Goal: Transaction & Acquisition: Purchase product/service

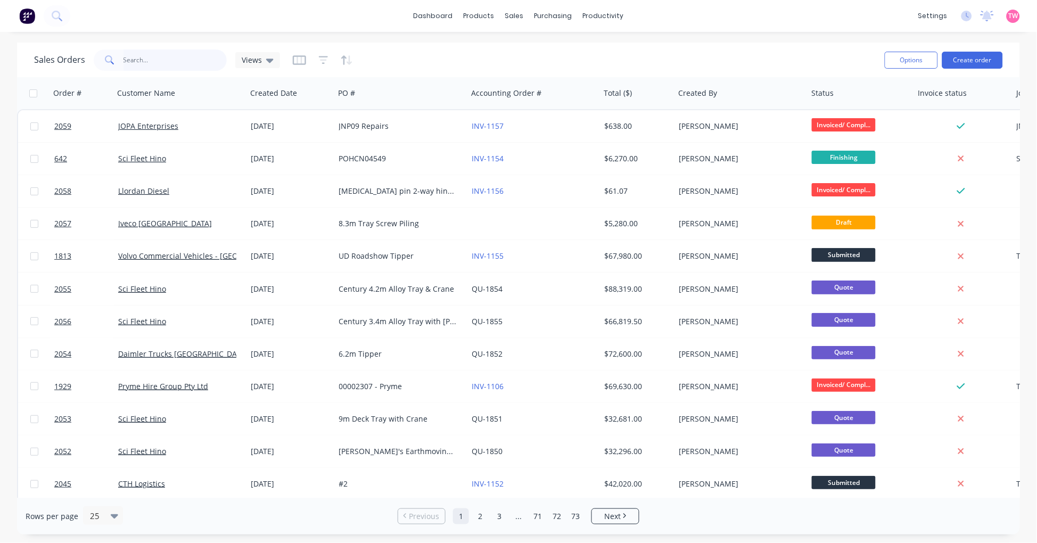
click at [172, 57] on input "text" at bounding box center [176, 60] width 104 height 21
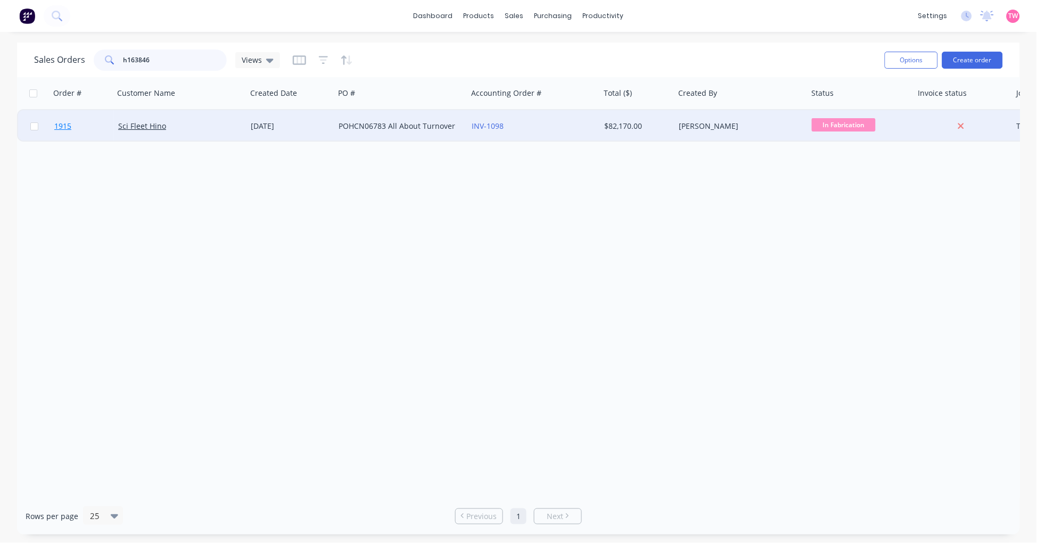
type input "h163846"
click at [93, 130] on link "1915" at bounding box center [86, 126] width 64 height 32
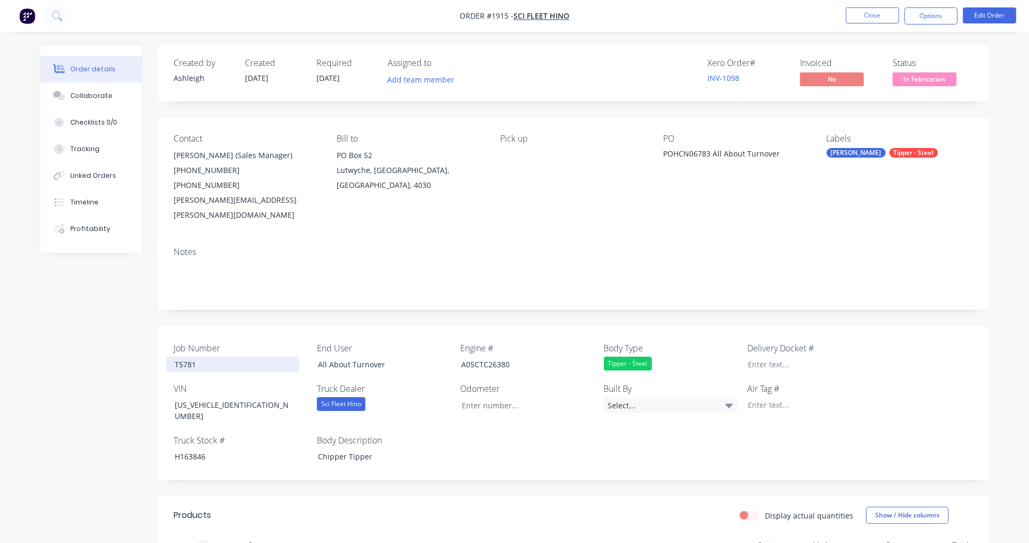
click at [186, 357] on div "T5781" at bounding box center [232, 364] width 133 height 15
copy div "T5781"
click at [193, 449] on div "H163846" at bounding box center [232, 456] width 133 height 15
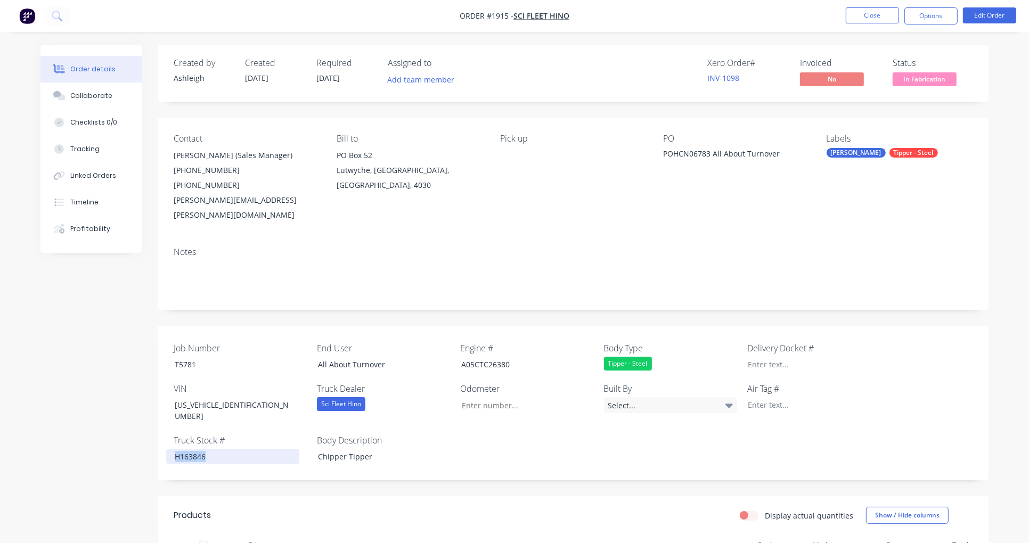
copy div "H163846"
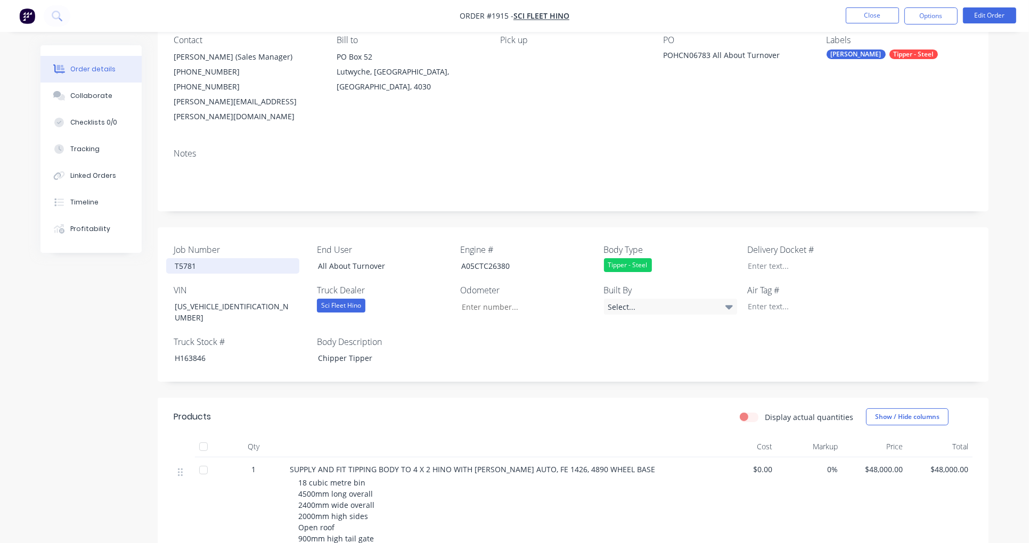
click at [183, 258] on div "T5781" at bounding box center [232, 265] width 133 height 15
copy div "T5781"
click at [193, 350] on div "H163846" at bounding box center [232, 357] width 133 height 15
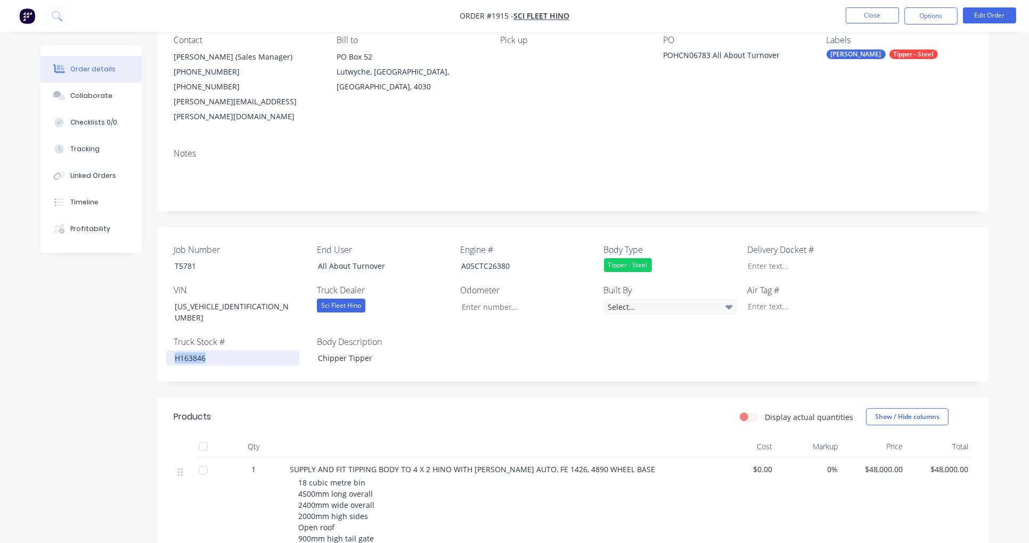
copy div "H163846"
click at [943, 18] on button "Options" at bounding box center [930, 15] width 53 height 17
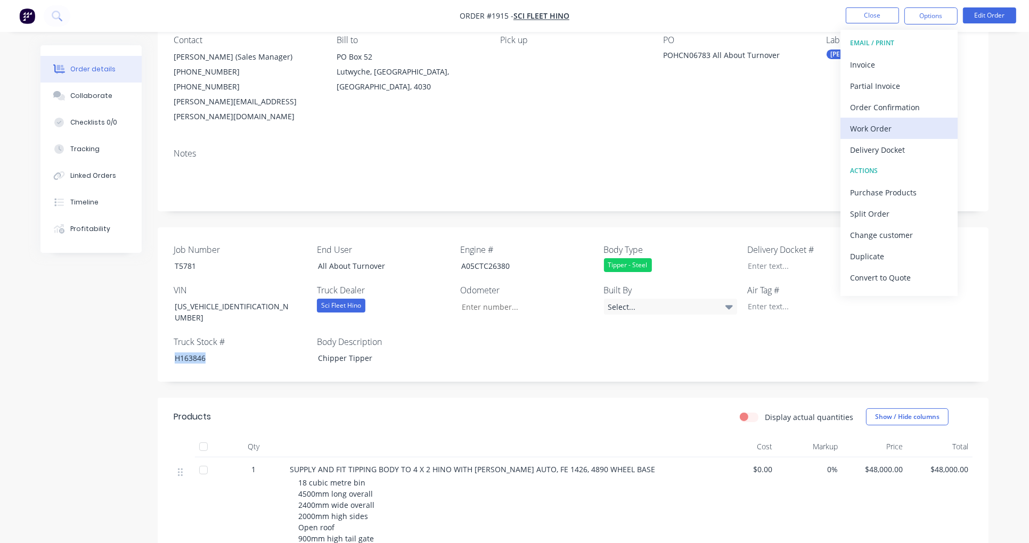
click at [887, 126] on div "Work Order" at bounding box center [899, 128] width 98 height 15
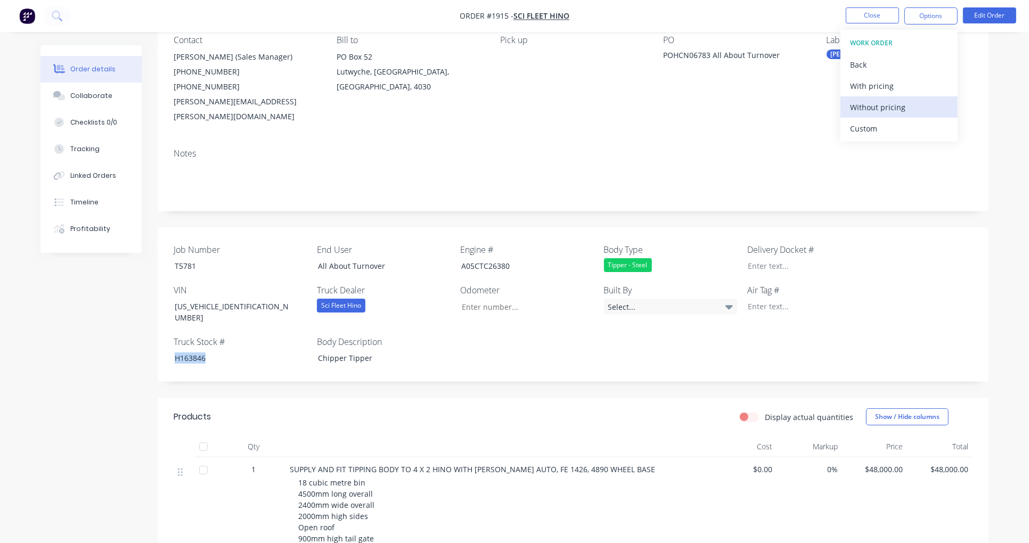
click at [873, 104] on div "Without pricing" at bounding box center [899, 107] width 98 height 15
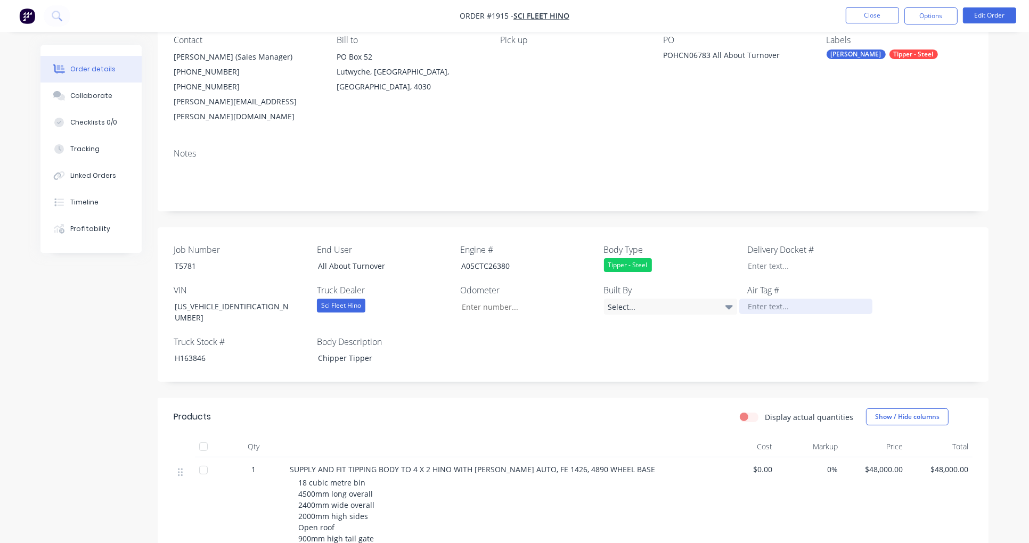
click at [781, 299] on div at bounding box center [805, 306] width 133 height 15
click at [935, 18] on button "Options" at bounding box center [930, 15] width 53 height 17
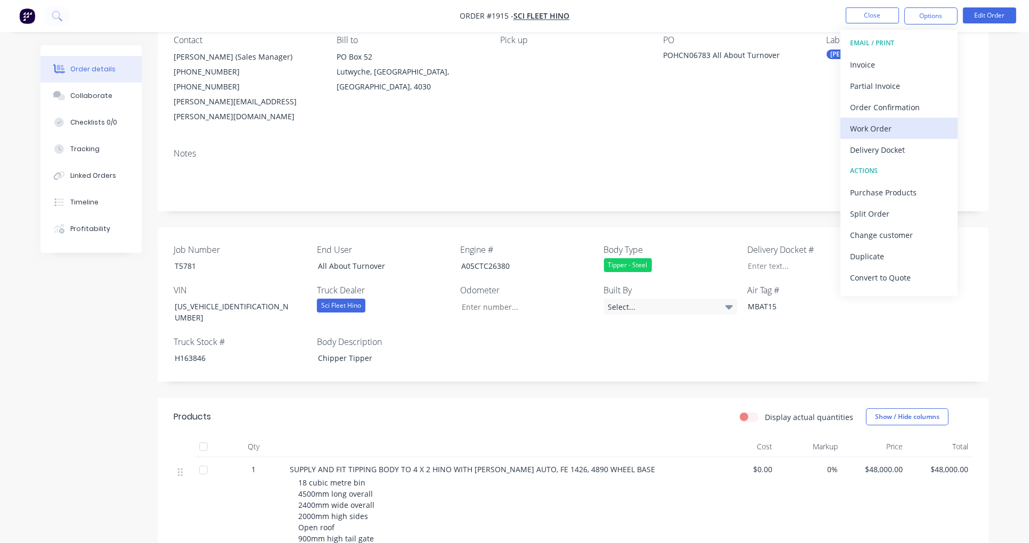
click at [893, 130] on div "Work Order" at bounding box center [899, 128] width 98 height 15
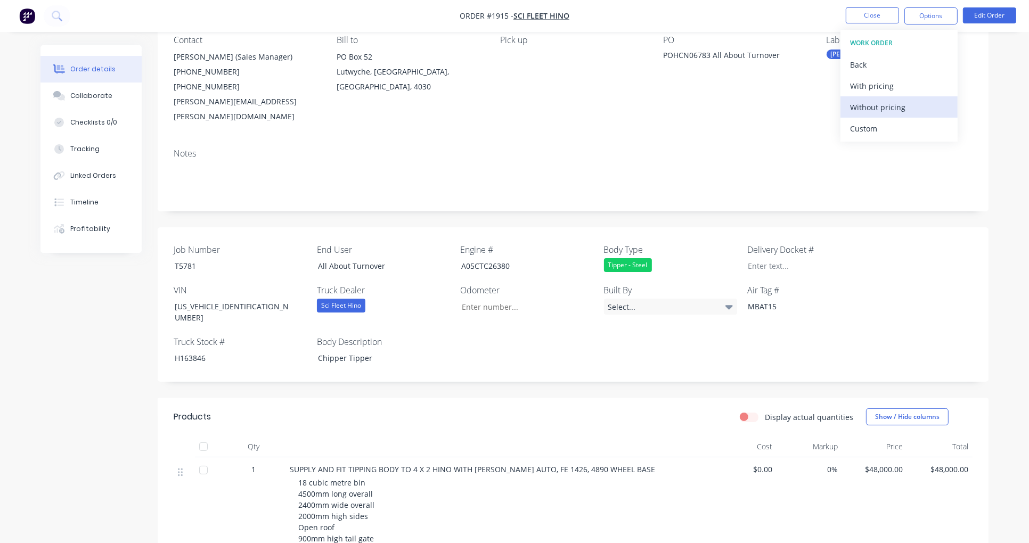
click at [890, 108] on div "Without pricing" at bounding box center [899, 107] width 98 height 15
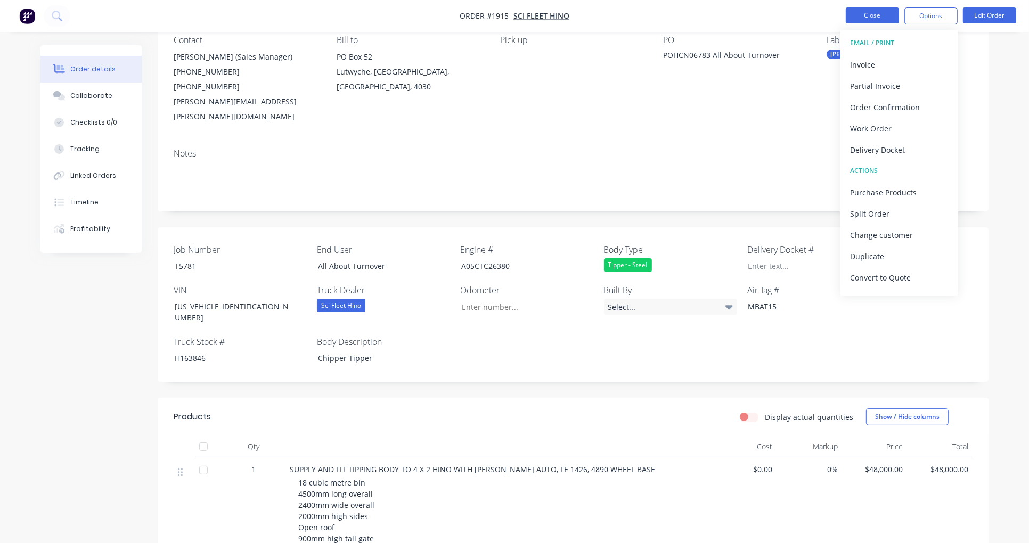
click at [869, 17] on button "Close" at bounding box center [871, 15] width 53 height 16
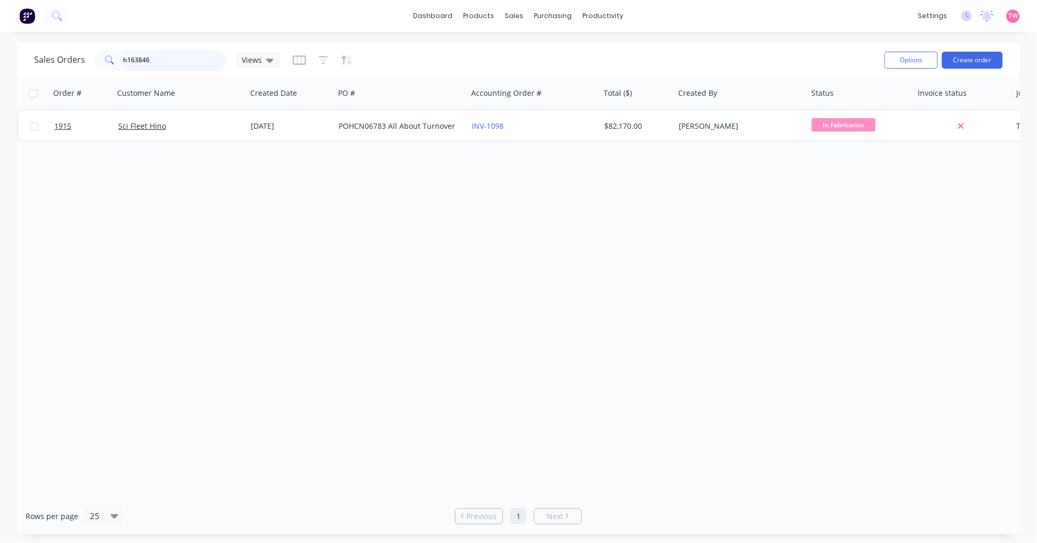
drag, startPoint x: 80, startPoint y: 60, endPoint x: 25, endPoint y: 60, distance: 54.8
click at [25, 60] on div "Sales Orders h163846 Views Options Create order" at bounding box center [518, 60] width 1003 height 35
drag, startPoint x: 158, startPoint y: 59, endPoint x: 39, endPoint y: 52, distance: 118.4
click at [39, 52] on div "Sales Orders 200311 Views" at bounding box center [157, 60] width 246 height 21
type input "PFM"
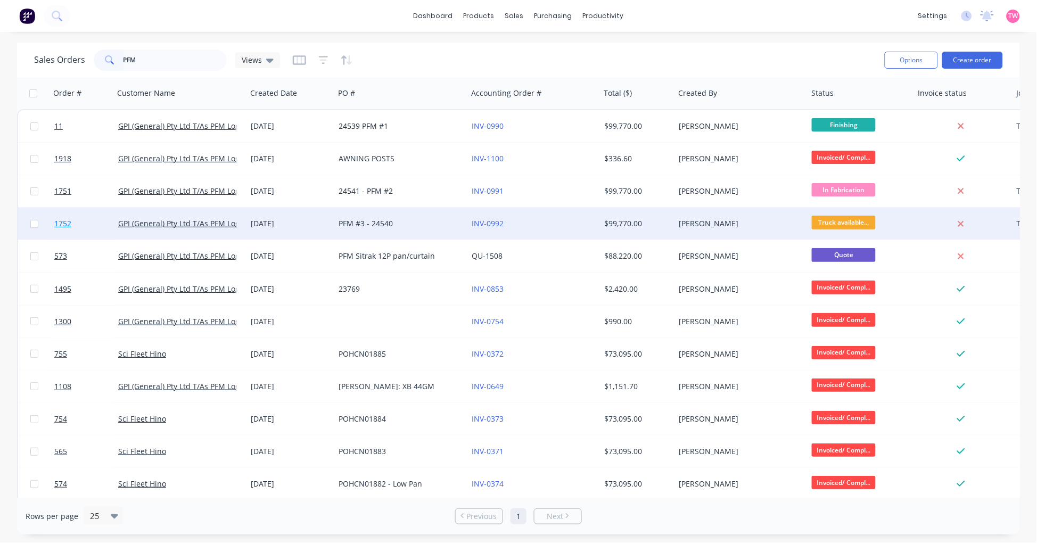
click at [94, 222] on link "1752" at bounding box center [86, 224] width 64 height 32
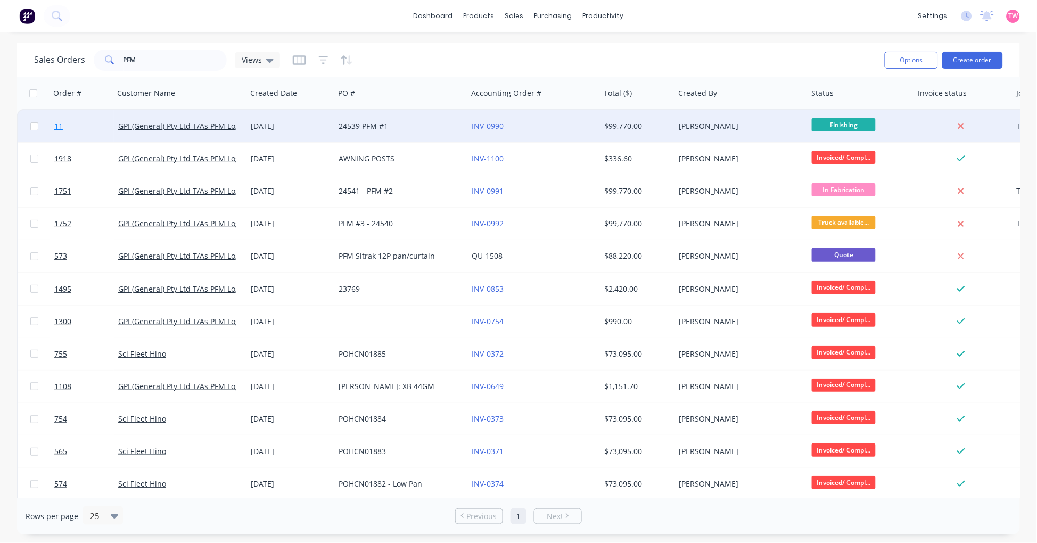
click at [83, 120] on link "11" at bounding box center [86, 126] width 64 height 32
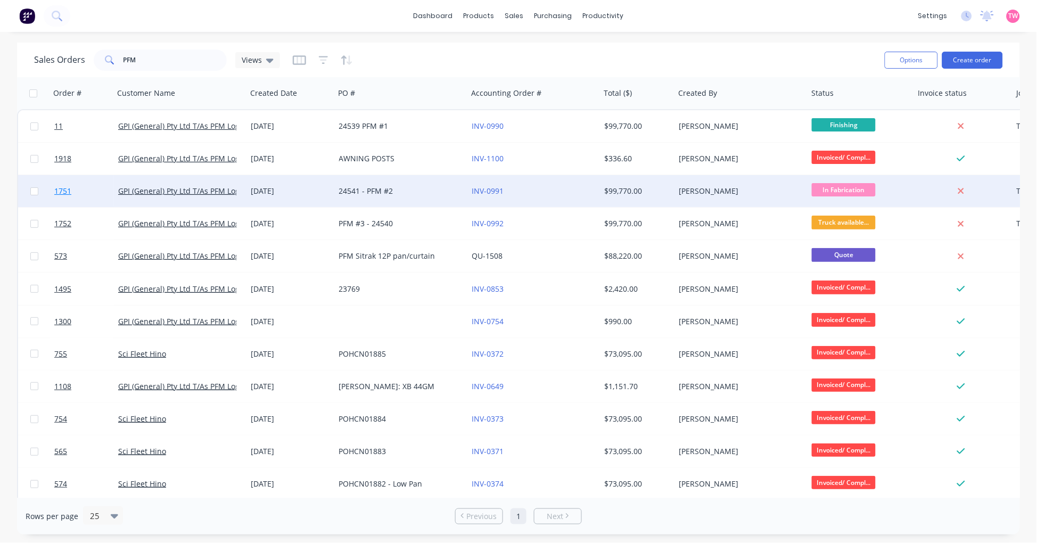
click at [92, 190] on link "1751" at bounding box center [86, 191] width 64 height 32
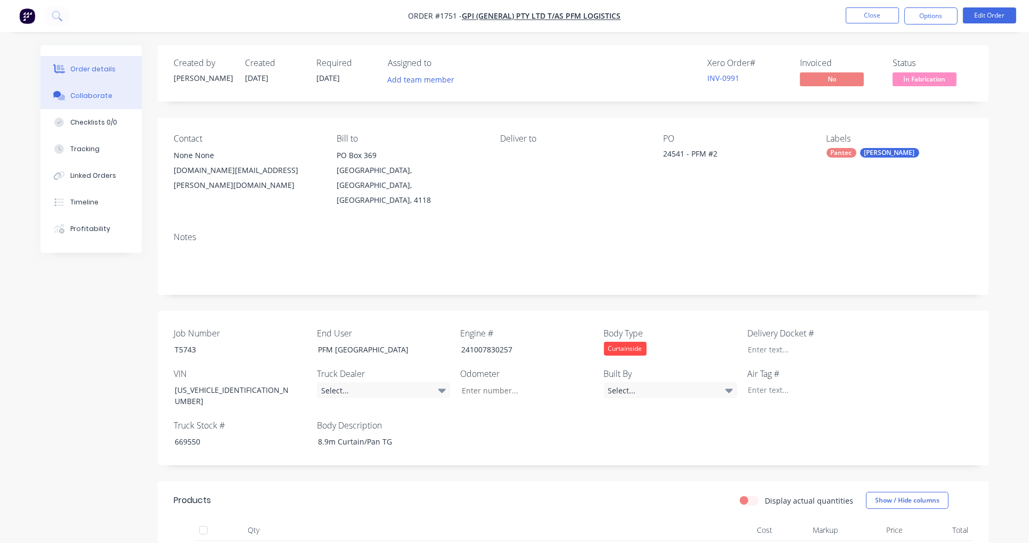
click at [93, 94] on div "Collaborate" at bounding box center [91, 96] width 42 height 10
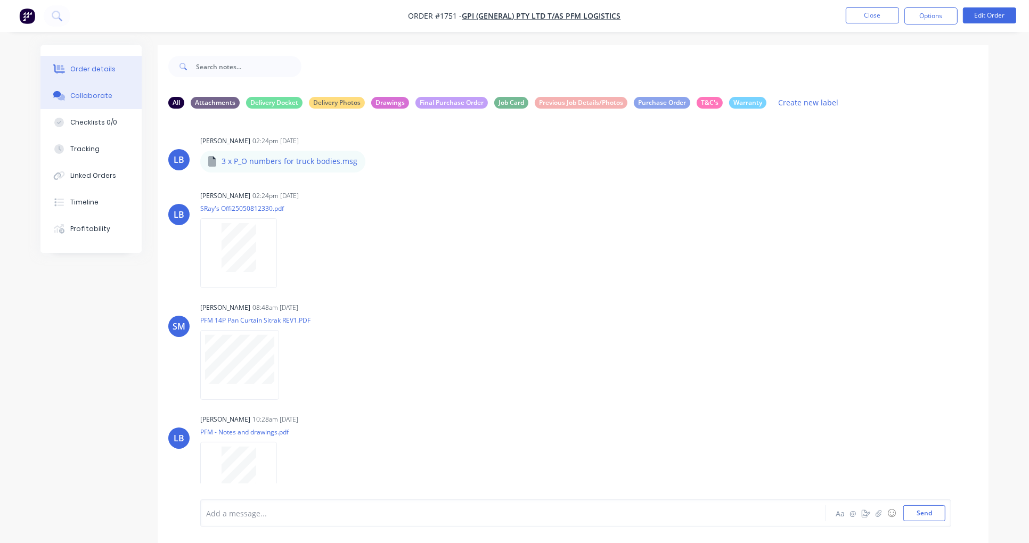
click at [95, 62] on button "Order details" at bounding box center [90, 69] width 101 height 27
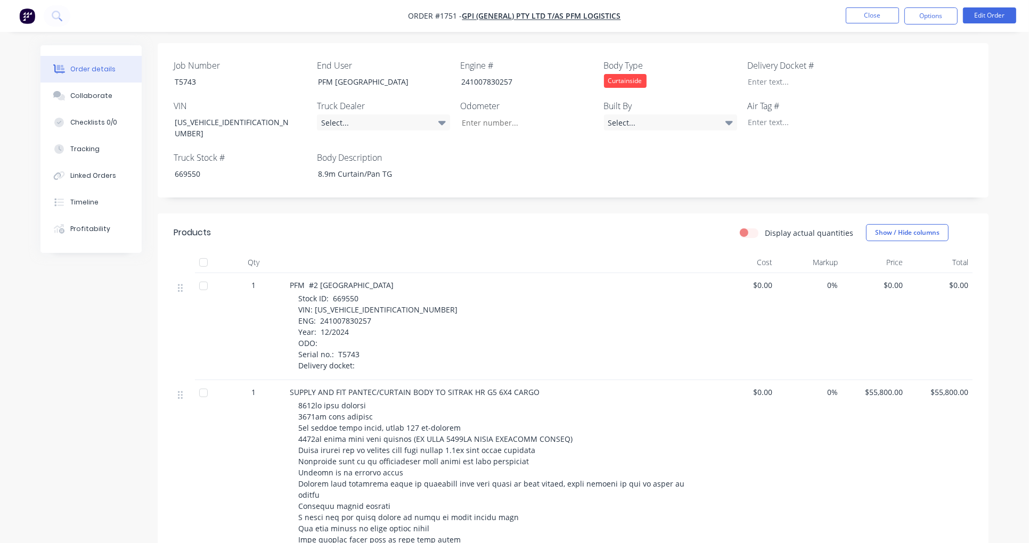
scroll to position [295, 0]
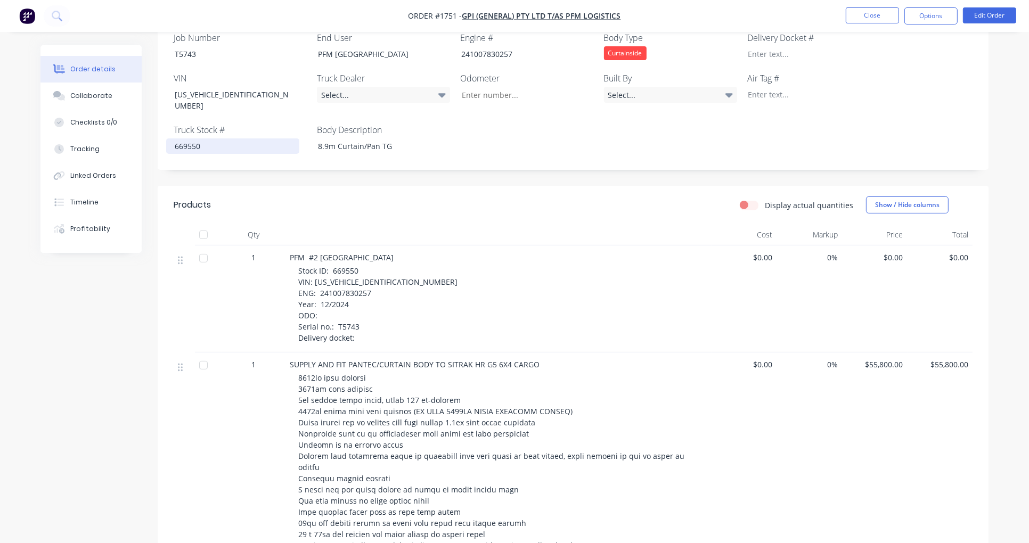
click at [185, 138] on div "669550" at bounding box center [232, 145] width 133 height 15
copy div "669550"
click at [184, 46] on div "T5743" at bounding box center [232, 53] width 133 height 15
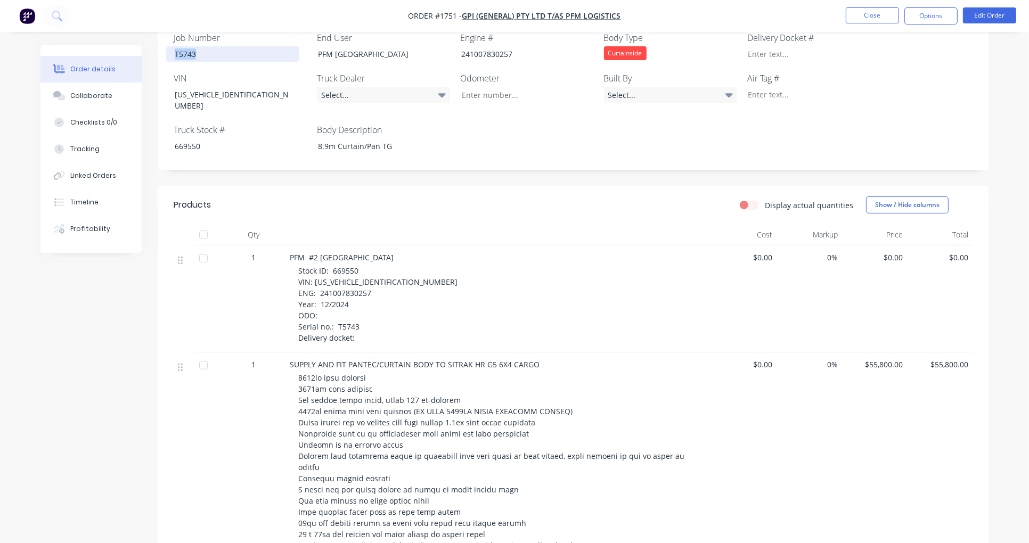
copy div "T5743"
click at [189, 138] on div "669550" at bounding box center [232, 145] width 133 height 15
copy div "669550"
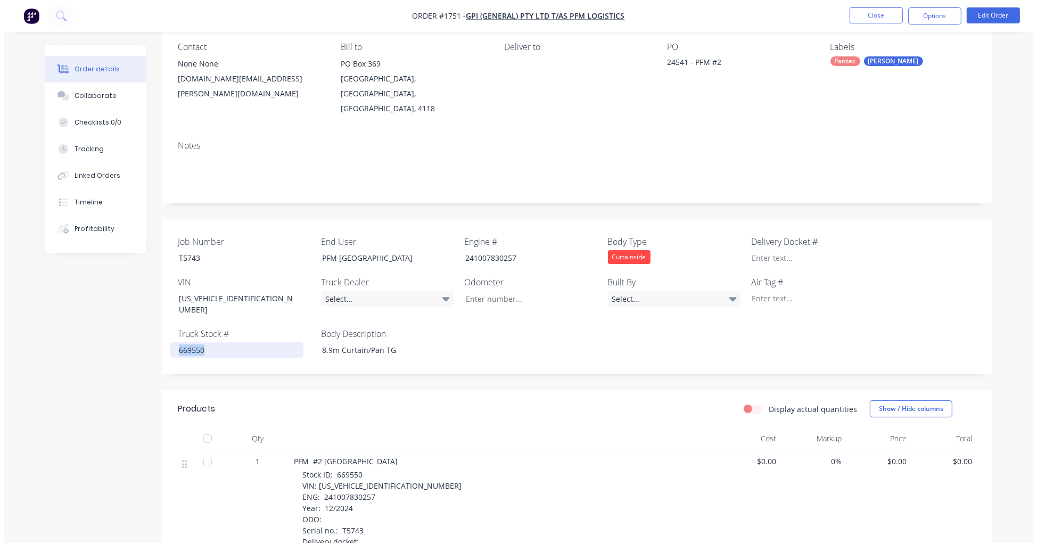
scroll to position [0, 0]
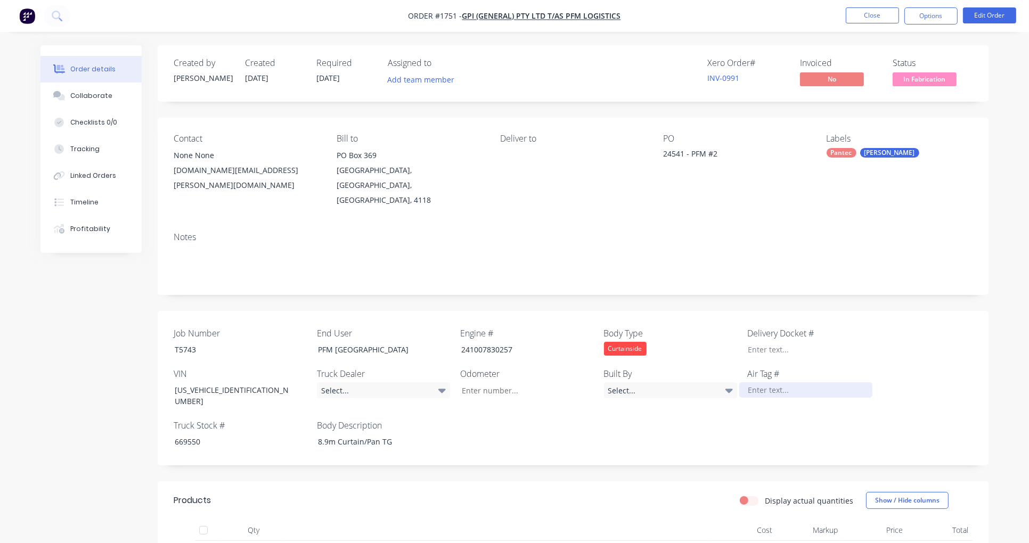
click at [769, 382] on div at bounding box center [805, 389] width 133 height 15
click at [924, 20] on button "Options" at bounding box center [930, 15] width 53 height 17
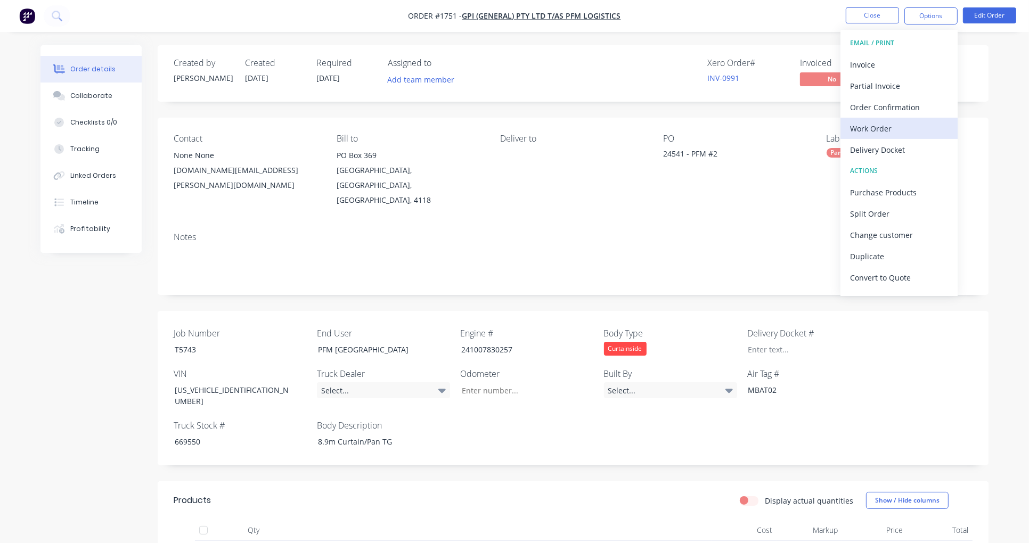
click at [892, 128] on div "Work Order" at bounding box center [899, 128] width 98 height 15
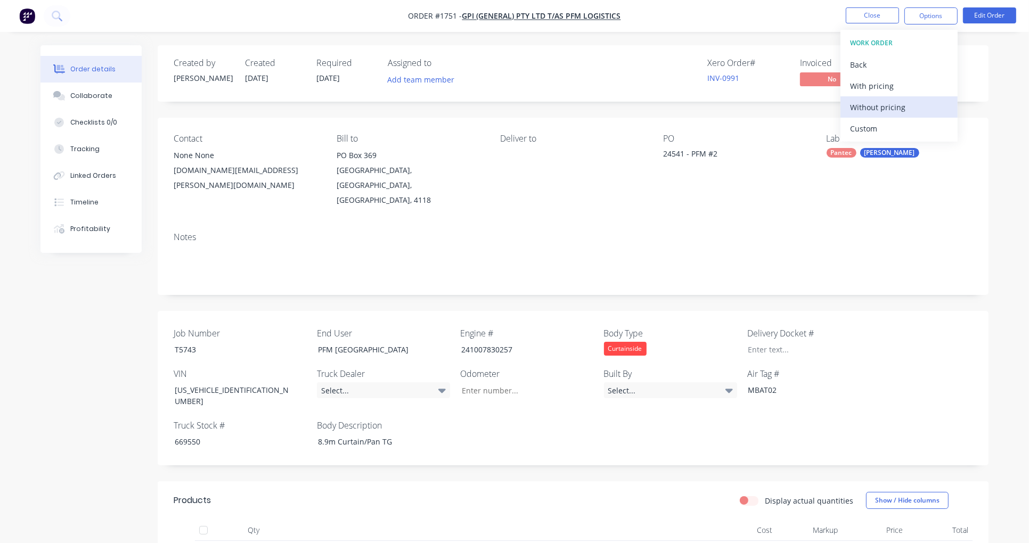
click at [887, 105] on div "Without pricing" at bounding box center [899, 107] width 98 height 15
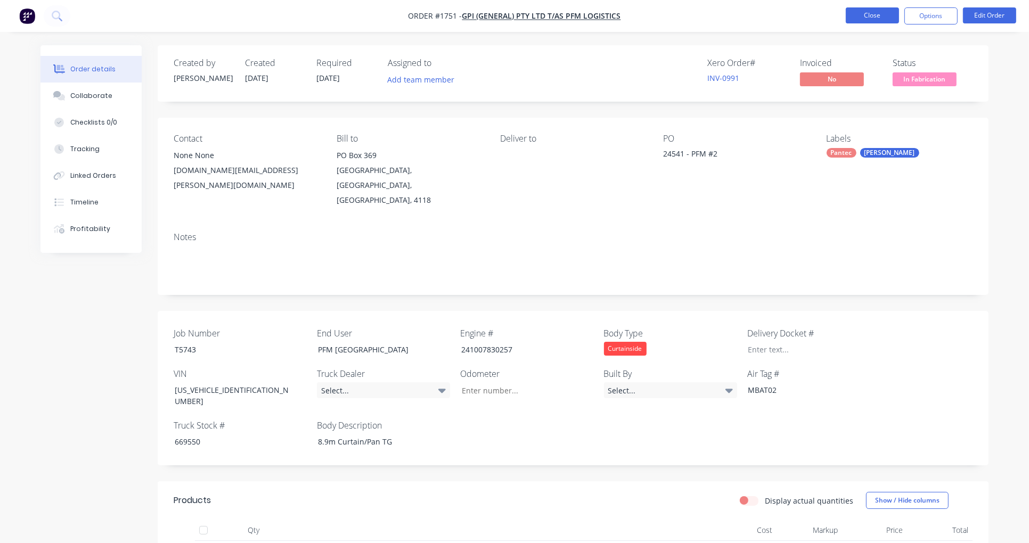
click at [868, 12] on button "Close" at bounding box center [871, 15] width 53 height 16
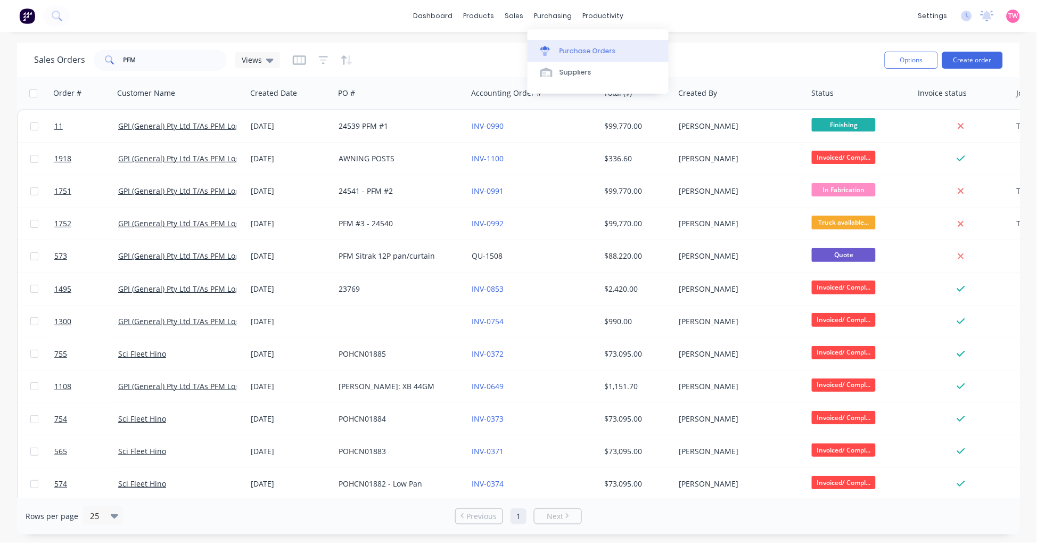
click at [586, 53] on div "Purchase Orders" at bounding box center [588, 51] width 56 height 10
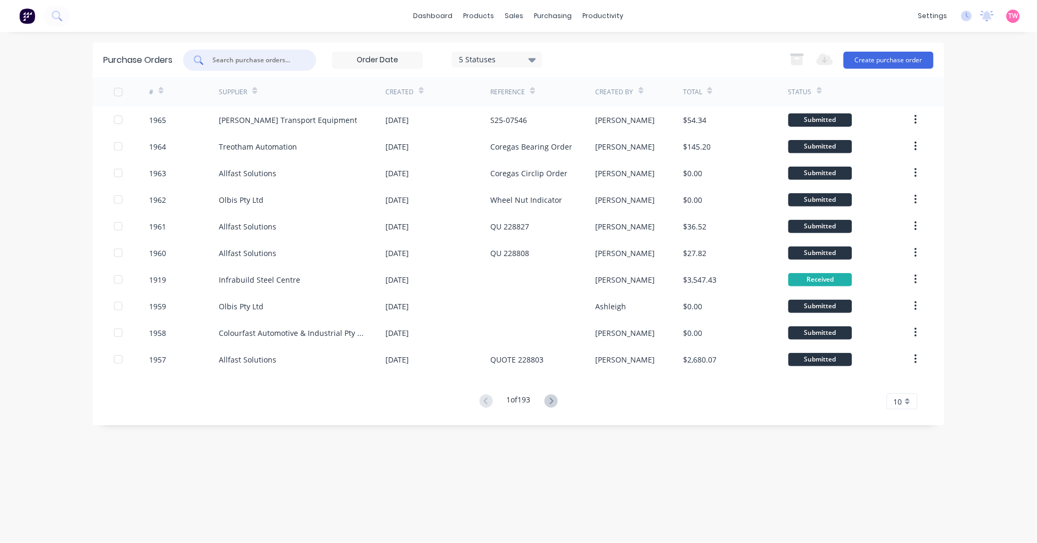
click at [253, 59] on input "text" at bounding box center [255, 60] width 88 height 11
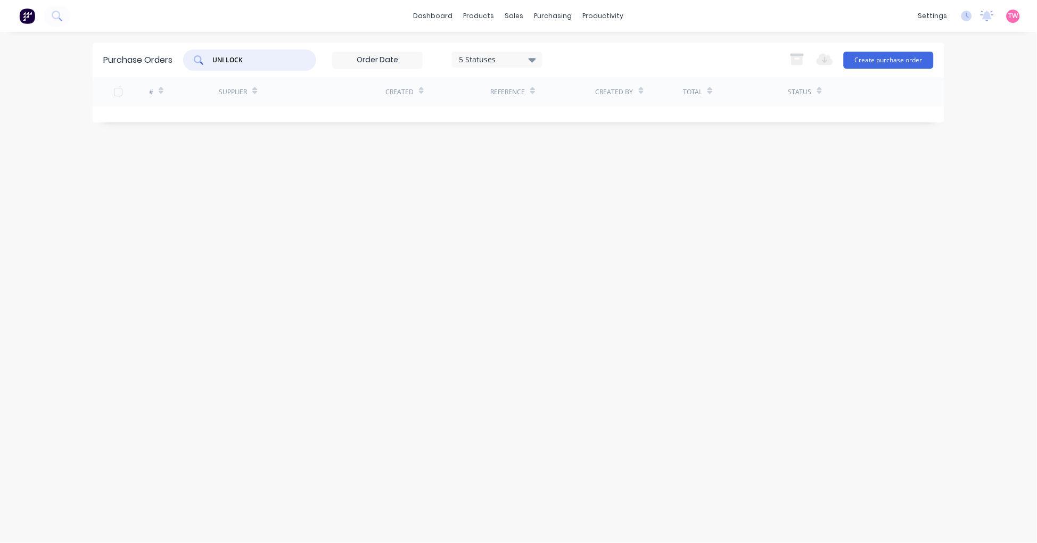
click at [230, 56] on input "UNI LOCK" at bounding box center [255, 60] width 88 height 11
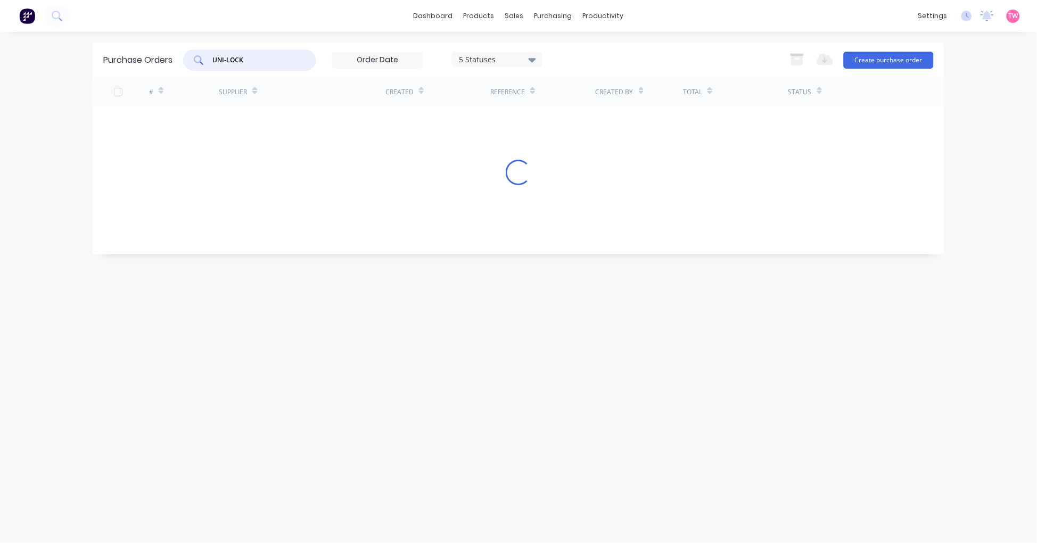
type input "UNI-LOCK"
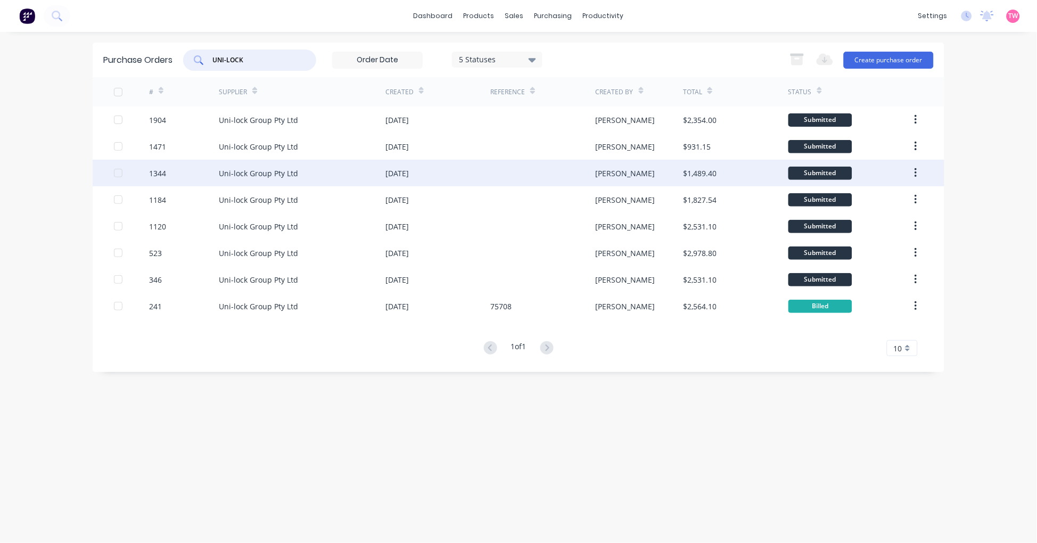
click at [343, 172] on div "Uni-lock Group Pty Ltd" at bounding box center [302, 173] width 167 height 27
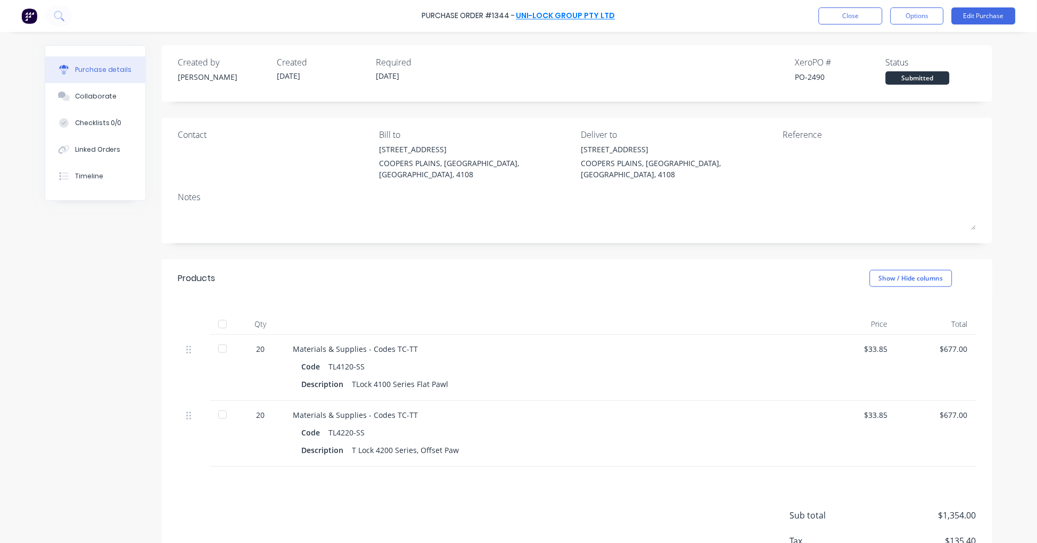
click at [566, 13] on link "Uni-lock Group Pty Ltd" at bounding box center [565, 16] width 99 height 11
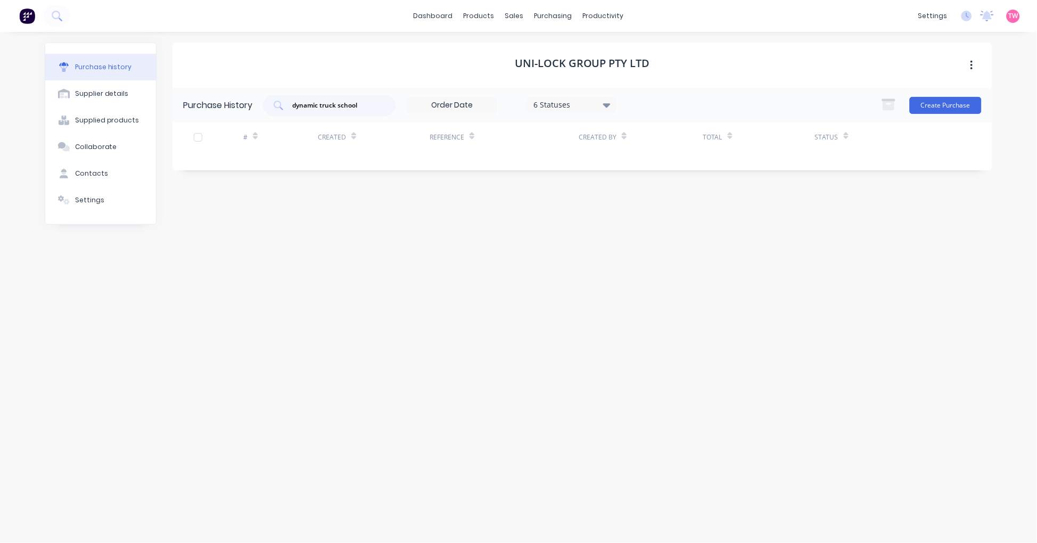
drag, startPoint x: 367, startPoint y: 105, endPoint x: 168, endPoint y: 110, distance: 199.7
click at [178, 110] on div "Purchase History dynamic truck school 6 Statuses 6 Statuses Create Purchase" at bounding box center [582, 105] width 820 height 35
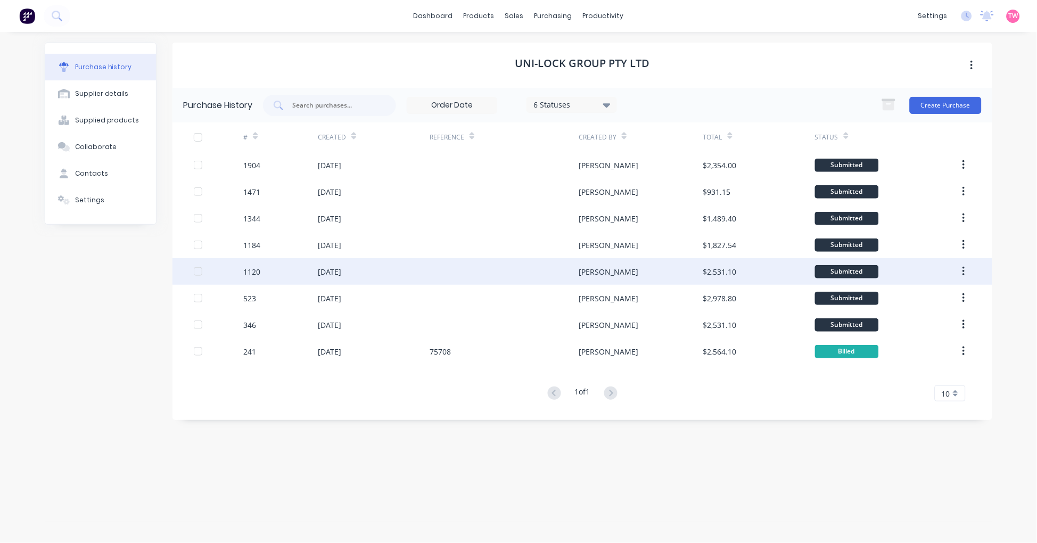
click at [339, 275] on div "[DATE]" at bounding box center [329, 271] width 23 height 11
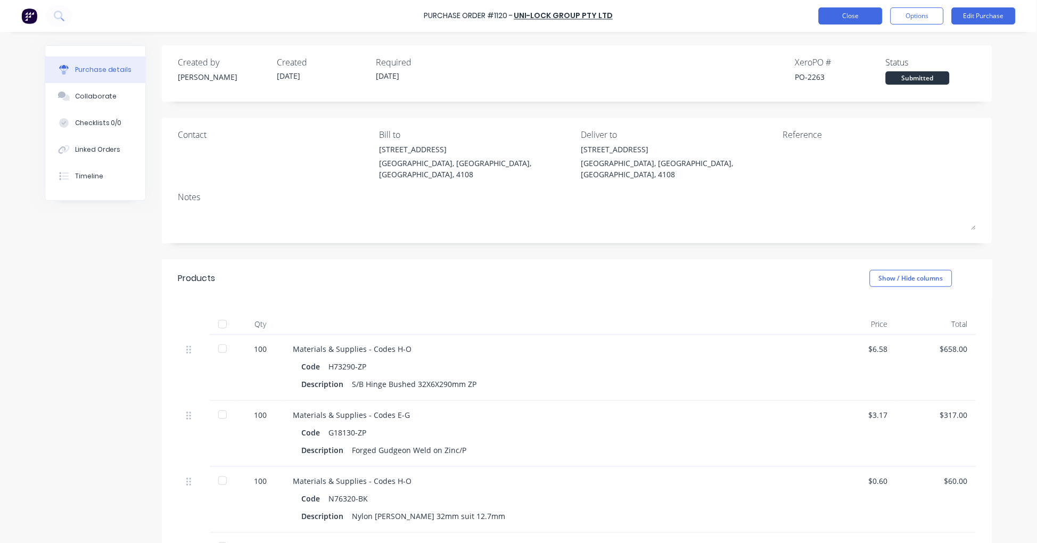
click at [851, 17] on button "Close" at bounding box center [851, 15] width 64 height 17
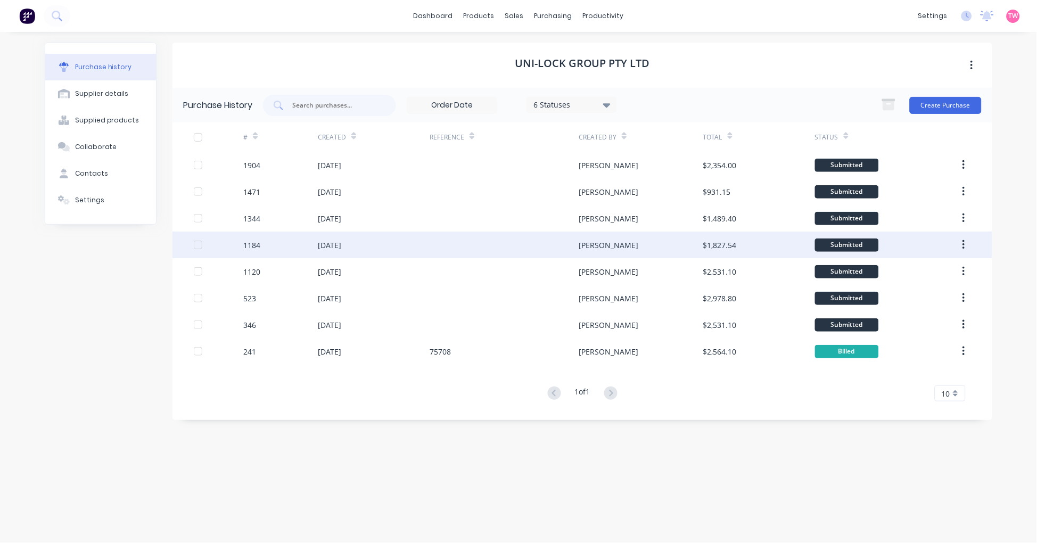
click at [341, 240] on div "[DATE]" at bounding box center [329, 245] width 23 height 11
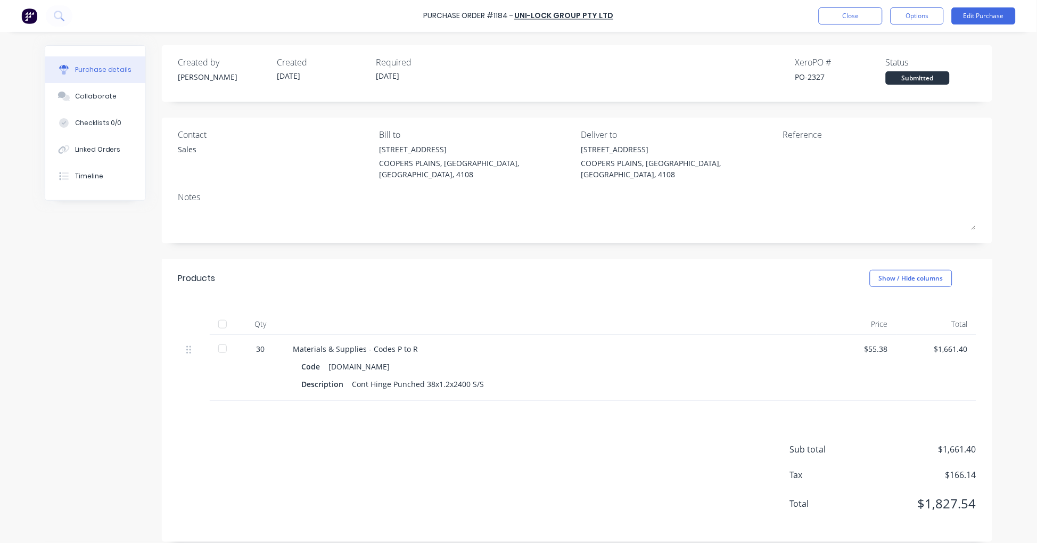
click at [831, 24] on div "Purchase Order #1184 - Uni-lock Group Pty Ltd Close Options Edit Purchase" at bounding box center [518, 16] width 1037 height 32
click at [829, 21] on button "Close" at bounding box center [851, 15] width 64 height 17
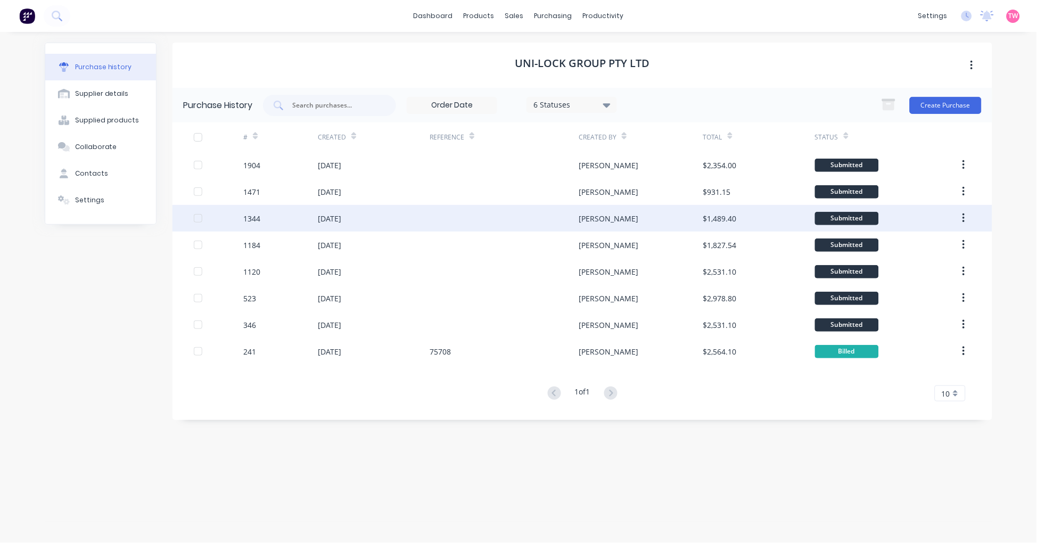
click at [326, 217] on div "[DATE]" at bounding box center [329, 218] width 23 height 11
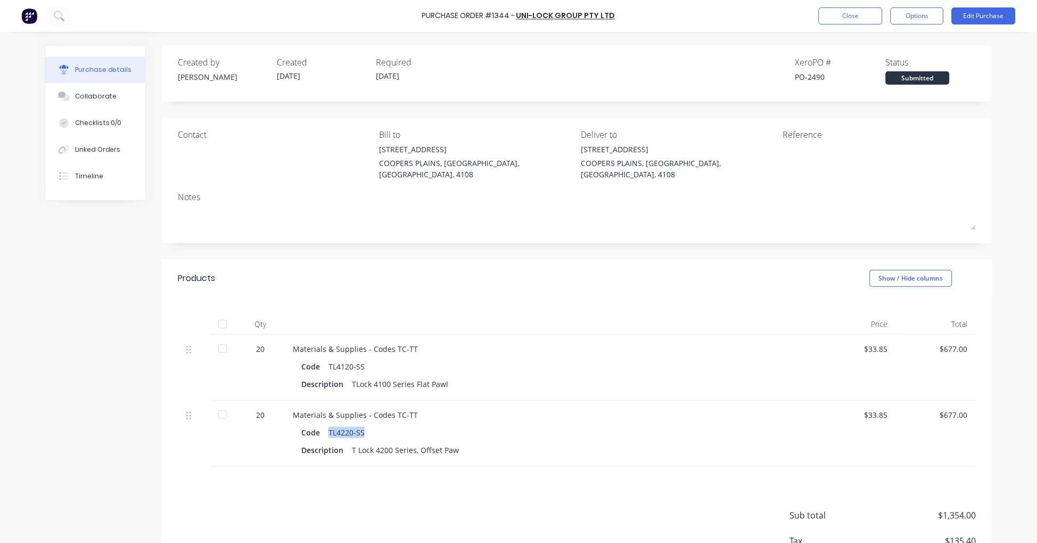
drag, startPoint x: 323, startPoint y: 417, endPoint x: 363, endPoint y: 419, distance: 39.4
click at [363, 425] on div "Code TL4220-SS" at bounding box center [550, 432] width 498 height 15
copy div "TL4220-SS"
drag, startPoint x: 453, startPoint y: 439, endPoint x: 346, endPoint y: 439, distance: 107.0
click at [346, 442] on div "Description T Lock 4200 Series, Offset Paw" at bounding box center [550, 449] width 498 height 15
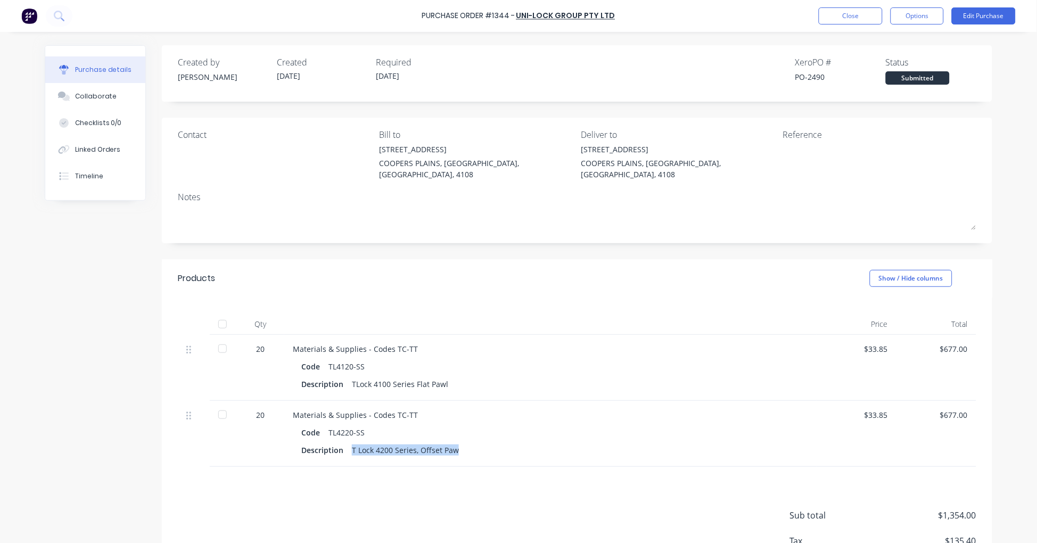
copy div "T Lock 4200 Series, Offset Paw"
drag, startPoint x: 323, startPoint y: 419, endPoint x: 359, endPoint y: 421, distance: 36.3
click at [359, 425] on div "Code TL4220-SS" at bounding box center [550, 432] width 498 height 15
copy div "TL4220-SS"
click at [866, 15] on button "Close" at bounding box center [851, 15] width 64 height 17
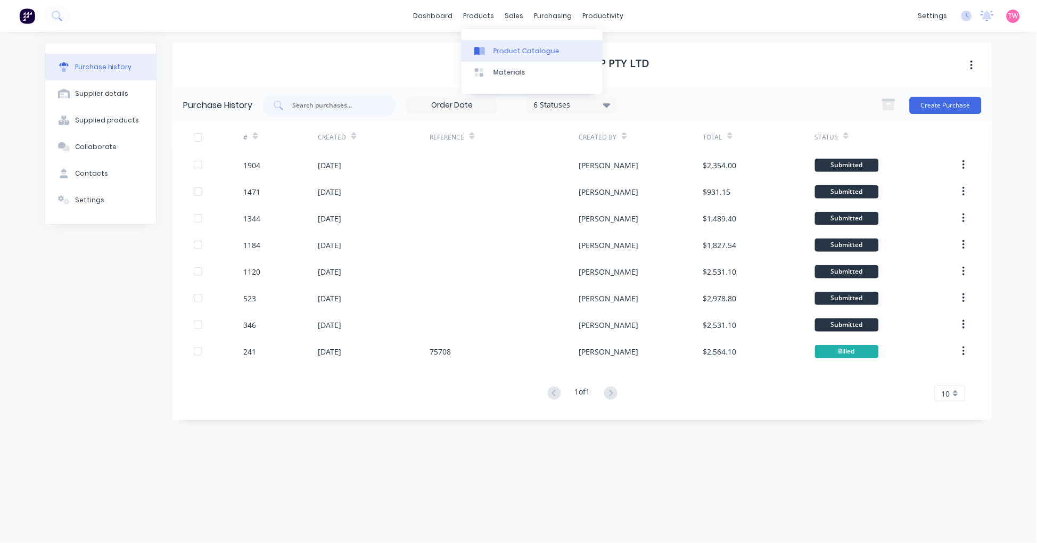
click at [522, 51] on div "Product Catalogue" at bounding box center [527, 51] width 66 height 10
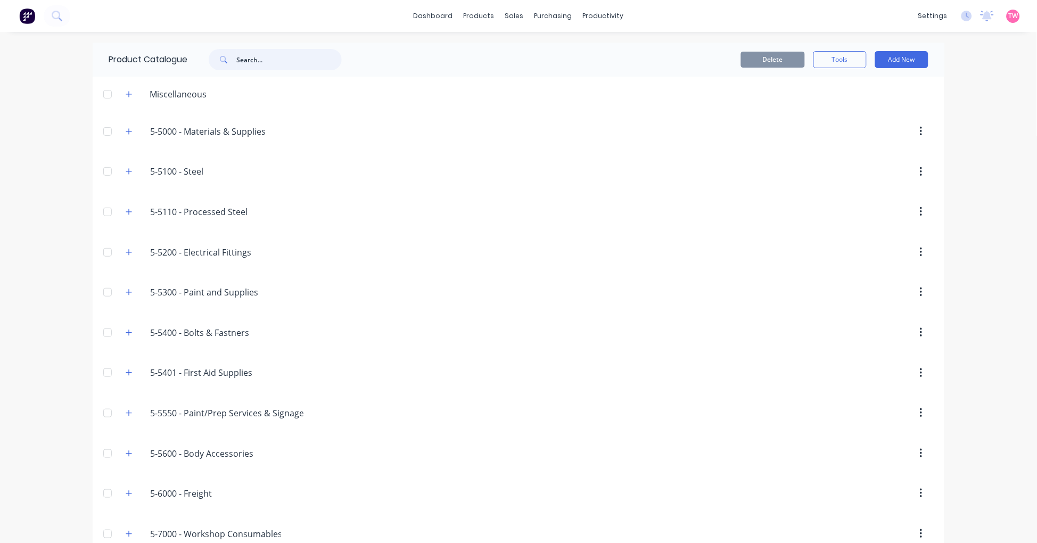
click at [240, 59] on input "text" at bounding box center [288, 59] width 105 height 21
paste input "TL4220-SS"
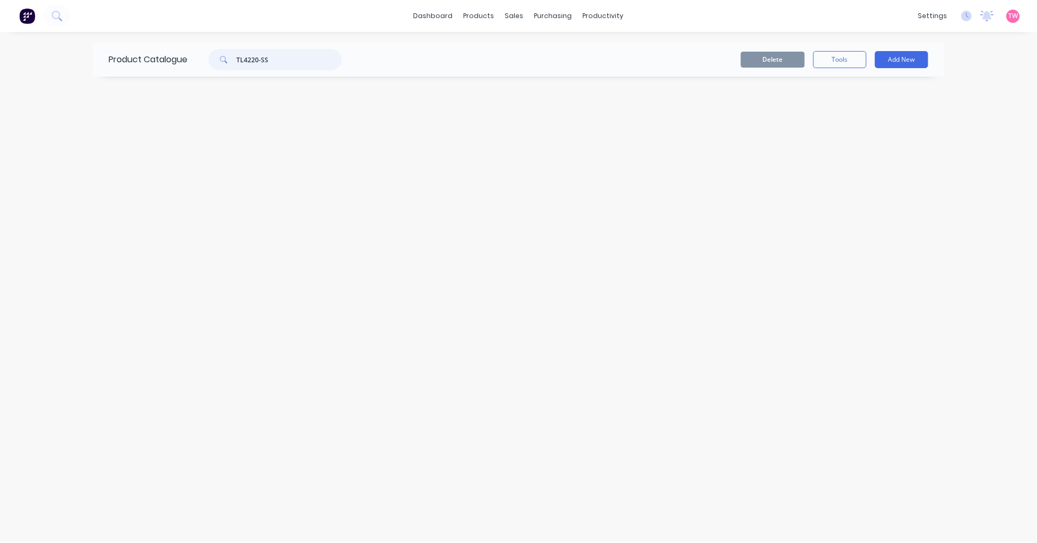
type input "TL4220-SS"
click at [570, 46] on div "Purchase Orders" at bounding box center [588, 51] width 56 height 10
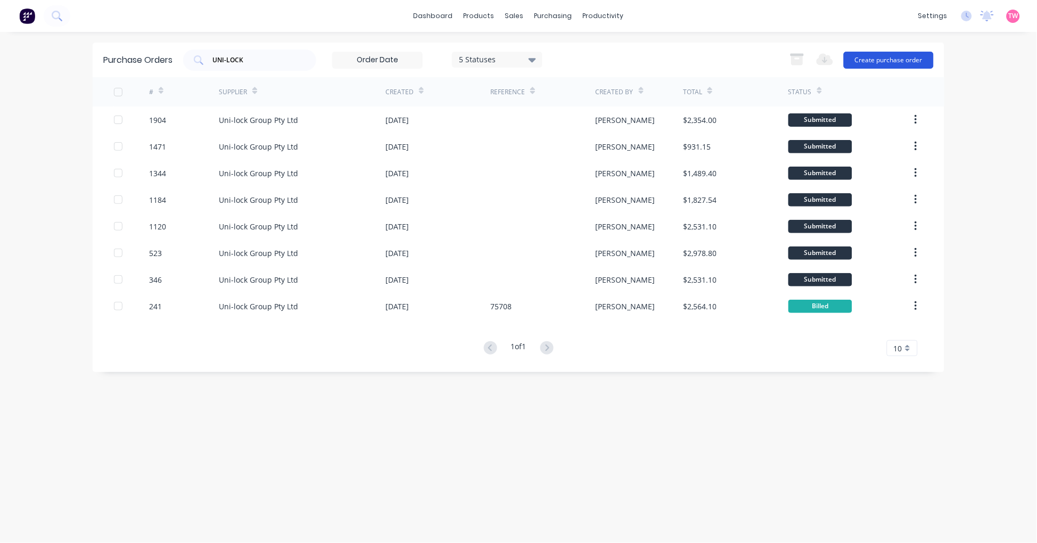
click at [888, 60] on button "Create purchase order" at bounding box center [889, 60] width 90 height 17
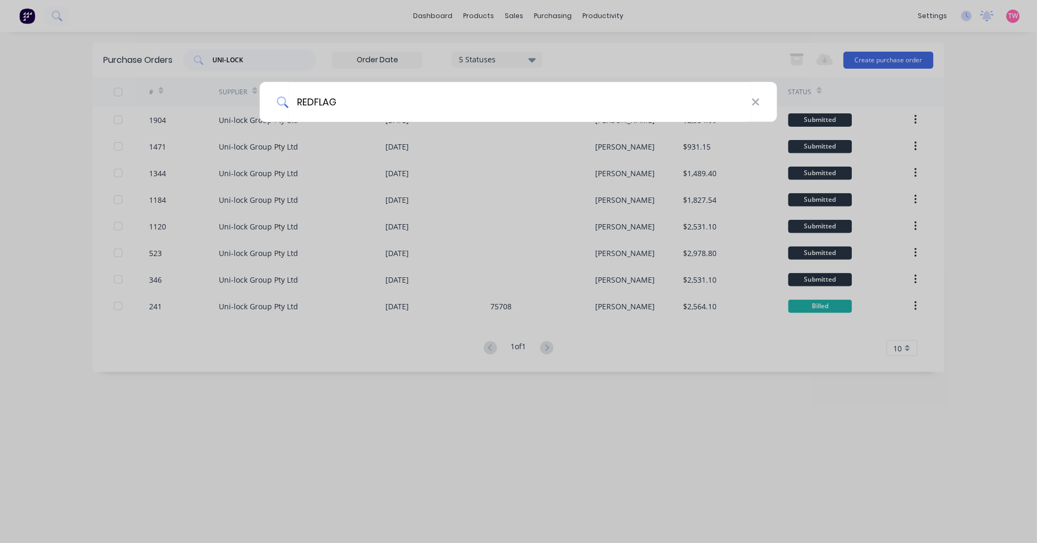
type input "REDFLAG"
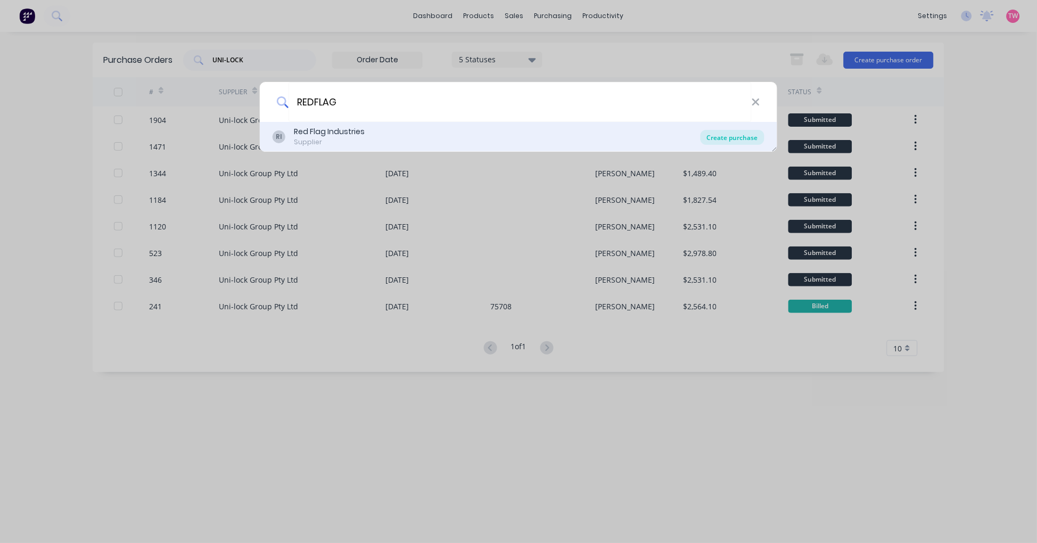
click at [736, 139] on div "Create purchase" at bounding box center [733, 137] width 64 height 15
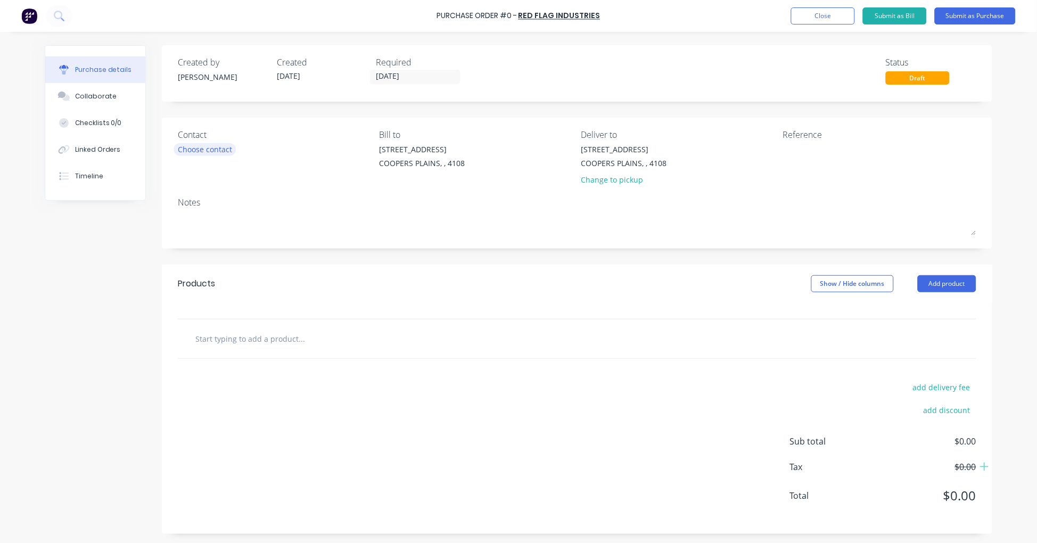
click at [178, 152] on div "Choose contact" at bounding box center [205, 149] width 54 height 11
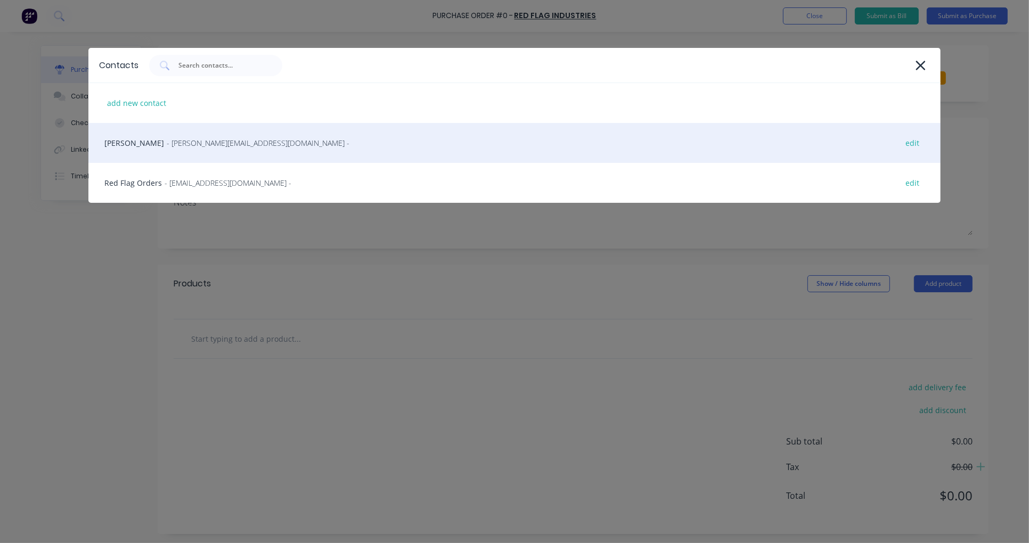
click at [174, 150] on div "[PERSON_NAME] - [PERSON_NAME][EMAIL_ADDRESS][DOMAIN_NAME] - edit" at bounding box center [514, 143] width 852 height 40
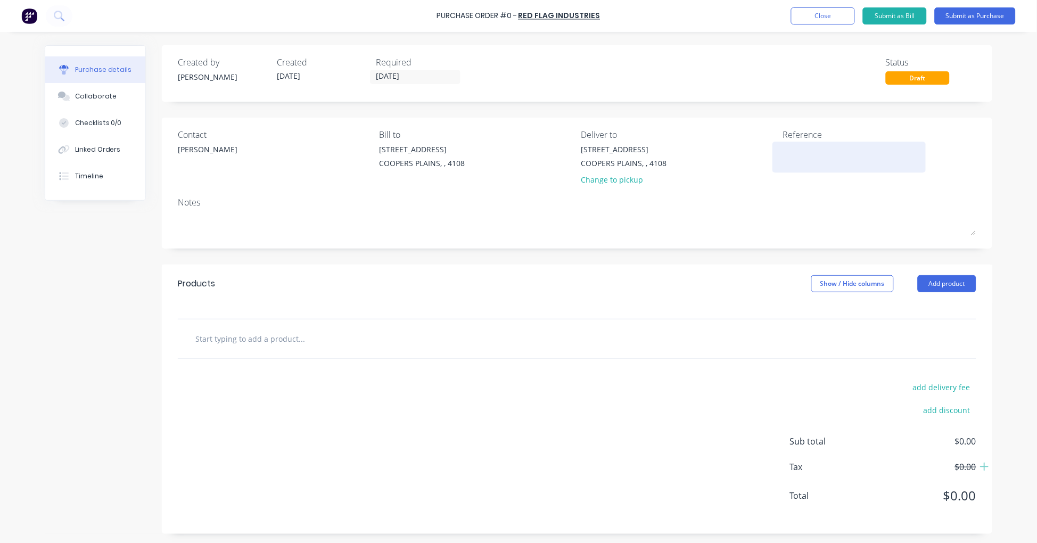
click at [806, 153] on textarea at bounding box center [849, 156] width 133 height 24
click at [246, 342] on input "text" at bounding box center [301, 338] width 213 height 21
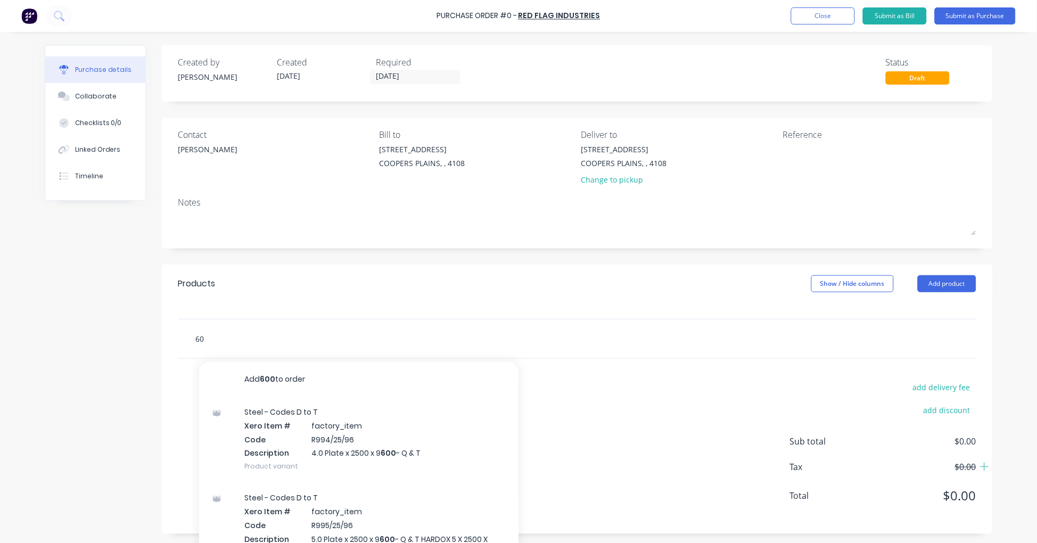
type input "6"
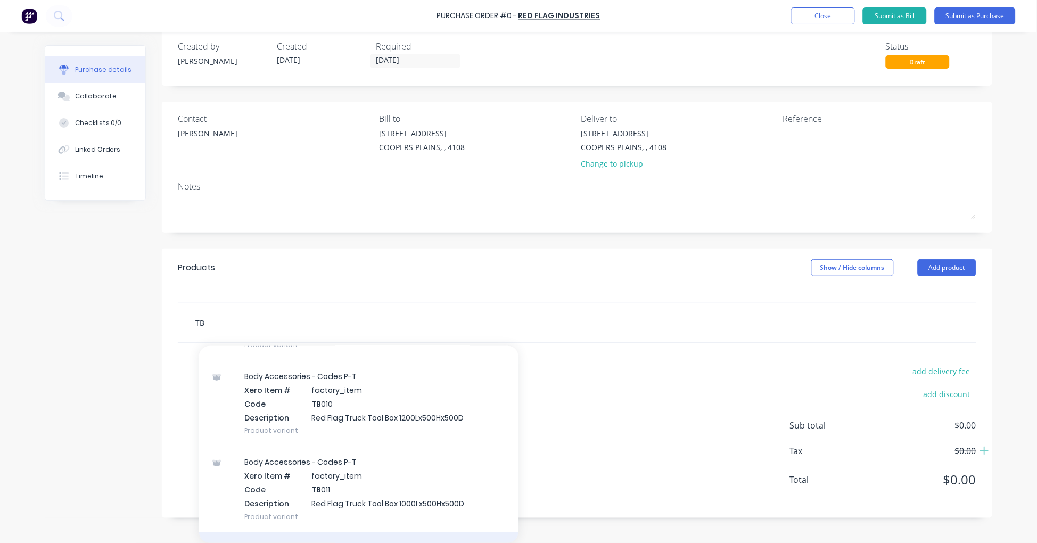
scroll to position [1577, 0]
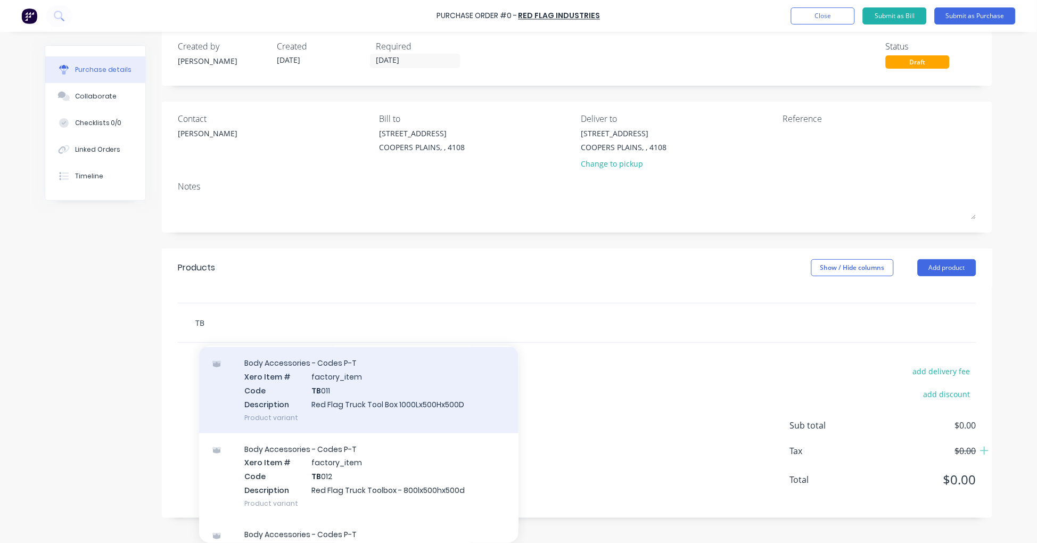
type input "TB"
click at [382, 395] on div "Body Accessories - Codes P-T Xero Item # factory_item Code TB 011 Description R…" at bounding box center [358, 390] width 319 height 86
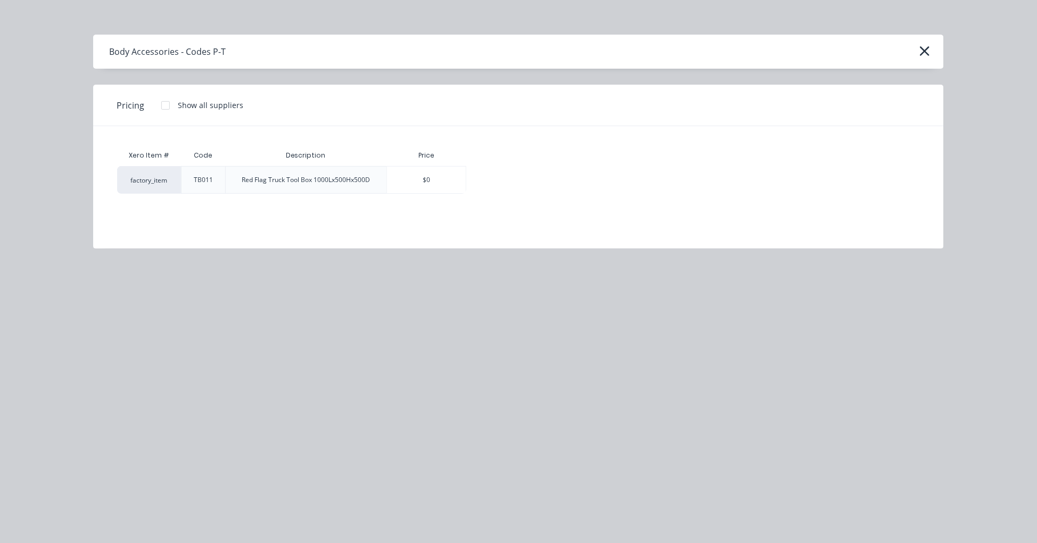
click at [167, 108] on div at bounding box center [165, 105] width 21 height 21
click at [483, 183] on div "$445.00" at bounding box center [504, 180] width 74 height 27
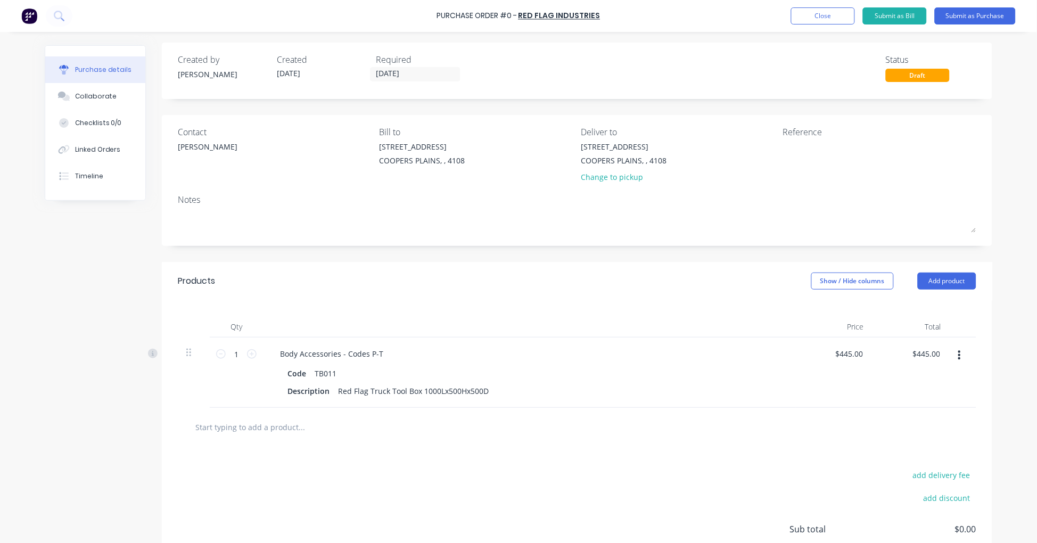
scroll to position [17, 0]
click at [233, 355] on input "1" at bounding box center [236, 357] width 21 height 16
type input "2"
type input "$890.00"
type input "2"
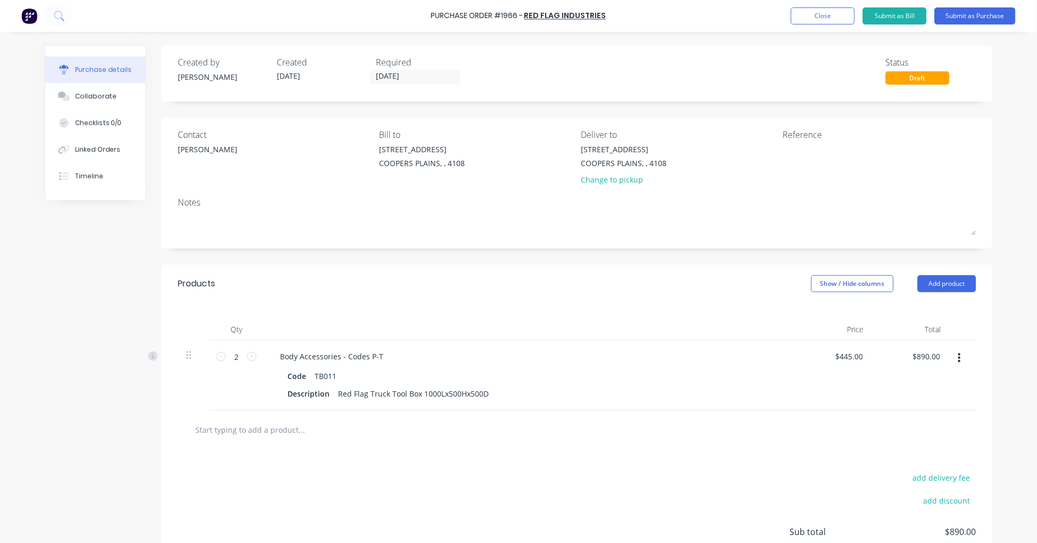
click at [261, 428] on input "text" at bounding box center [301, 429] width 213 height 21
click at [210, 427] on input "TOOLBOX" at bounding box center [301, 429] width 213 height 21
click at [228, 427] on input "TOOL BOX" at bounding box center [301, 429] width 213 height 21
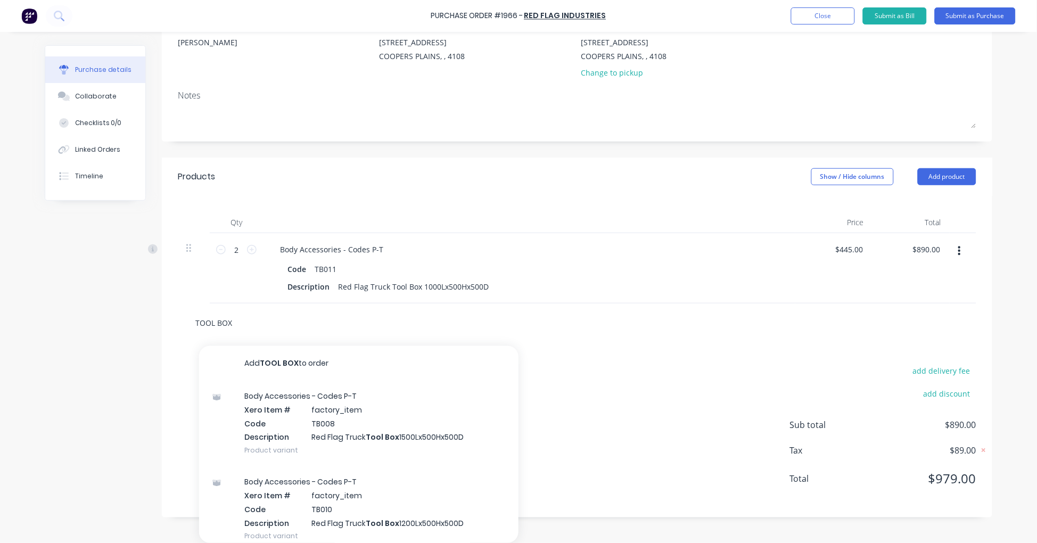
click at [211, 320] on input "TOOL BOX" at bounding box center [301, 322] width 213 height 21
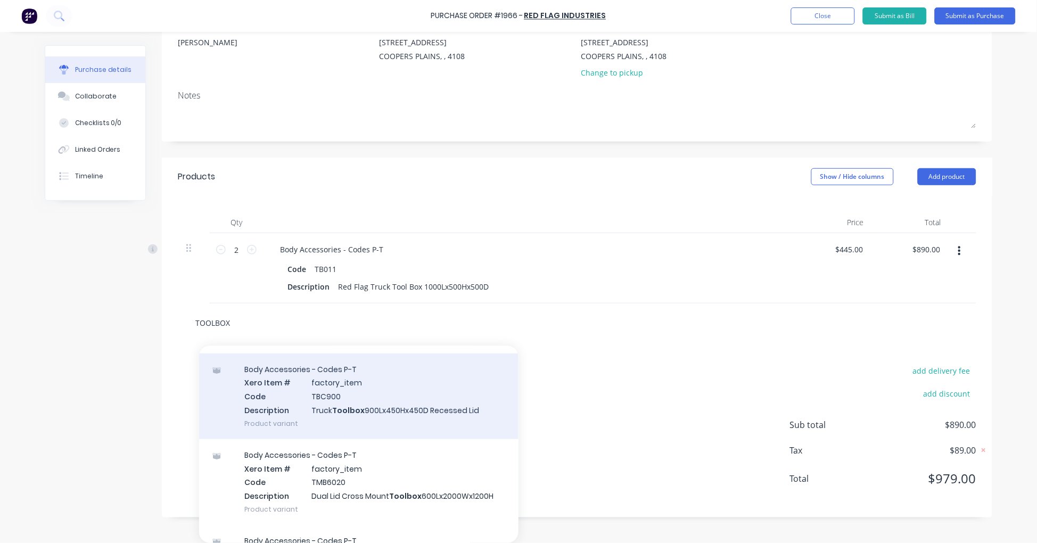
scroll to position [395, 0]
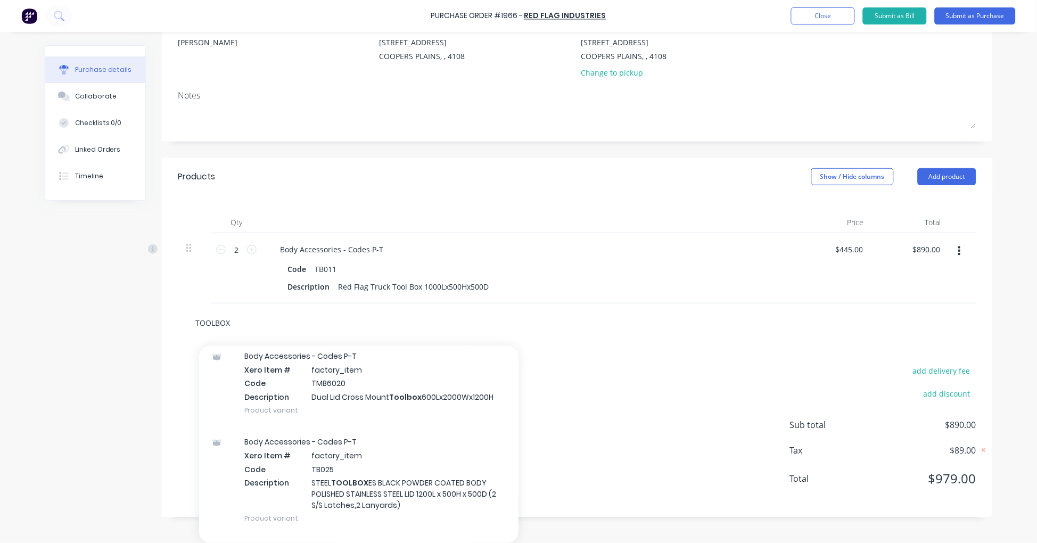
click at [242, 332] on input "TOOLBOX" at bounding box center [301, 322] width 213 height 21
drag, startPoint x: 233, startPoint y: 320, endPoint x: 207, endPoint y: 319, distance: 26.6
click at [207, 319] on input "TOOLBOX" at bounding box center [301, 322] width 213 height 21
type input "T"
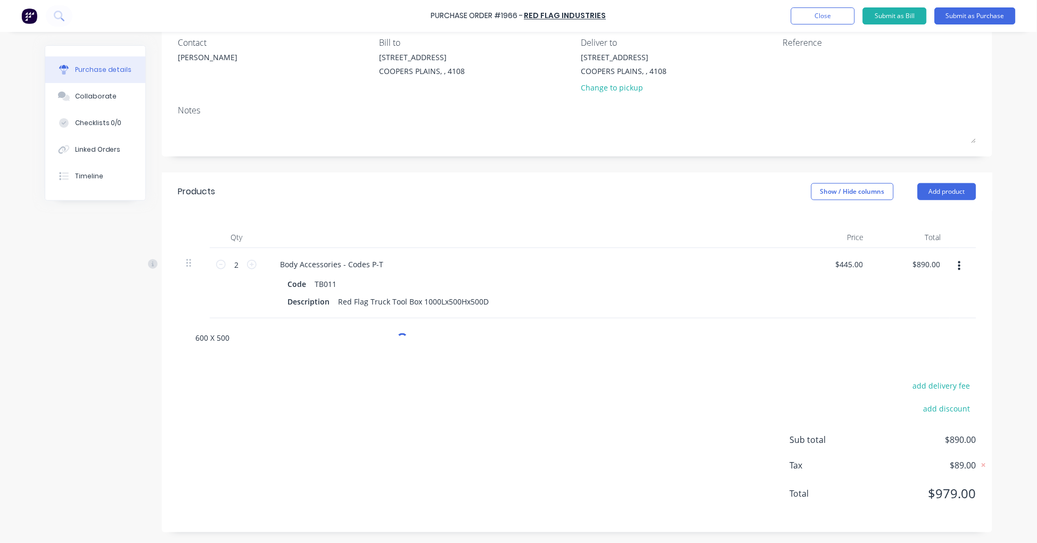
scroll to position [93, 0]
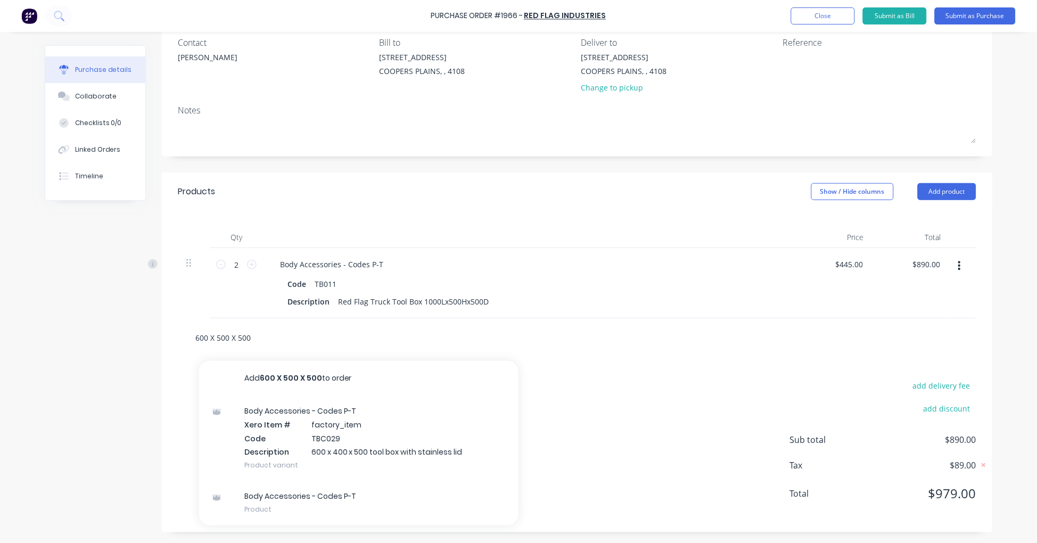
drag, startPoint x: 264, startPoint y: 336, endPoint x: 175, endPoint y: 336, distance: 88.9
click at [178, 336] on div "600 X 500 X 500 Add 600 X 500 X 500 to order Body Accessories - Codes P-T Xero …" at bounding box center [577, 337] width 799 height 39
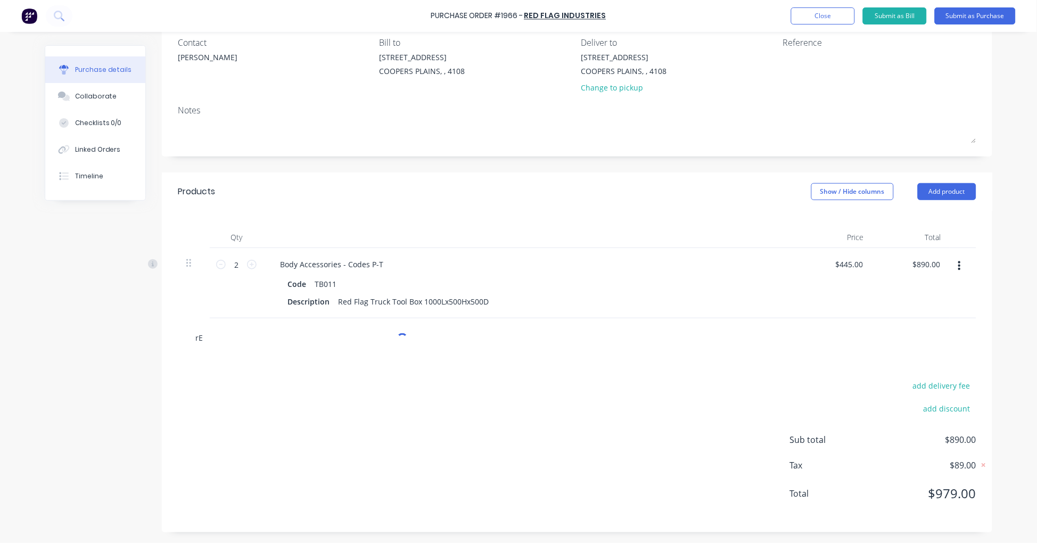
type input "r"
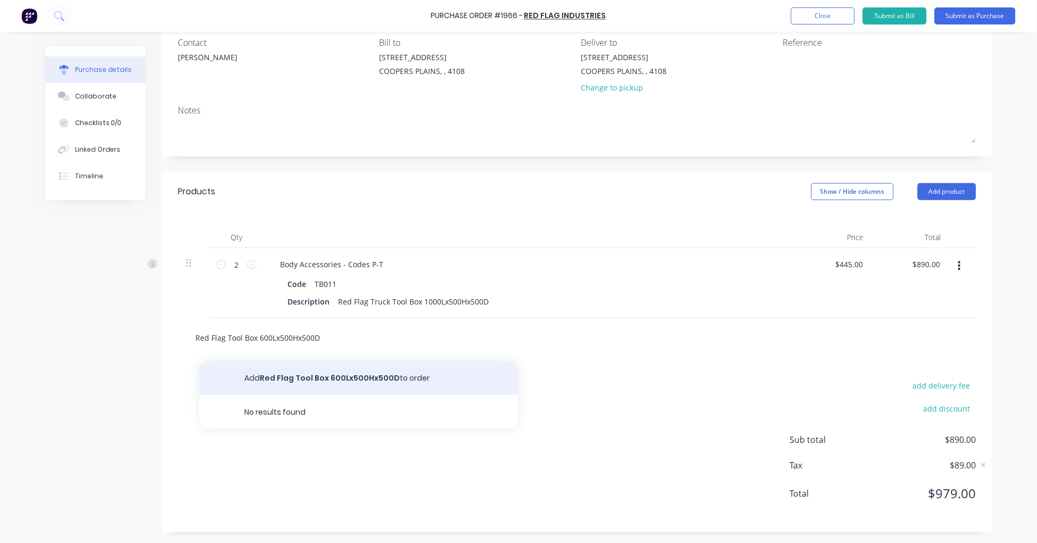
type input "Red Flag Tool Box 600Lx500Hx500D"
click at [352, 376] on button "Add Red Flag Tool Box 600Lx500Hx500D to order" at bounding box center [358, 378] width 319 height 34
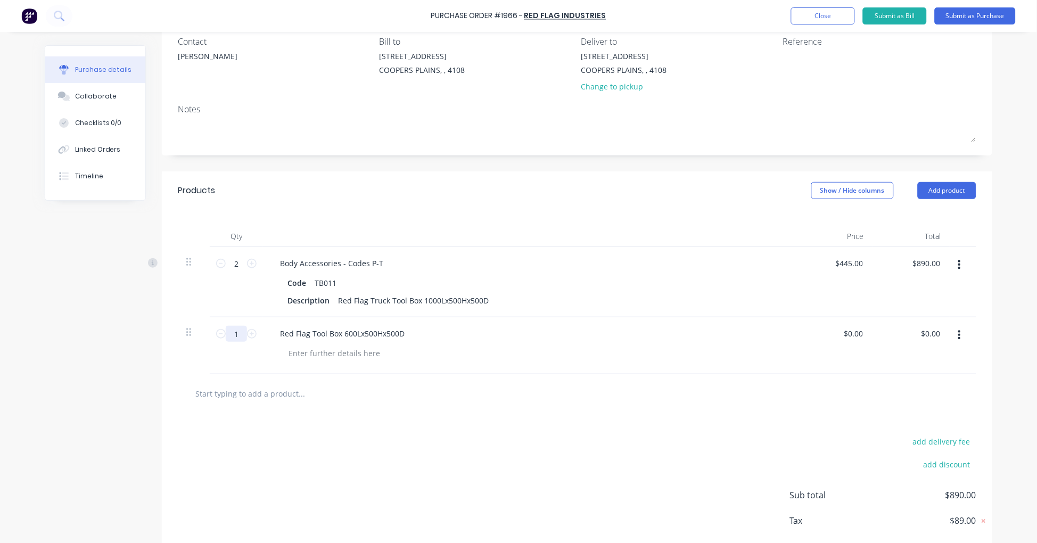
click at [230, 334] on input "1" at bounding box center [236, 334] width 21 height 16
type input "3"
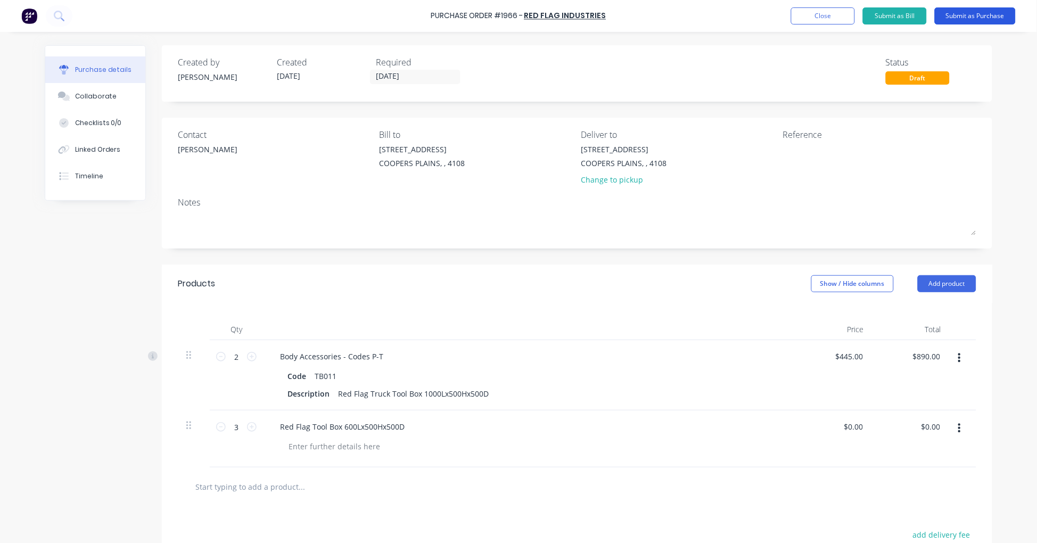
click at [967, 20] on button "Submit as Purchase" at bounding box center [975, 15] width 81 height 17
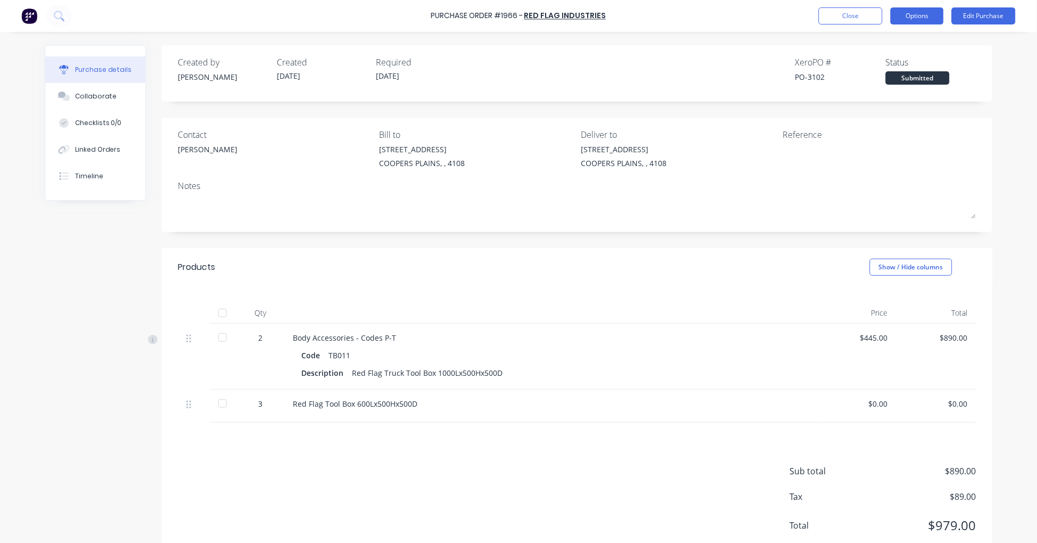
click at [927, 17] on button "Options" at bounding box center [917, 15] width 53 height 17
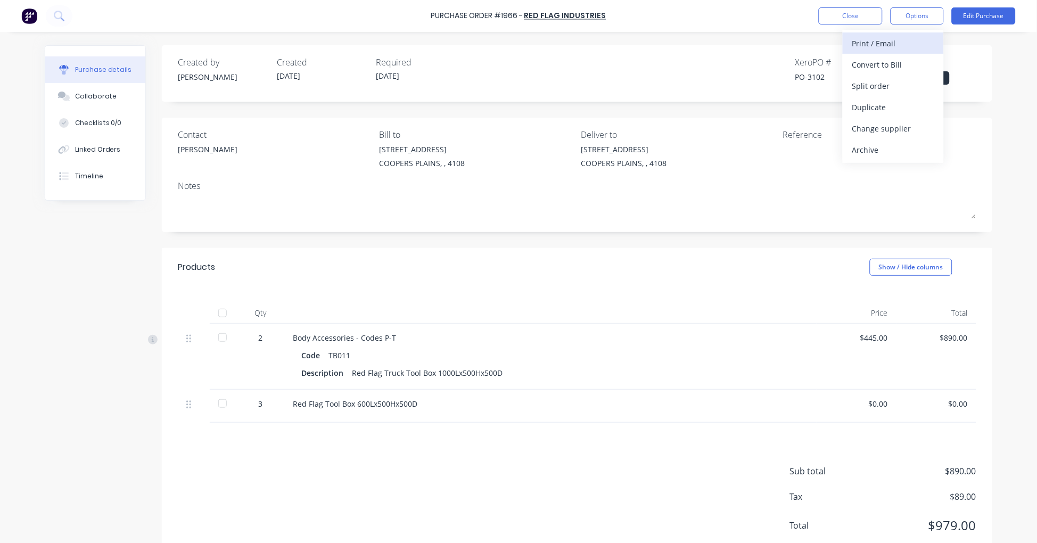
click at [903, 36] on div "Print / Email" at bounding box center [893, 43] width 82 height 15
click at [893, 64] on div "With pricing" at bounding box center [893, 64] width 82 height 15
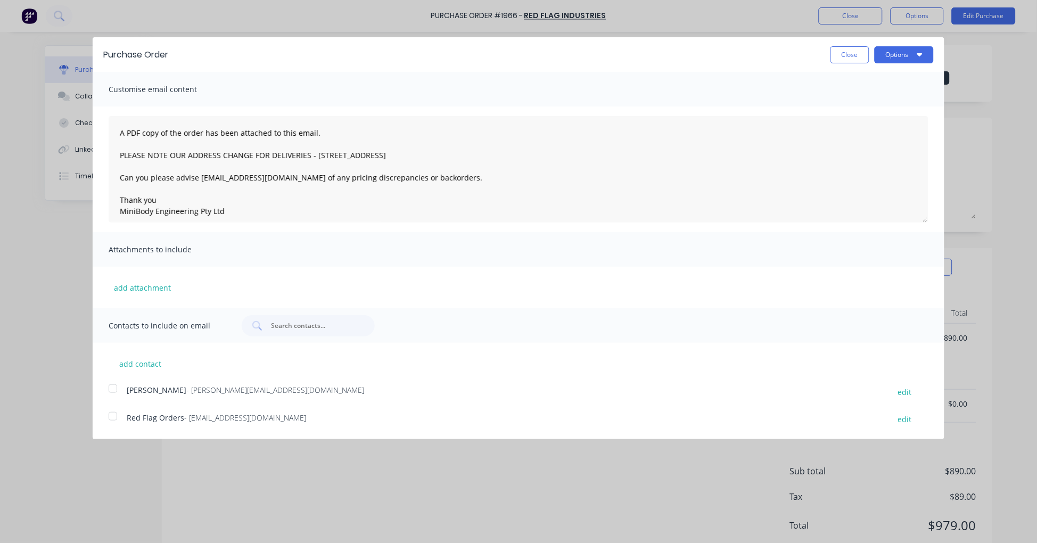
click at [103, 387] on div at bounding box center [112, 388] width 21 height 21
click at [928, 56] on button "Options" at bounding box center [904, 54] width 59 height 17
click at [880, 103] on div "Email" at bounding box center [883, 102] width 82 height 15
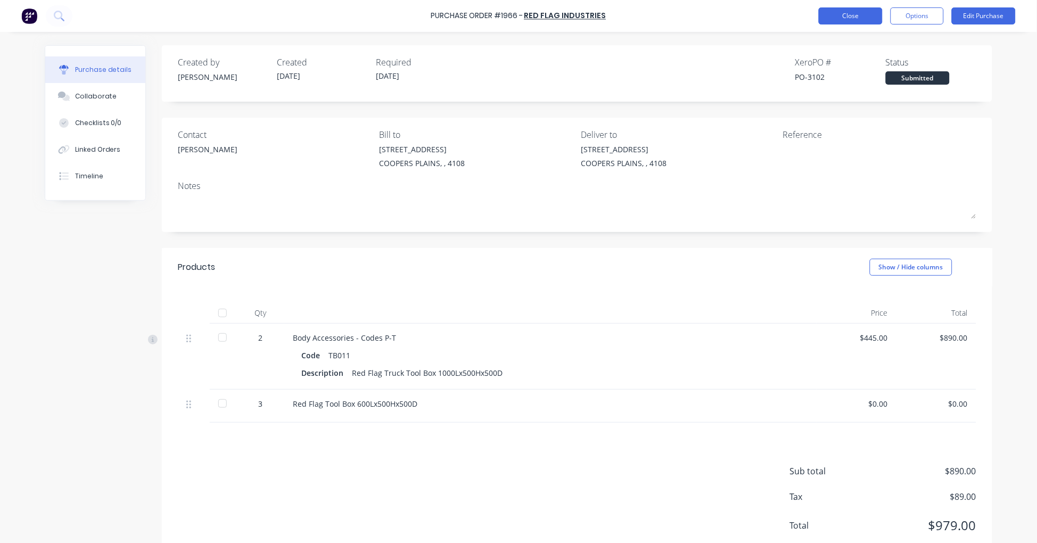
click at [839, 18] on button "Close" at bounding box center [851, 15] width 64 height 17
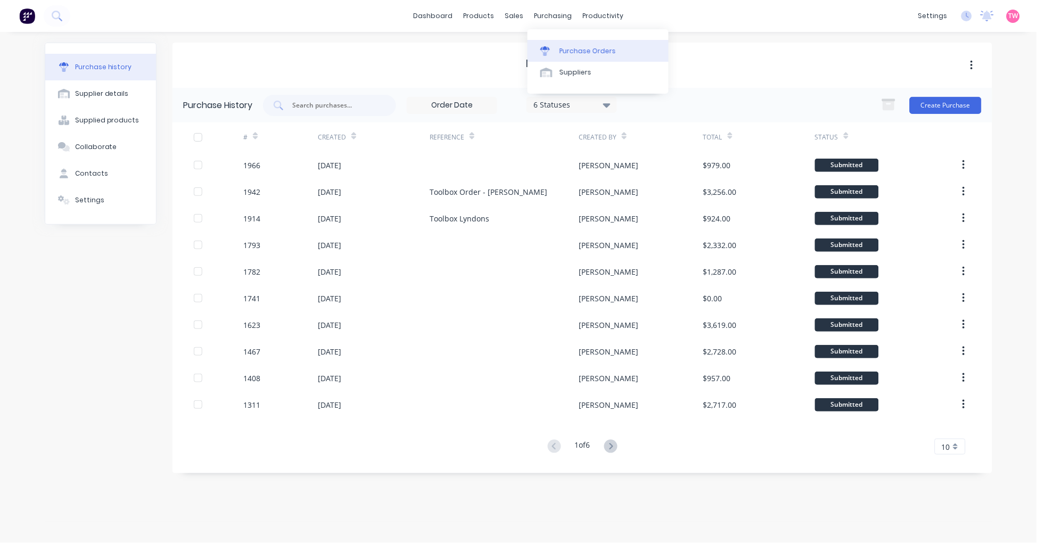
click at [578, 46] on div "Purchase Orders" at bounding box center [588, 51] width 56 height 10
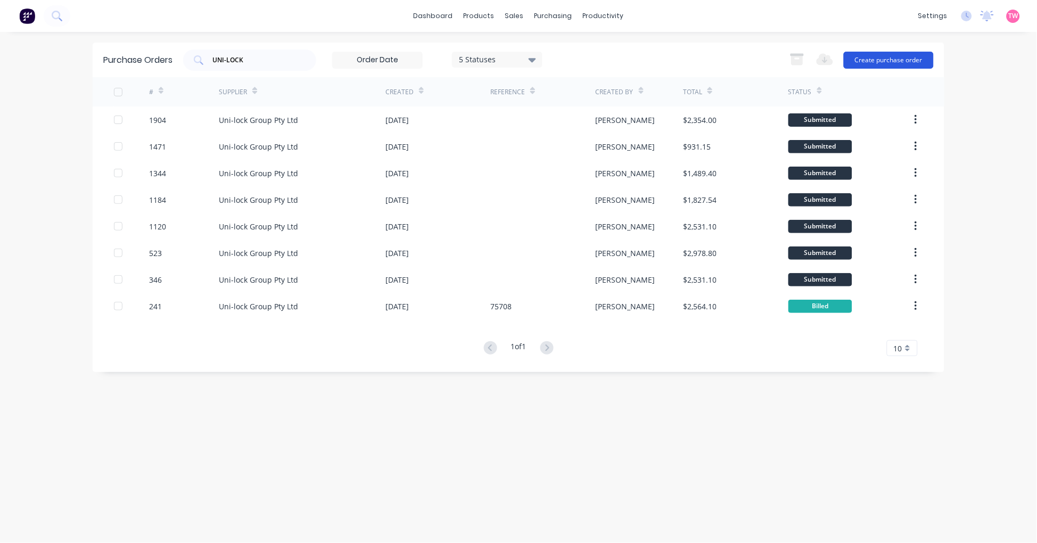
click at [881, 62] on button "Create purchase order" at bounding box center [889, 60] width 90 height 17
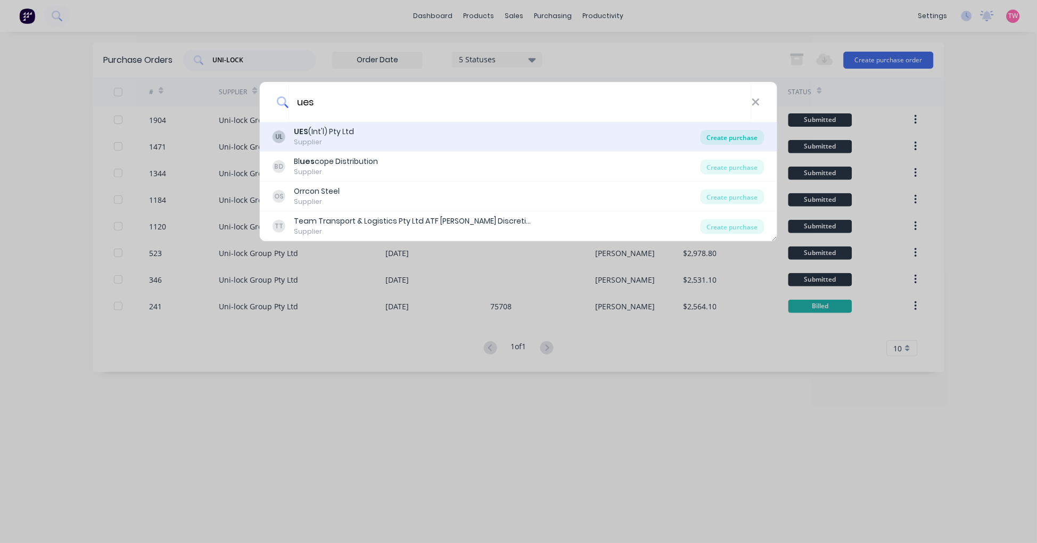
type input "ues"
click at [735, 137] on div "Create purchase" at bounding box center [733, 137] width 64 height 15
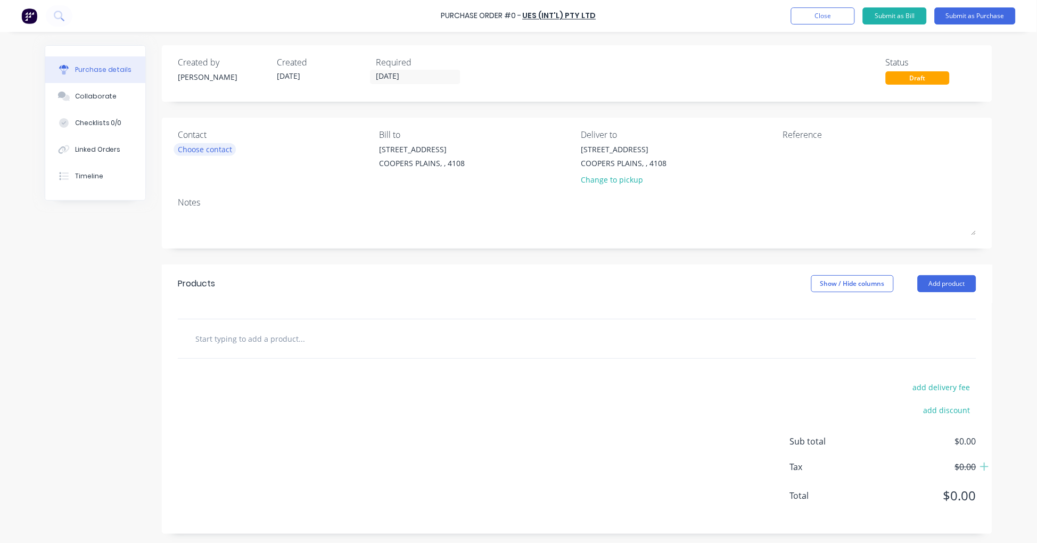
click at [194, 147] on div "Choose contact" at bounding box center [205, 149] width 54 height 11
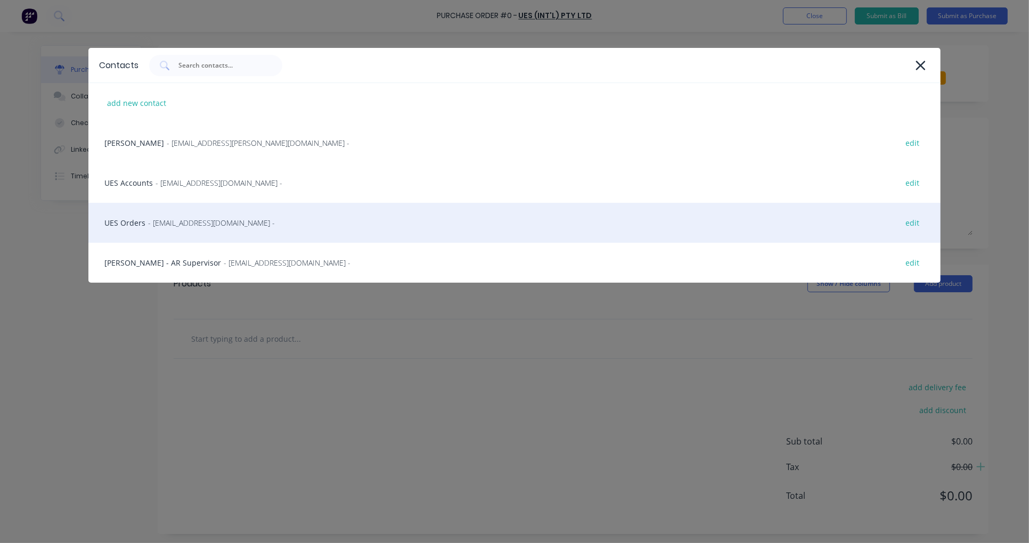
click at [160, 219] on span "- [EMAIL_ADDRESS][DOMAIN_NAME] -" at bounding box center [211, 222] width 127 height 11
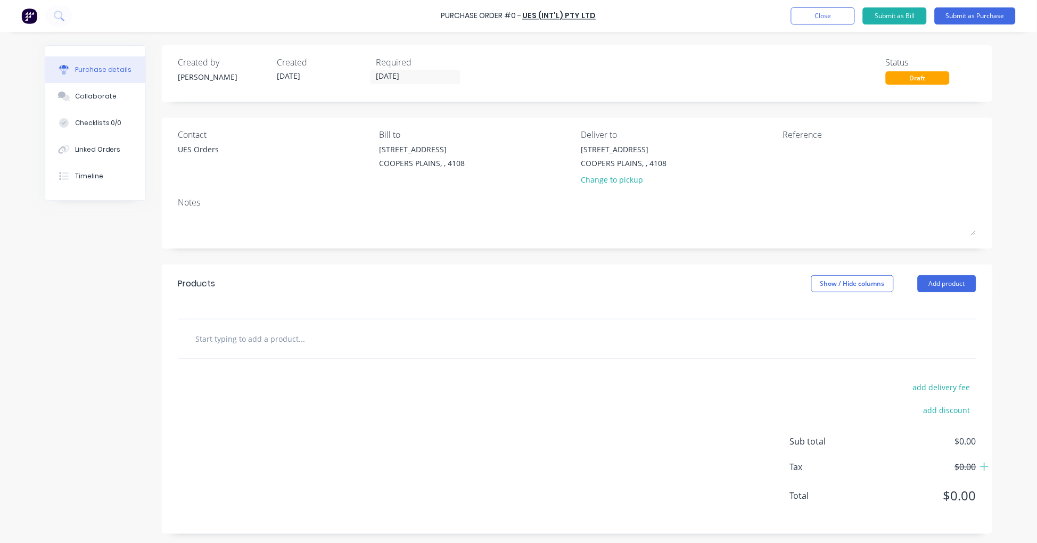
click at [251, 341] on input "text" at bounding box center [301, 338] width 213 height 21
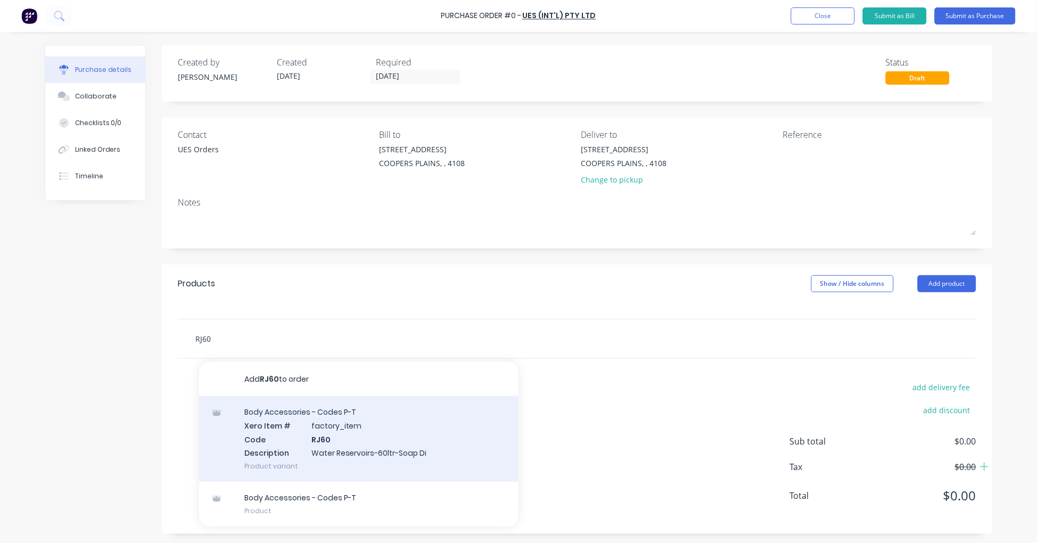
type input "RJ60"
click at [337, 428] on div "Body Accessories - Codes P-T Xero Item # factory_item Code RJ60 Description Wat…" at bounding box center [358, 439] width 319 height 86
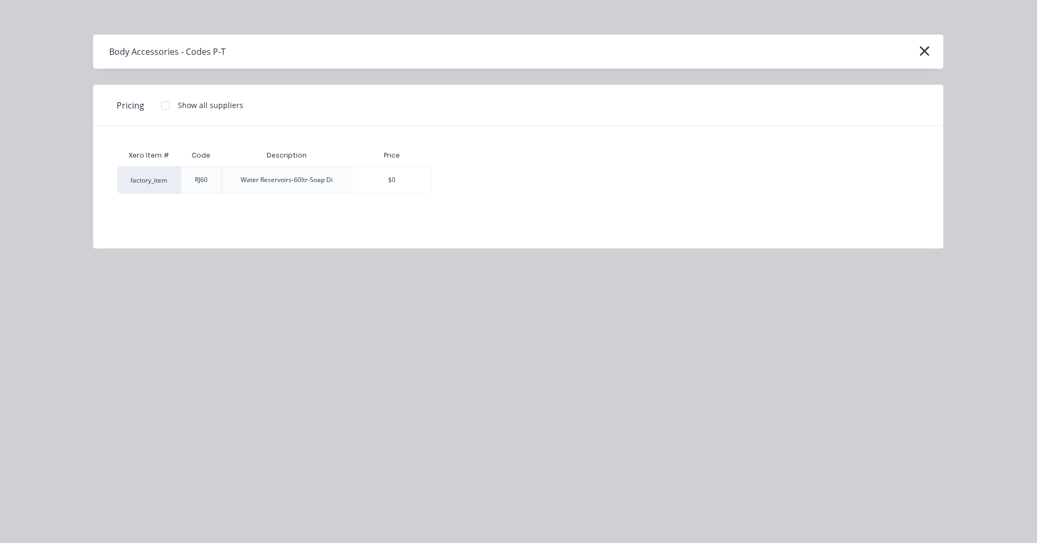
click at [163, 108] on div at bounding box center [165, 105] width 21 height 21
click at [472, 178] on div "$0.00" at bounding box center [469, 180] width 74 height 27
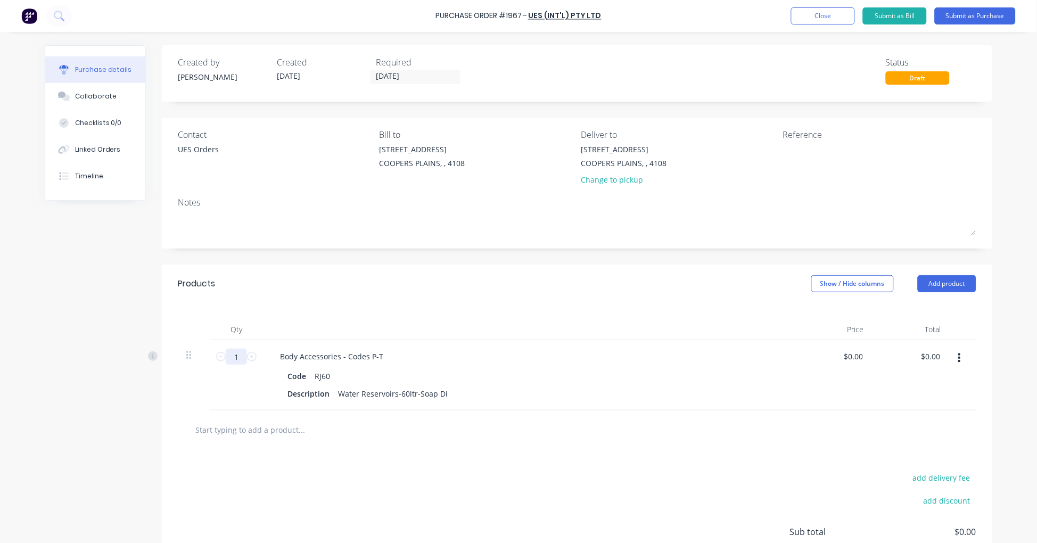
click at [234, 356] on input "1" at bounding box center [236, 357] width 21 height 16
type input "6"
click at [299, 428] on input "text" at bounding box center [301, 429] width 213 height 21
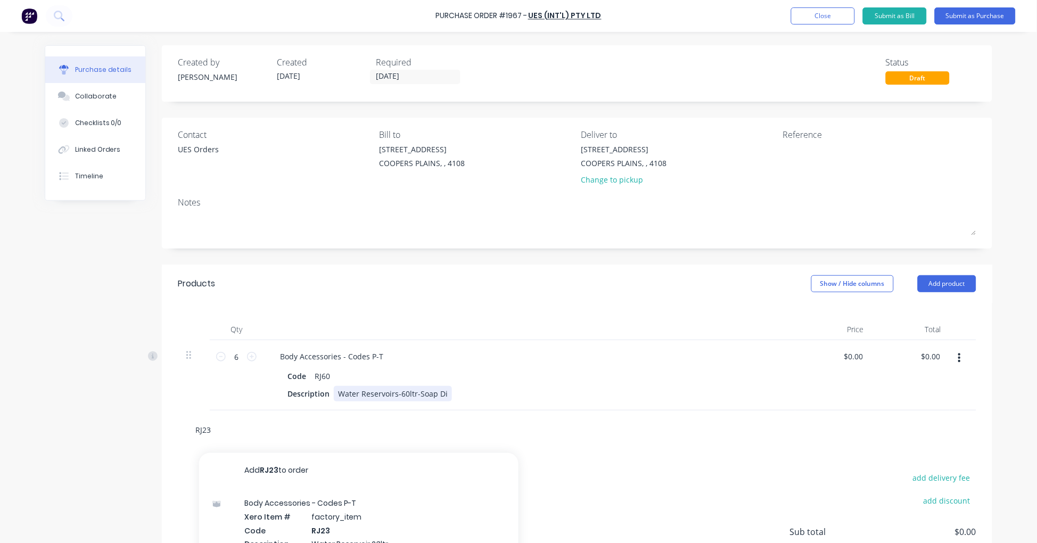
scroll to position [93, 0]
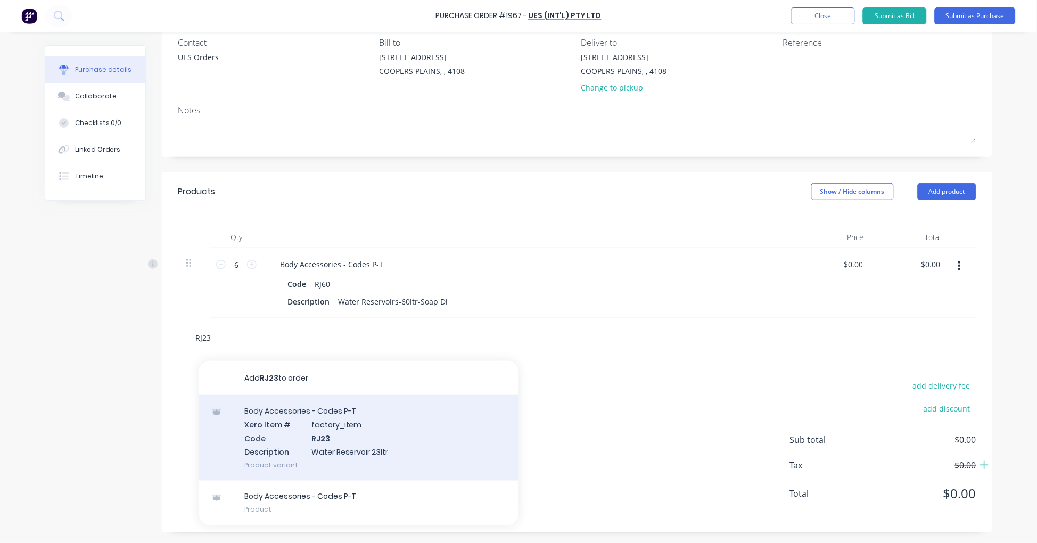
type input "RJ23"
click at [355, 429] on div "Body Accessories - Codes P-T Xero Item # factory_item Code RJ23 Description Wat…" at bounding box center [358, 438] width 319 height 86
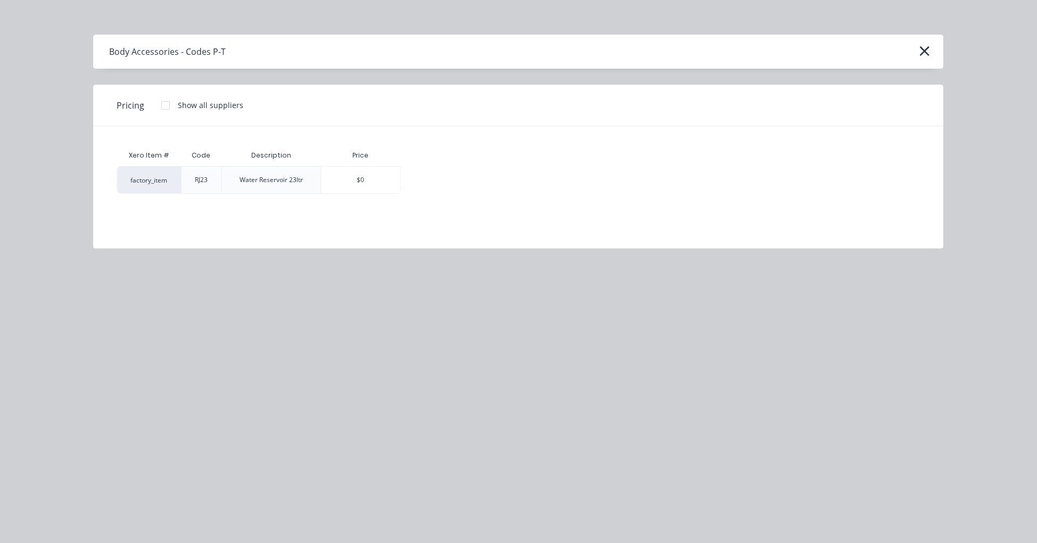
click at [160, 104] on div at bounding box center [165, 105] width 21 height 21
click at [431, 178] on div "$0.00" at bounding box center [438, 180] width 74 height 27
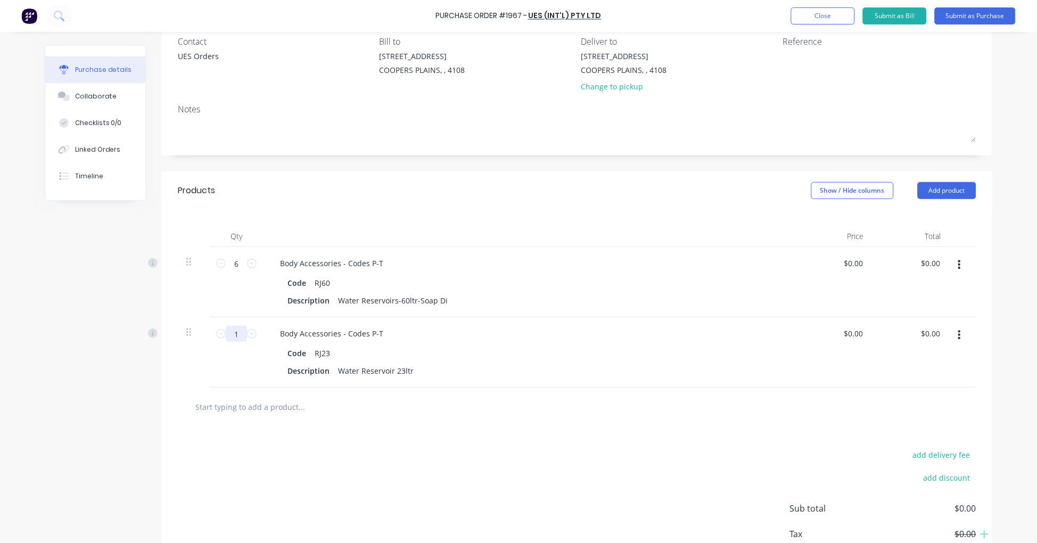
click at [234, 336] on input "1" at bounding box center [236, 334] width 21 height 16
type input "3"
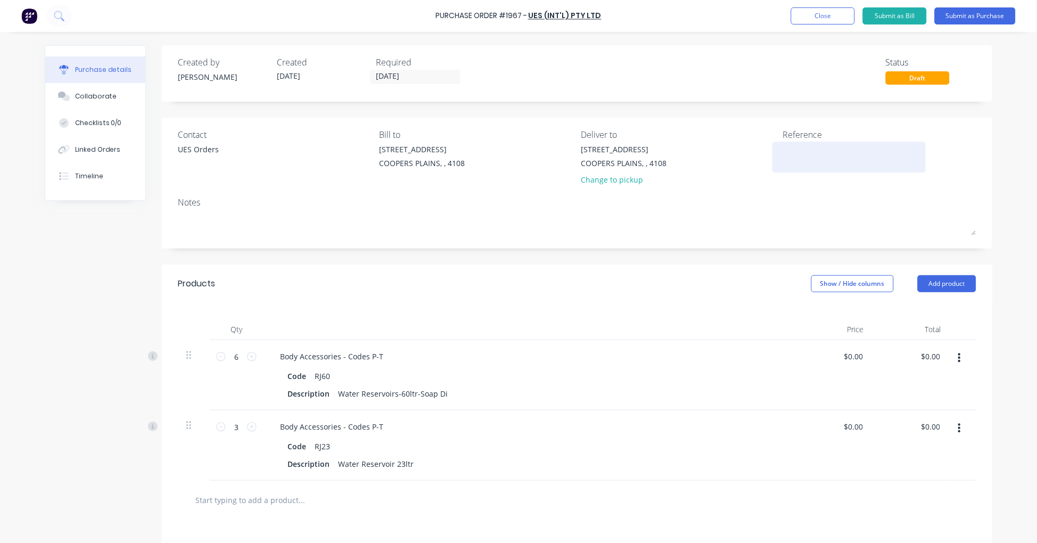
click at [808, 145] on textarea at bounding box center [849, 156] width 133 height 24
type textarea "WATER TANK"
type textarea "x"
type textarea "WATER TANK"
click at [976, 18] on button "Submit as Purchase" at bounding box center [975, 15] width 81 height 17
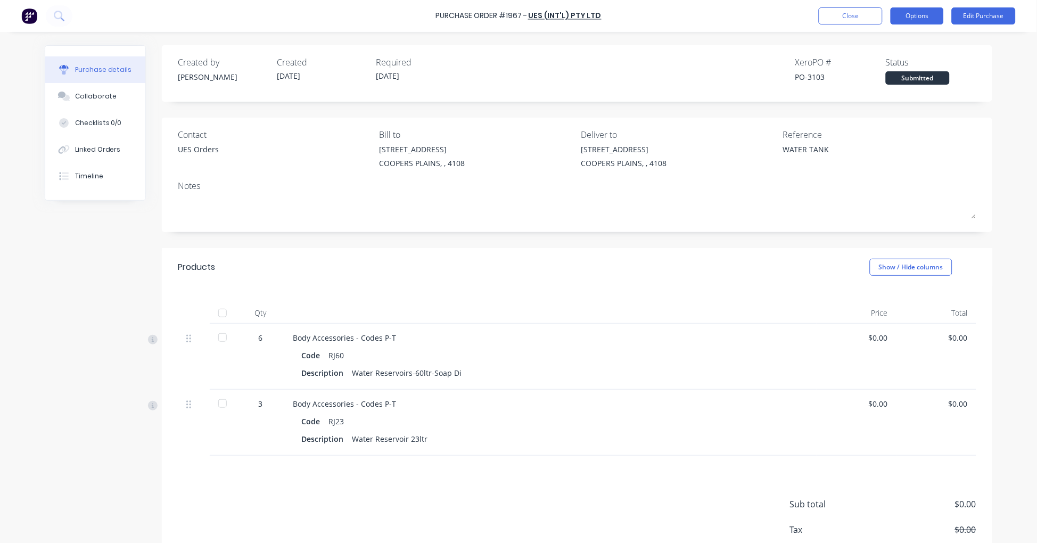
click at [909, 18] on button "Options" at bounding box center [917, 15] width 53 height 17
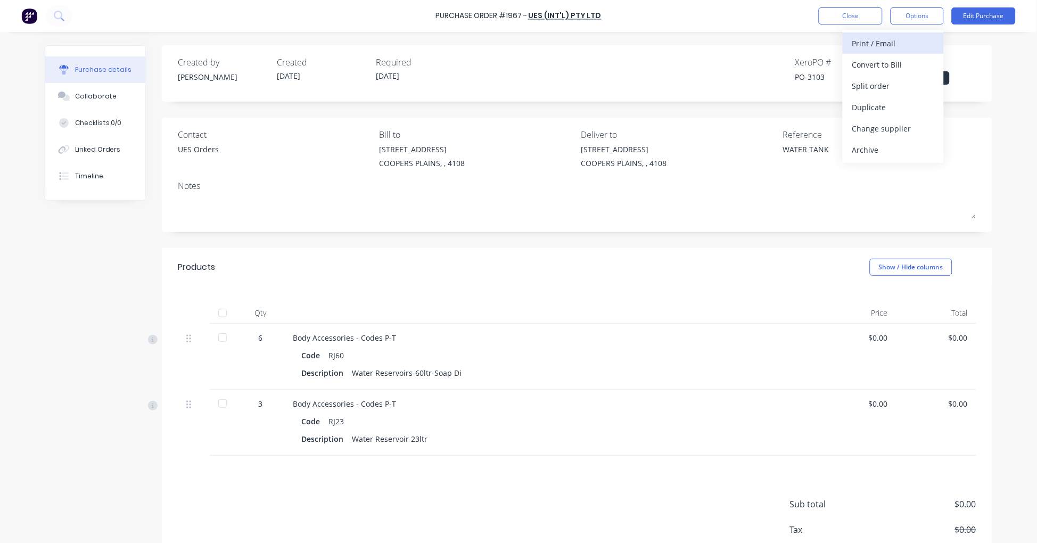
click at [919, 46] on div "Print / Email" at bounding box center [893, 43] width 82 height 15
click at [906, 59] on div "With pricing" at bounding box center [893, 64] width 82 height 15
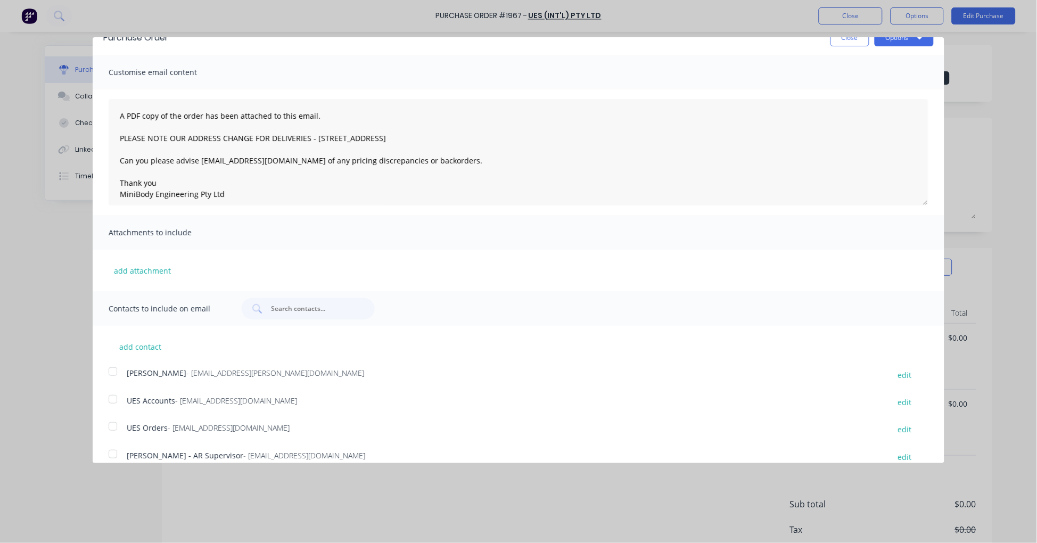
scroll to position [30, 0]
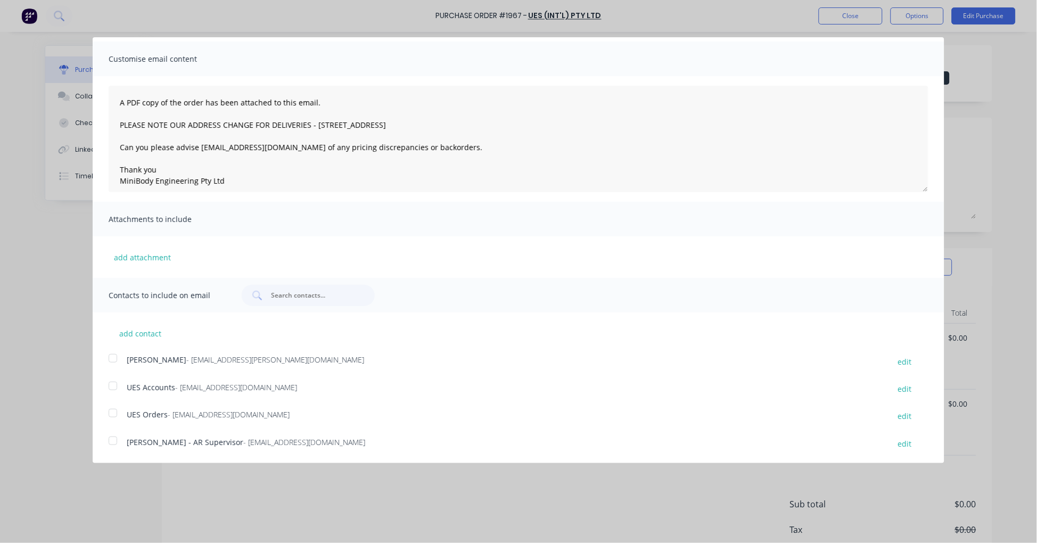
click at [112, 413] on div at bounding box center [112, 412] width 21 height 21
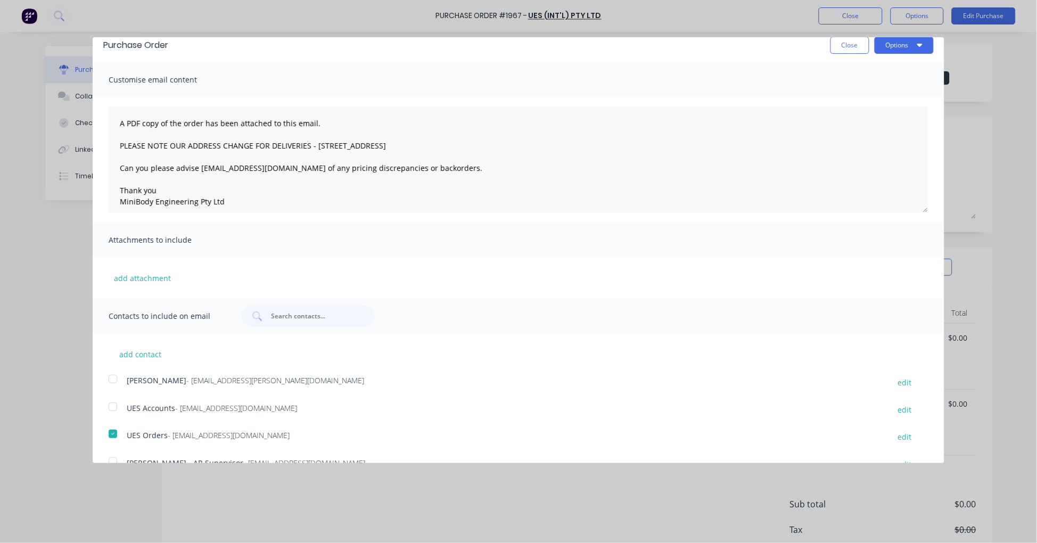
scroll to position [0, 0]
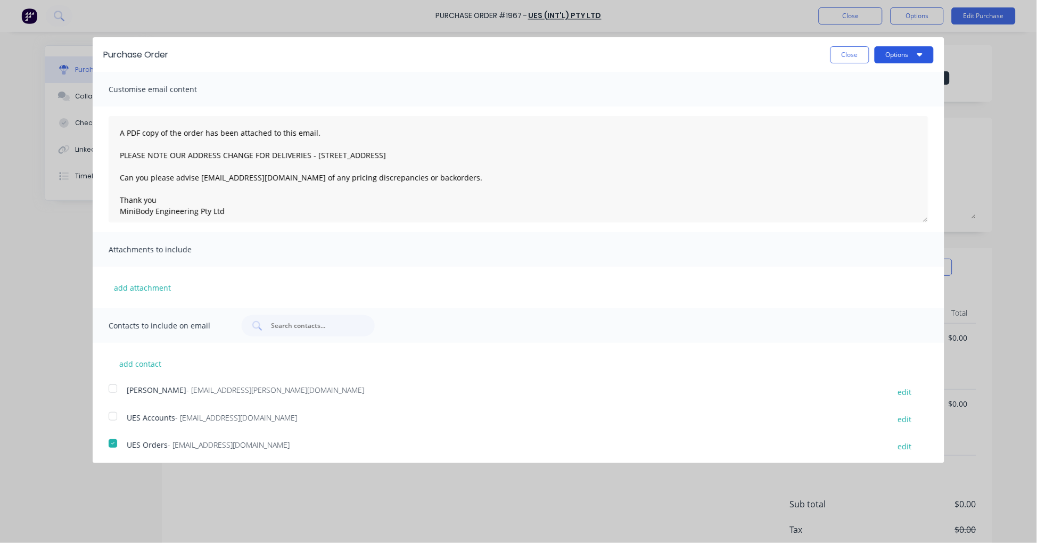
click at [886, 52] on button "Options" at bounding box center [904, 54] width 59 height 17
click at [872, 105] on div "Email" at bounding box center [883, 102] width 82 height 15
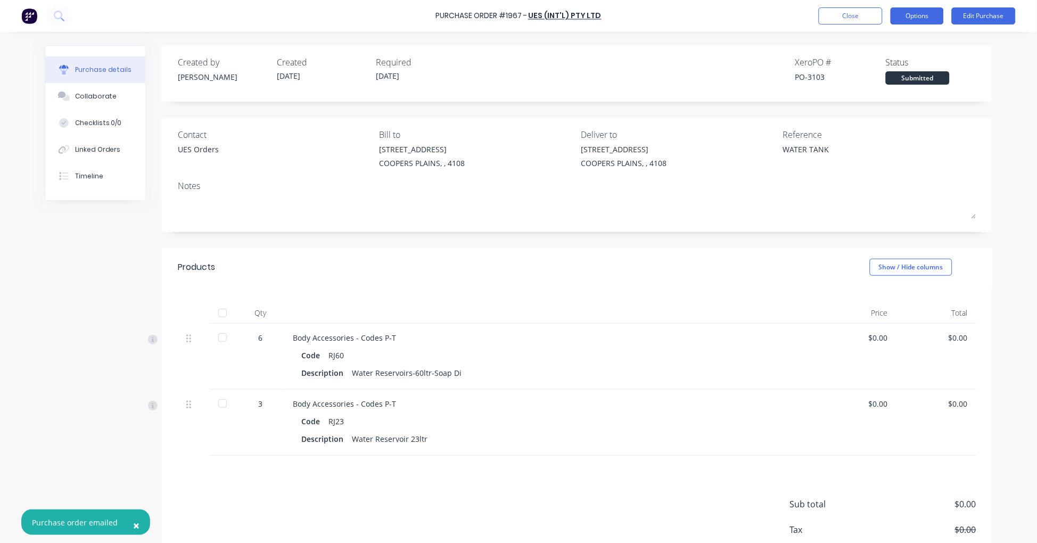
click at [920, 13] on button "Options" at bounding box center [917, 15] width 53 height 17
click at [1004, 12] on button "Edit Purchase" at bounding box center [984, 15] width 64 height 17
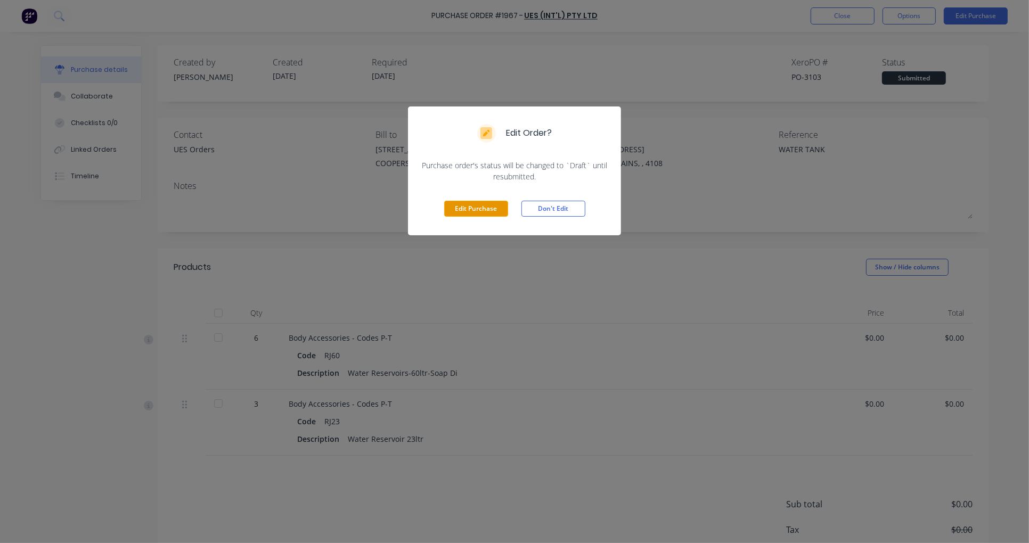
click at [484, 209] on button "Edit Purchase" at bounding box center [476, 209] width 64 height 16
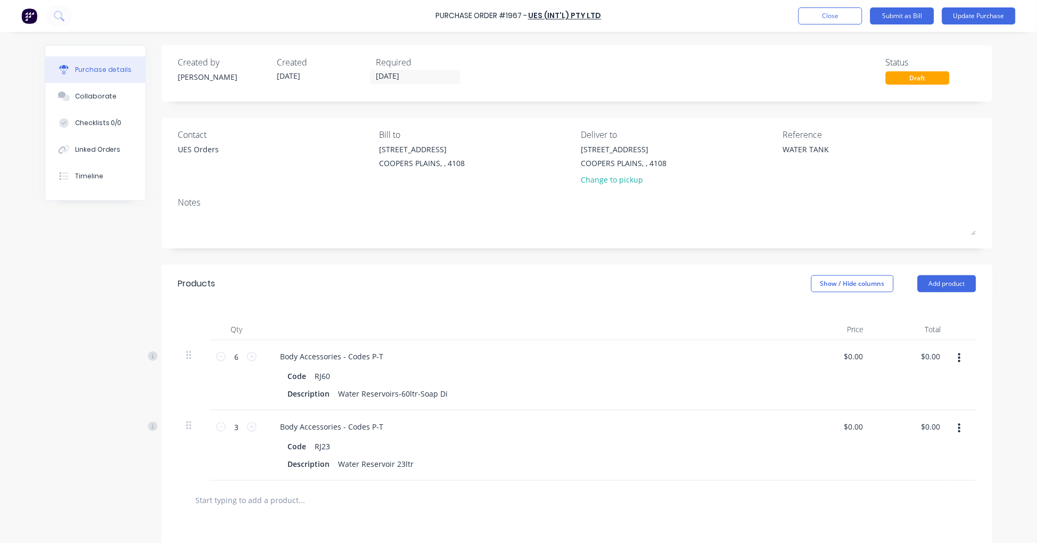
click at [287, 503] on input "text" at bounding box center [301, 499] width 213 height 21
type textarea "x"
type input "L"
type textarea "x"
type input "LP"
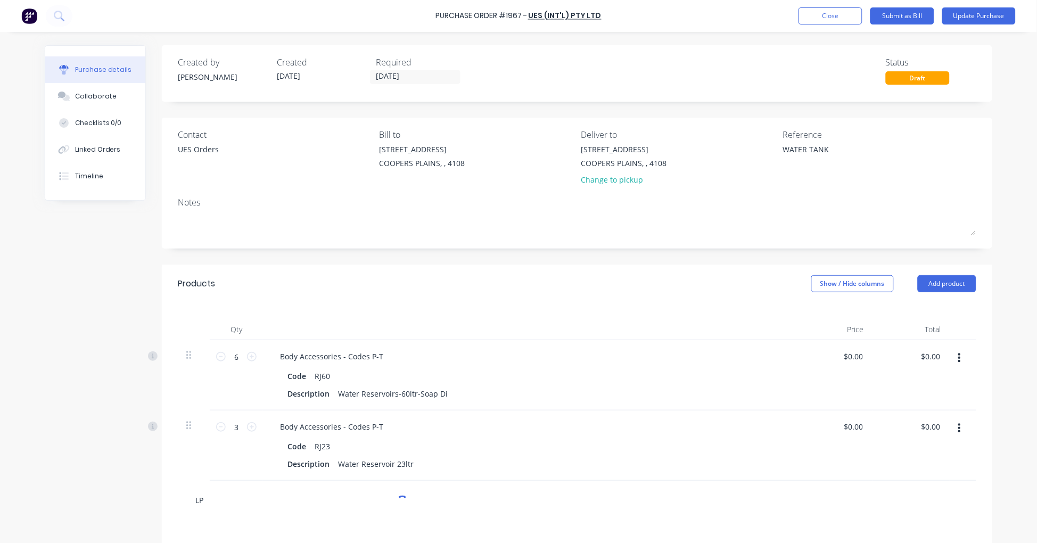
type textarea "x"
type input "LPO"
type textarea "x"
type input "LPOP"
type textarea "x"
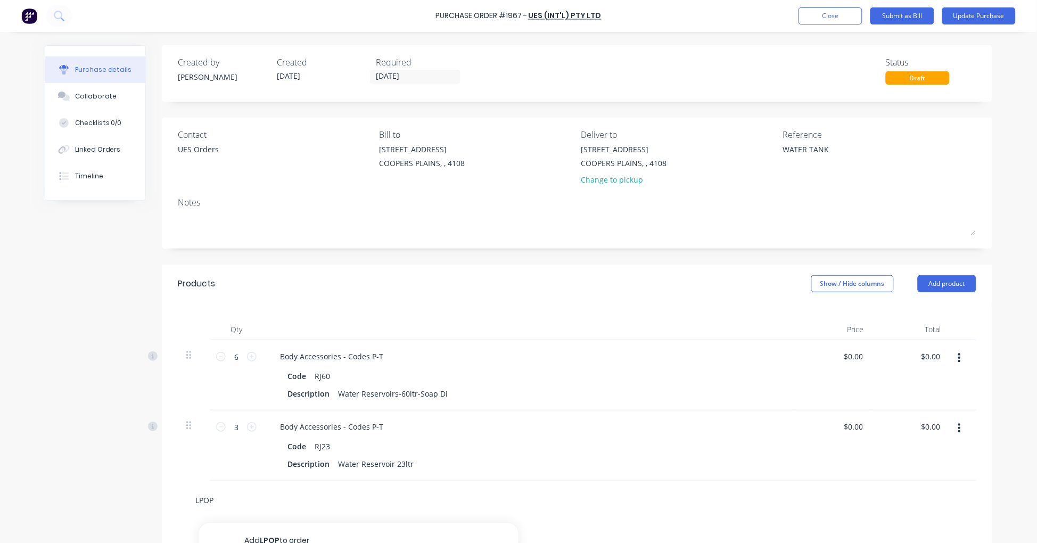
type input "LPOP3"
type textarea "x"
type input "LPOP3Y"
type textarea "x"
type input "LPOP3YE"
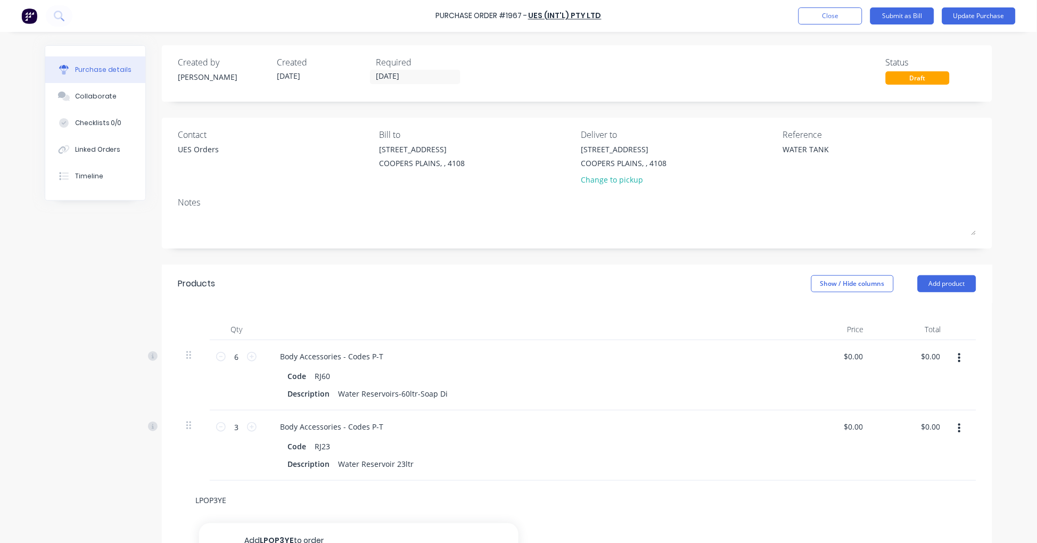
type textarea "x"
type input "LPOP3YEL"
type textarea "x"
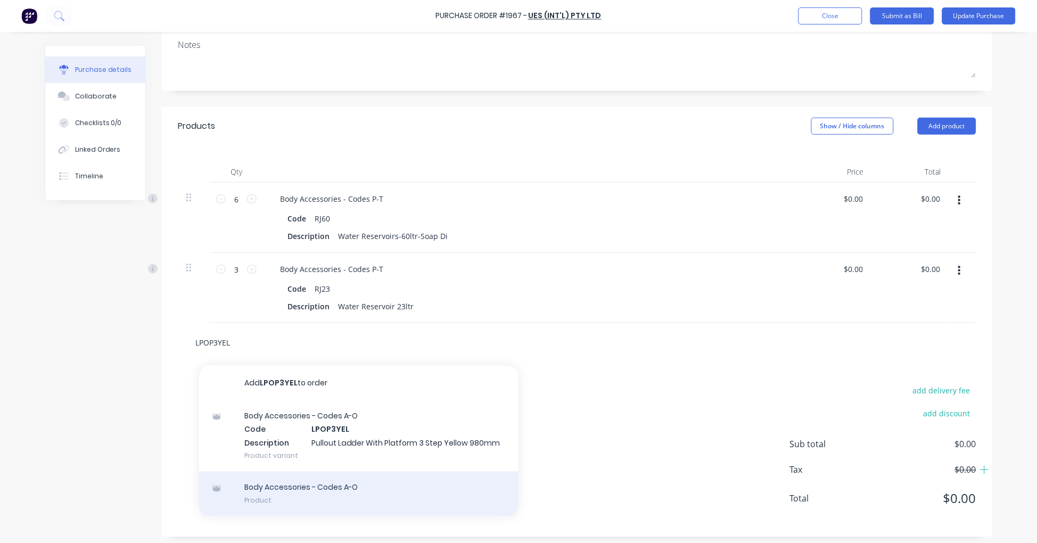
scroll to position [163, 0]
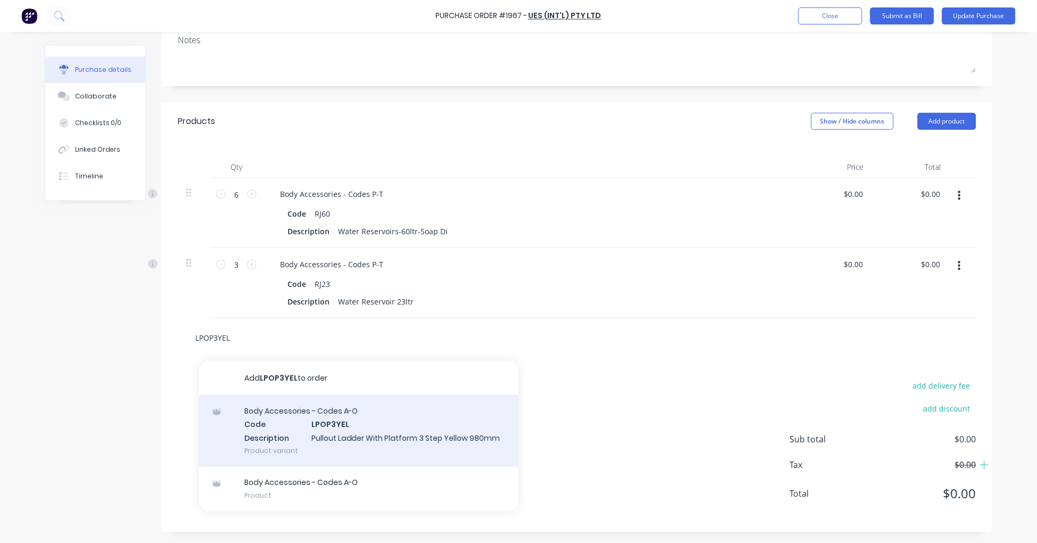
type input "LPOP3YEL"
click at [345, 428] on div "Body Accessories - Codes A-O Code LPOP3YEL Description Pullout Ladder With Plat…" at bounding box center [358, 431] width 319 height 72
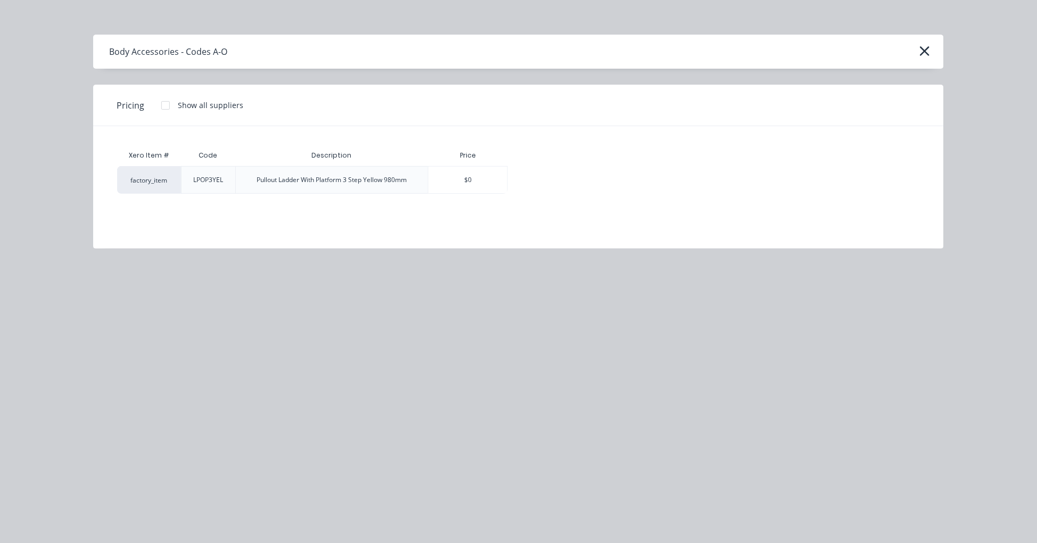
click at [163, 106] on div at bounding box center [165, 105] width 21 height 21
click at [550, 178] on div "$305.91" at bounding box center [545, 180] width 74 height 27
type textarea "x"
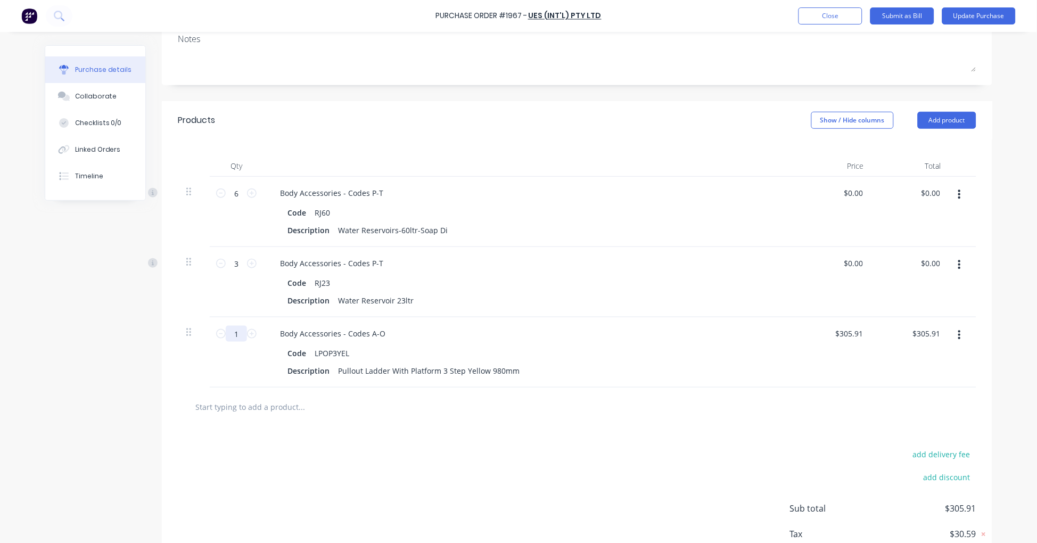
click at [233, 334] on input "1" at bounding box center [236, 334] width 21 height 16
type textarea "x"
type input "8"
type input "$2,447.28"
type textarea "x"
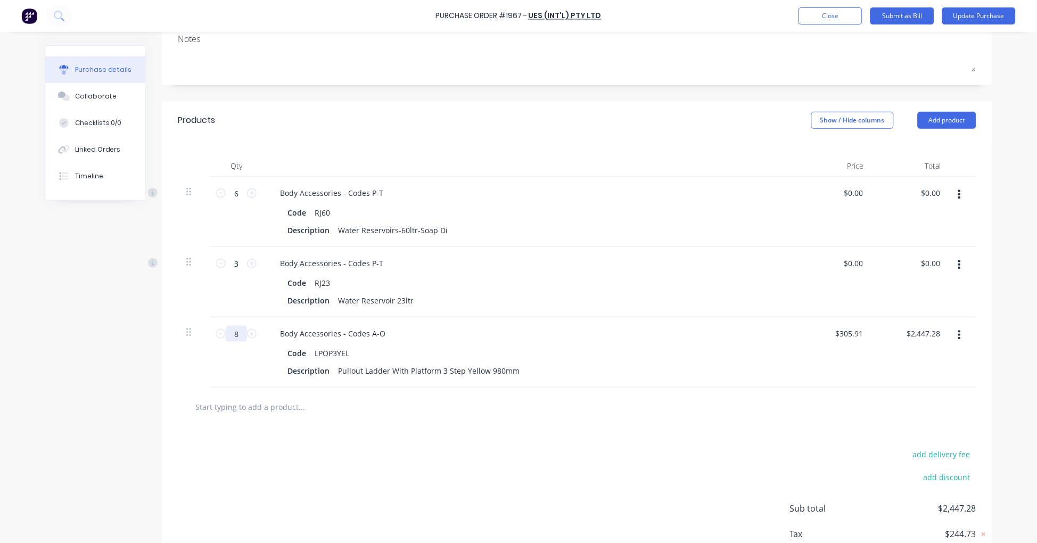
type input "8"
click at [975, 19] on button "Update Purchase" at bounding box center [978, 15] width 73 height 17
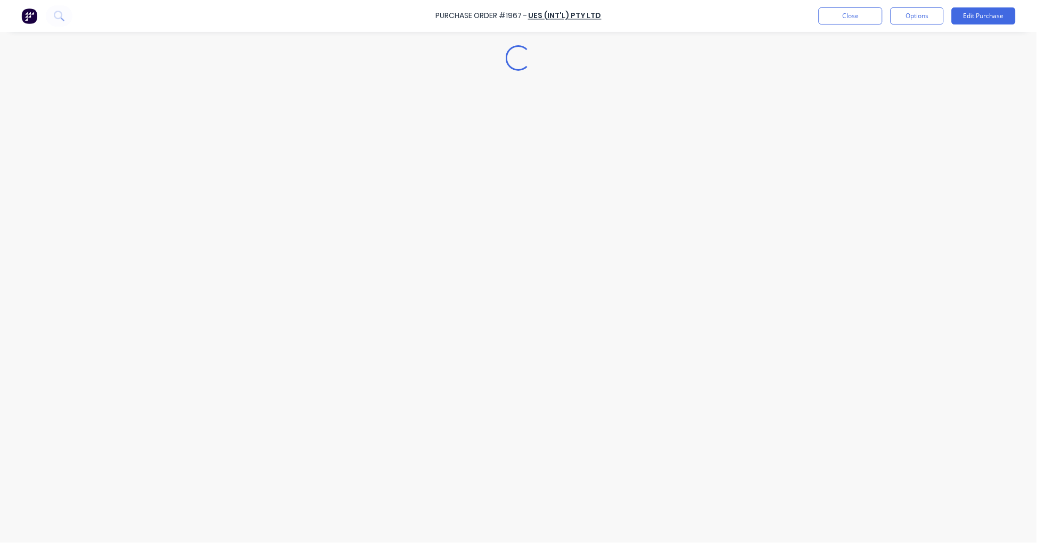
scroll to position [0, 0]
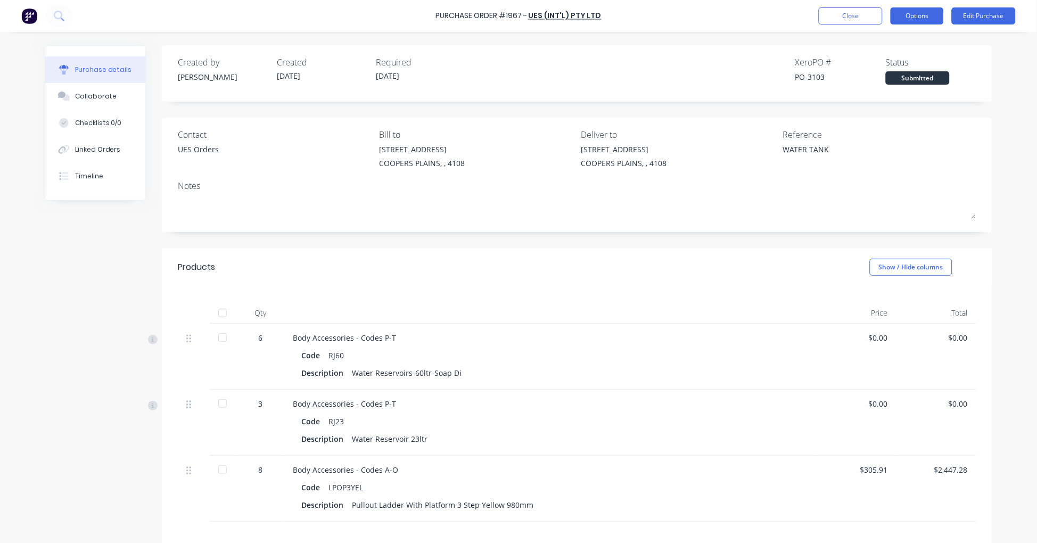
click at [929, 17] on button "Options" at bounding box center [917, 15] width 53 height 17
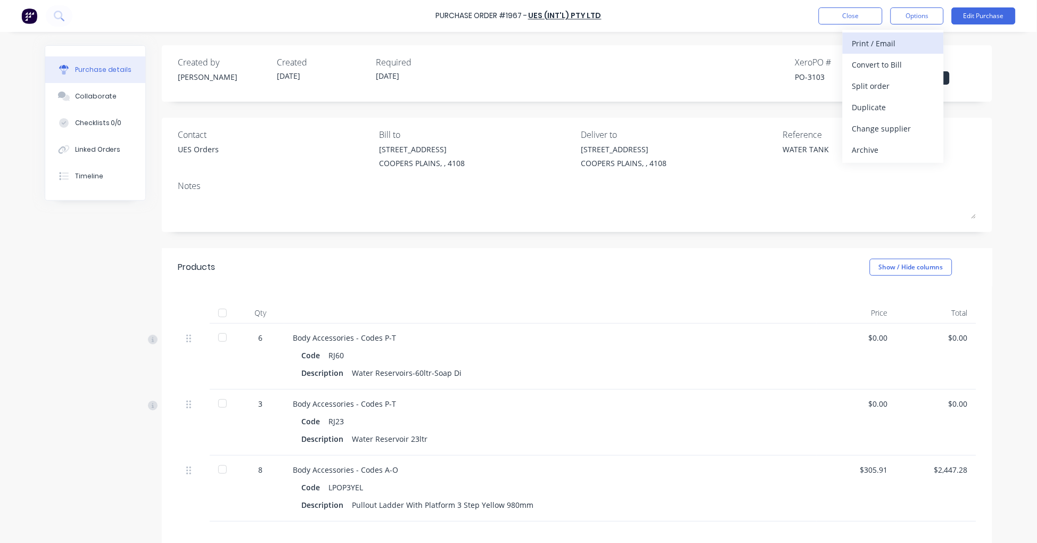
click at [908, 39] on div "Print / Email" at bounding box center [893, 43] width 82 height 15
click at [884, 64] on div "With pricing" at bounding box center [893, 64] width 82 height 15
type textarea "x"
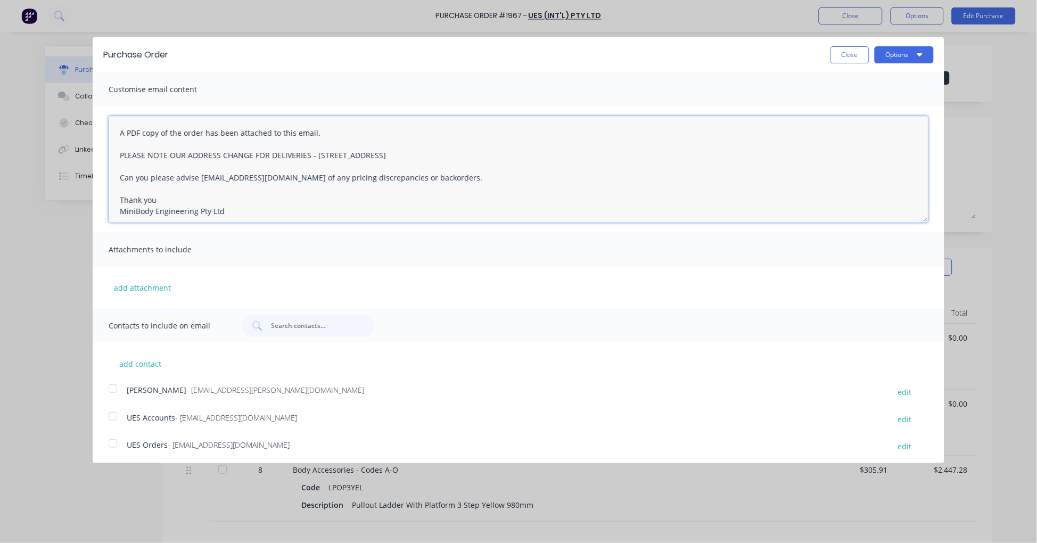
click at [117, 127] on textarea "A PDF copy of the order has been attached to this email. PLEASE NOTE OUR ADDRES…" at bounding box center [519, 169] width 820 height 106
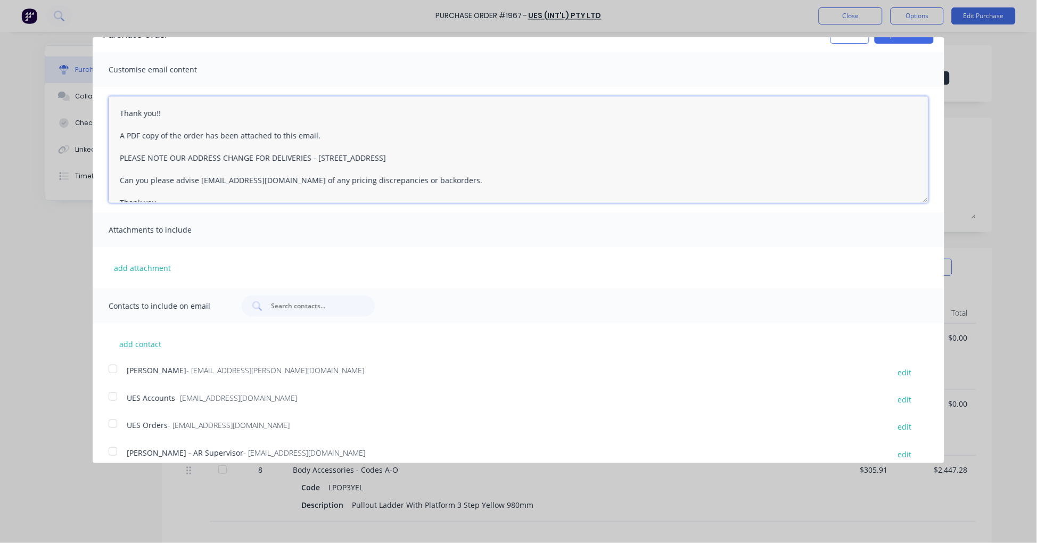
scroll to position [30, 0]
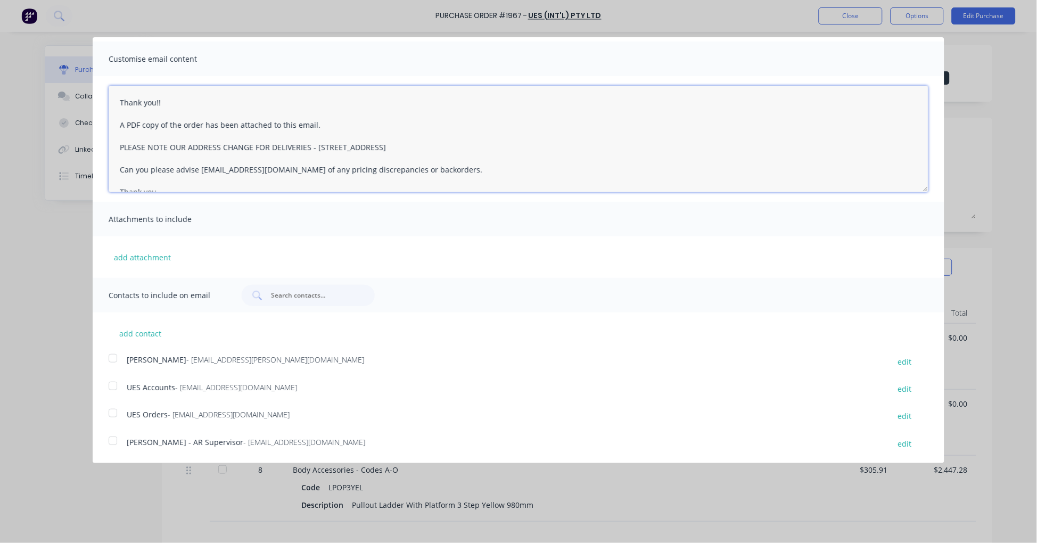
click at [110, 412] on div at bounding box center [112, 412] width 21 height 21
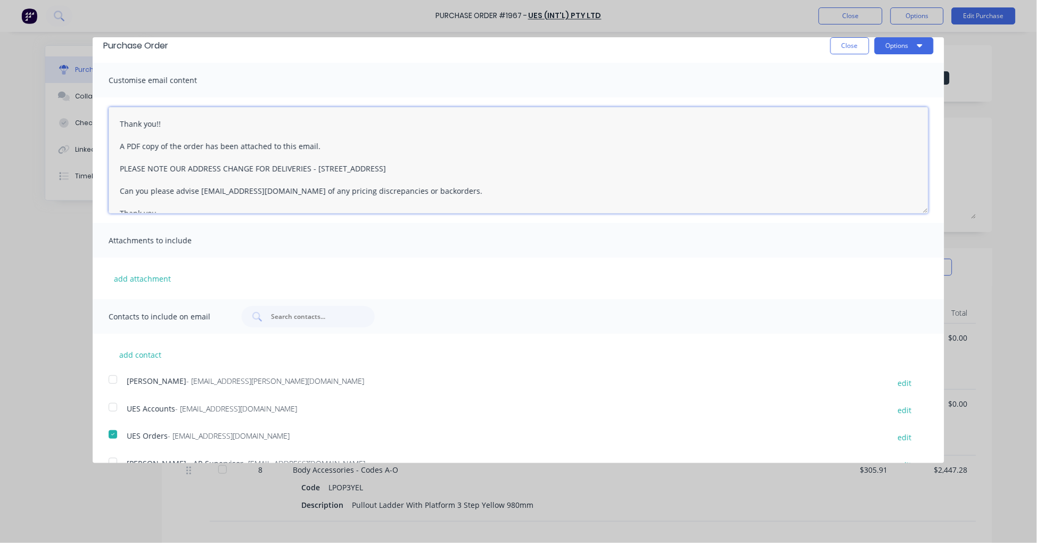
scroll to position [0, 0]
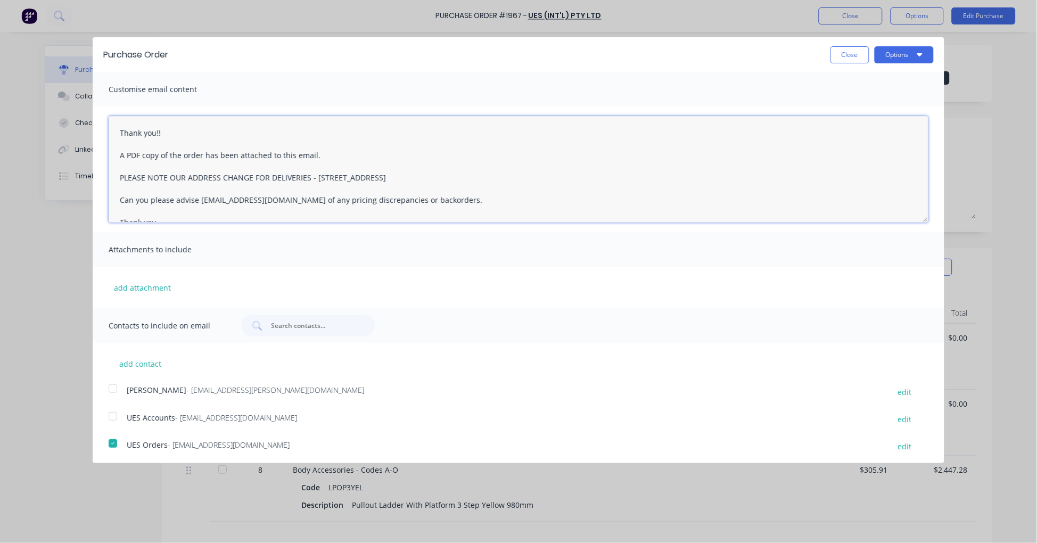
click at [119, 128] on textarea "Thank you!! A PDF copy of the order has been attached to this email. PLEASE NOT…" at bounding box center [519, 169] width 820 height 106
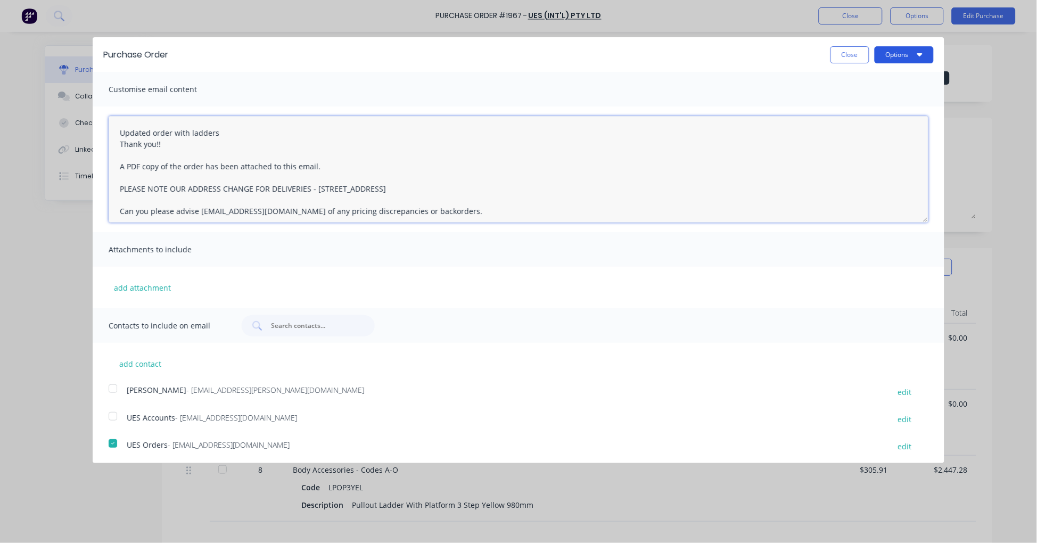
type textarea "Updated order with ladders Thank you!! A PDF copy of the order has been attache…"
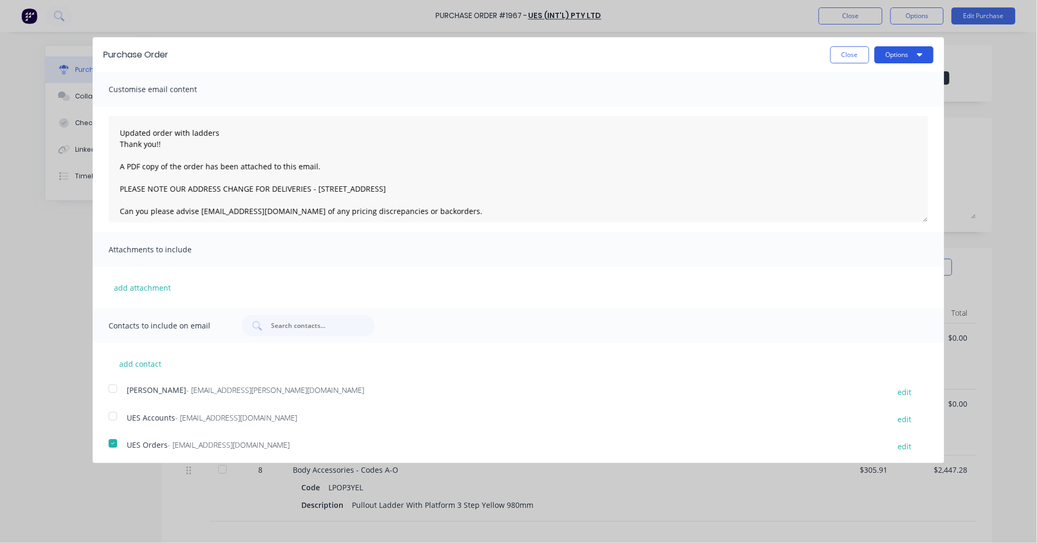
click at [897, 59] on button "Options" at bounding box center [904, 54] width 59 height 17
click at [864, 97] on div "Email" at bounding box center [883, 102] width 82 height 15
type textarea "x"
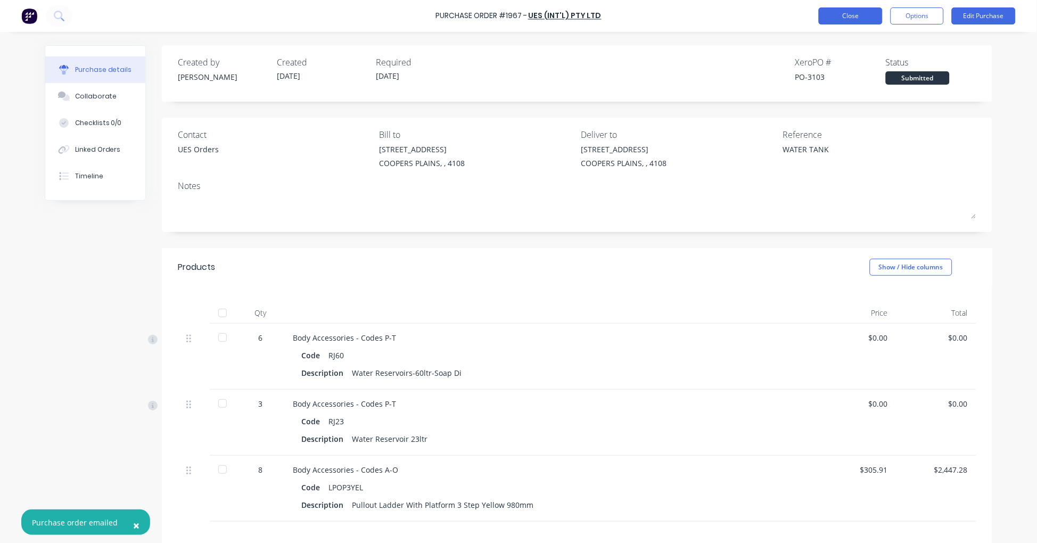
click at [845, 12] on button "Close" at bounding box center [851, 15] width 64 height 17
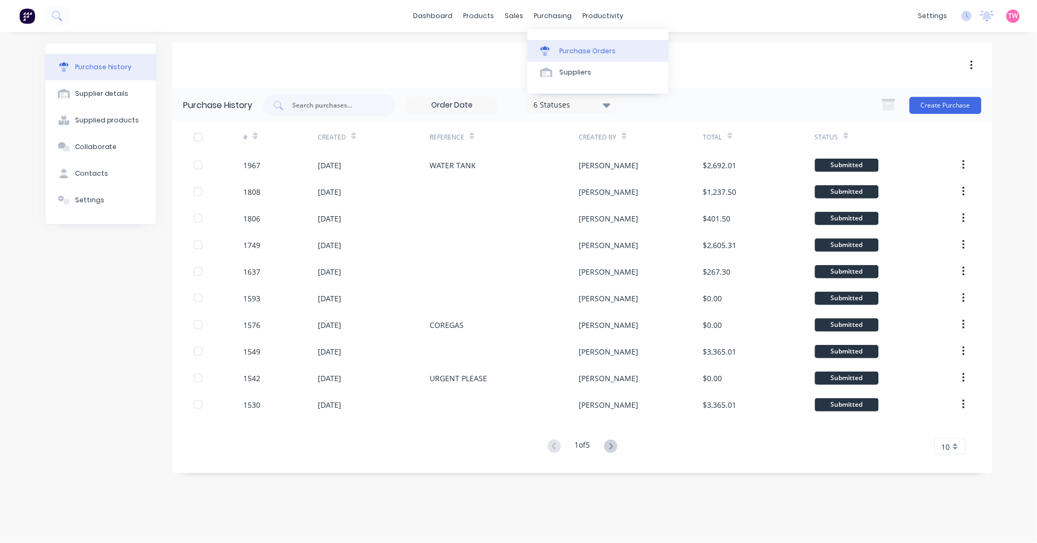
click at [571, 50] on div "Purchase Orders" at bounding box center [588, 51] width 56 height 10
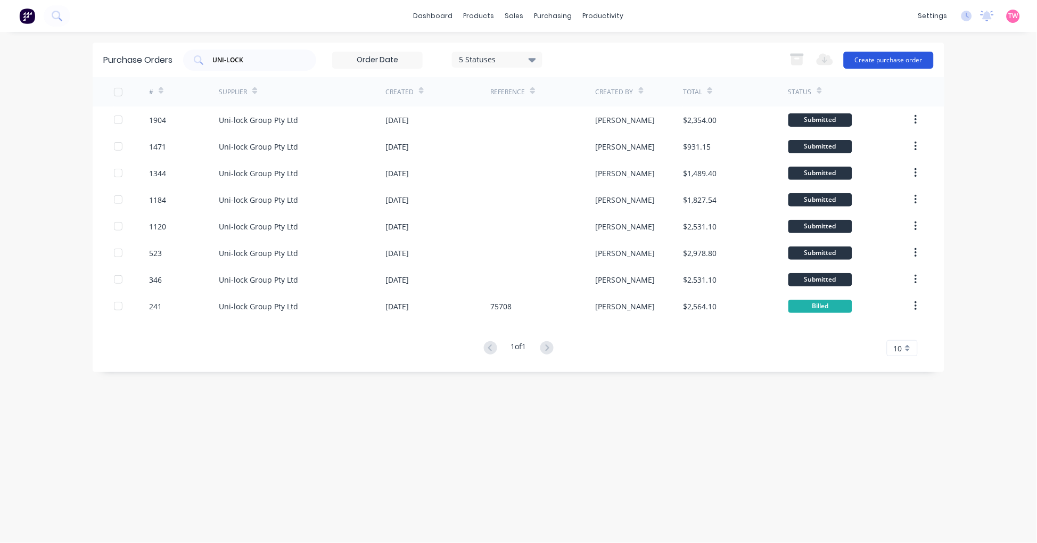
click at [891, 60] on button "Create purchase order" at bounding box center [889, 60] width 90 height 17
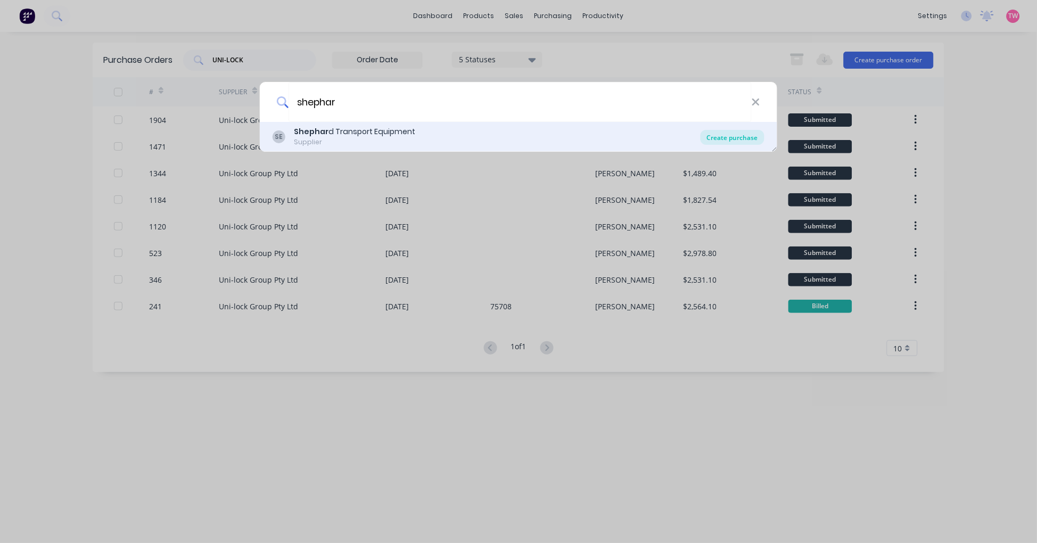
type input "shephar"
click at [738, 142] on div "Create purchase" at bounding box center [733, 137] width 64 height 15
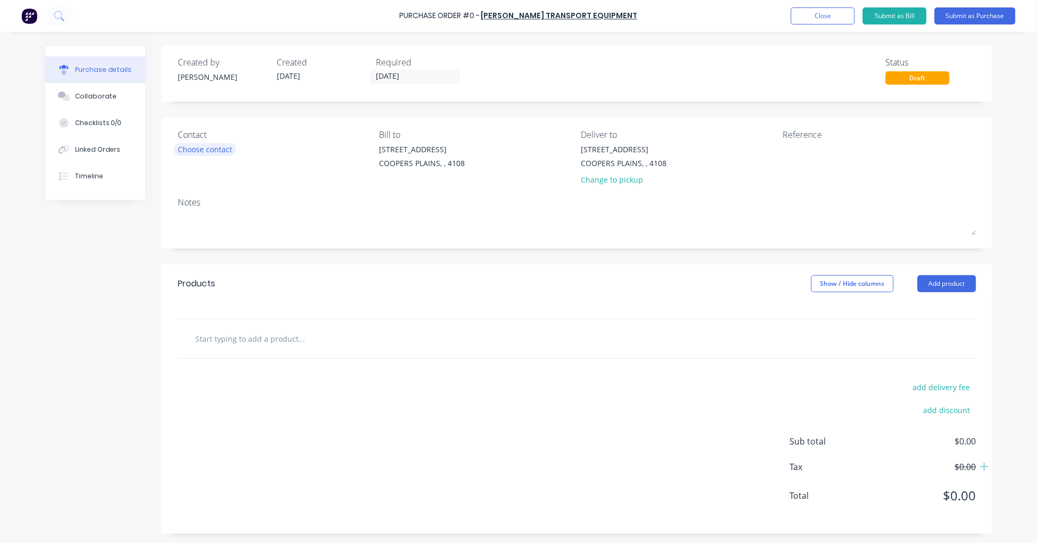
click at [205, 149] on div "Choose contact" at bounding box center [205, 149] width 54 height 11
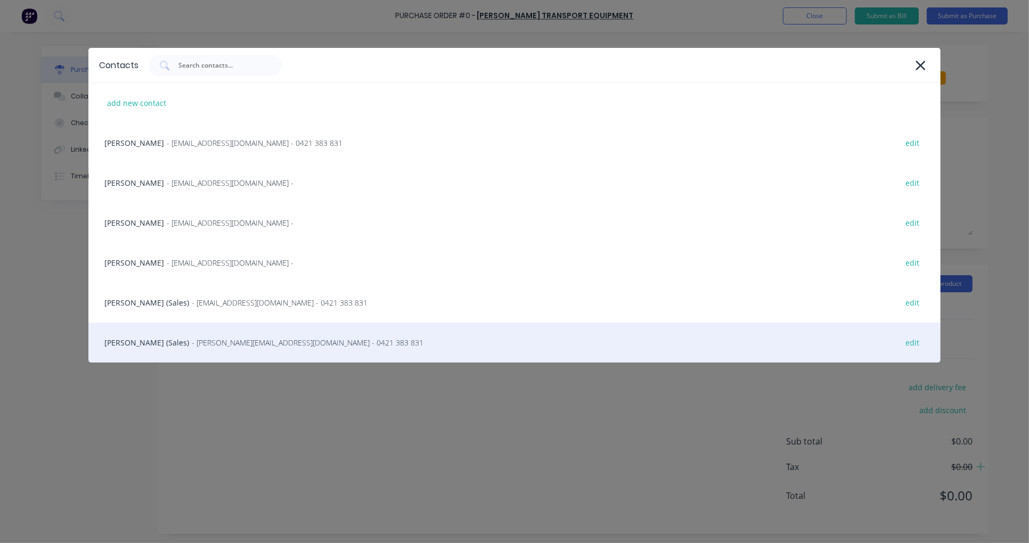
click at [141, 346] on div "[PERSON_NAME] (Sales) - [PERSON_NAME][EMAIL_ADDRESS][DOMAIN_NAME] - 0421 383 83…" at bounding box center [514, 343] width 852 height 40
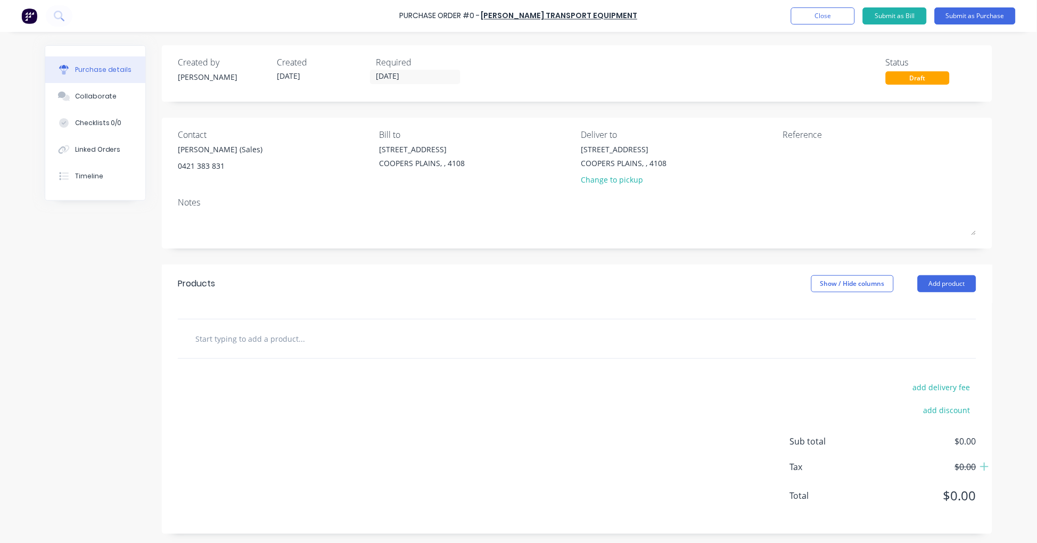
click at [233, 343] on input "text" at bounding box center [301, 338] width 213 height 21
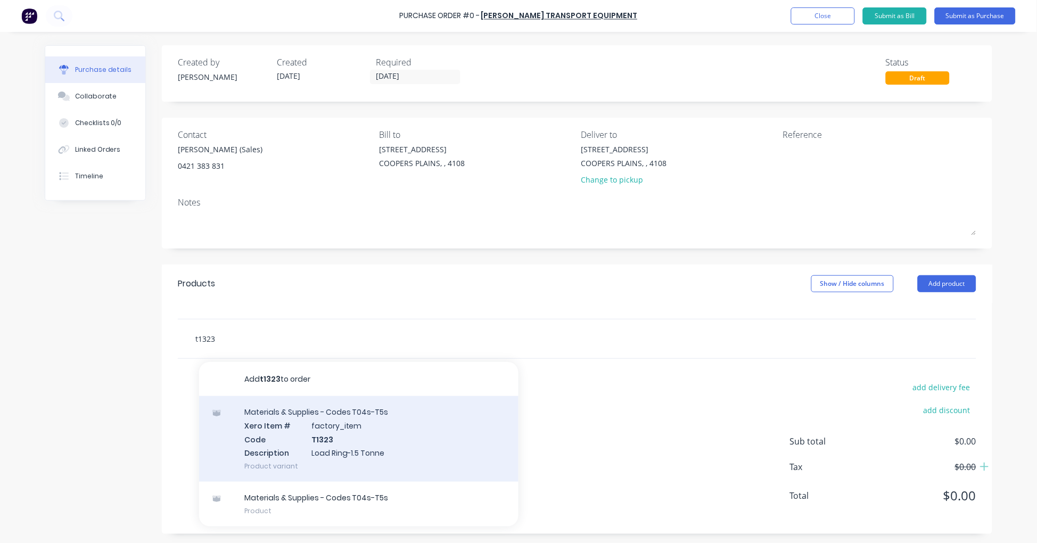
type input "t1323"
click at [359, 432] on div "Materials & Supplies - Codes T04s-T5s Xero Item # factory_item Code T1323 Descr…" at bounding box center [358, 439] width 319 height 86
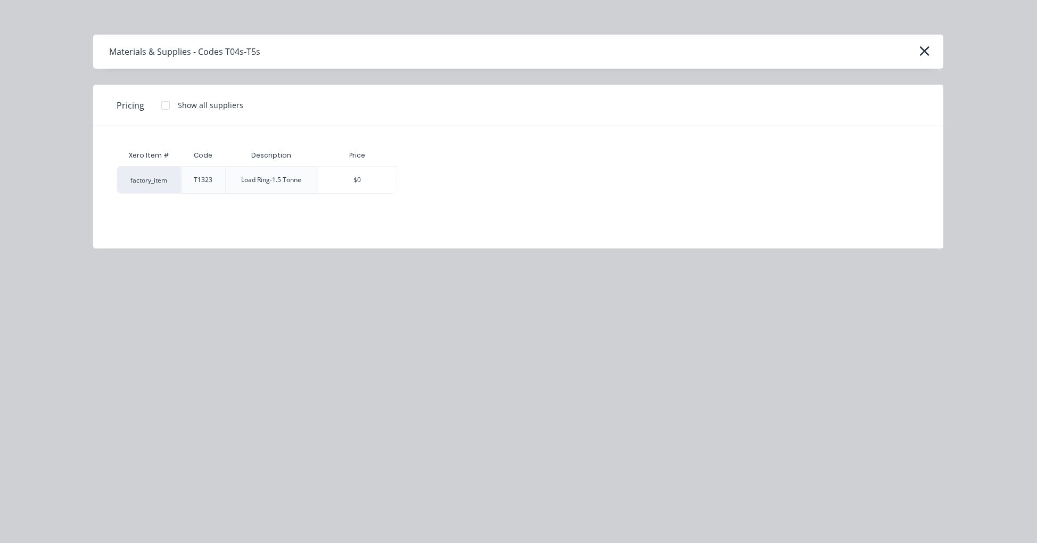
click at [162, 101] on div at bounding box center [165, 105] width 21 height 21
click at [443, 177] on div "$80.46" at bounding box center [435, 180] width 74 height 27
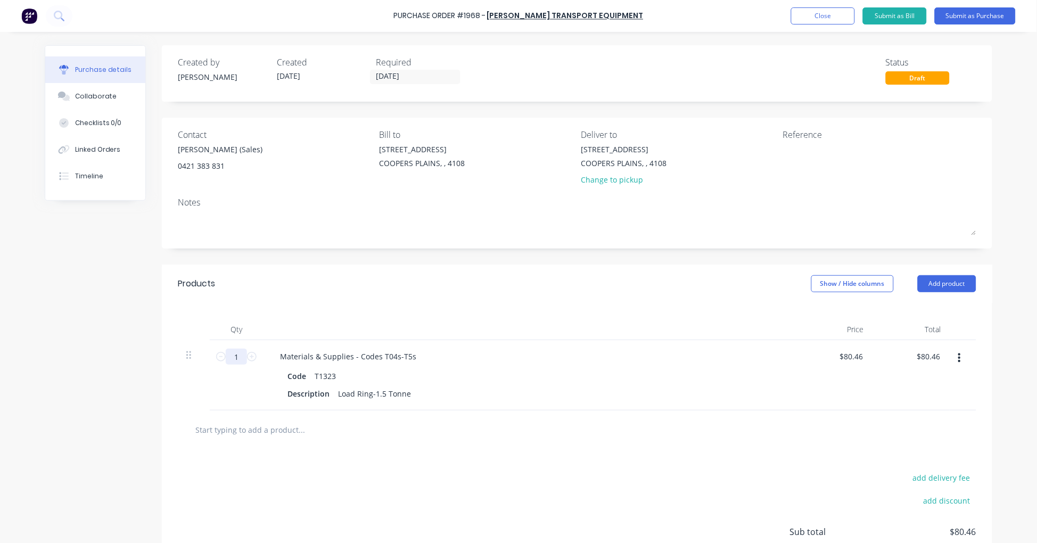
click at [229, 354] on input "1" at bounding box center [236, 357] width 21 height 16
type input "2"
type input "$160.92"
type input "20"
type input "$1,609.20"
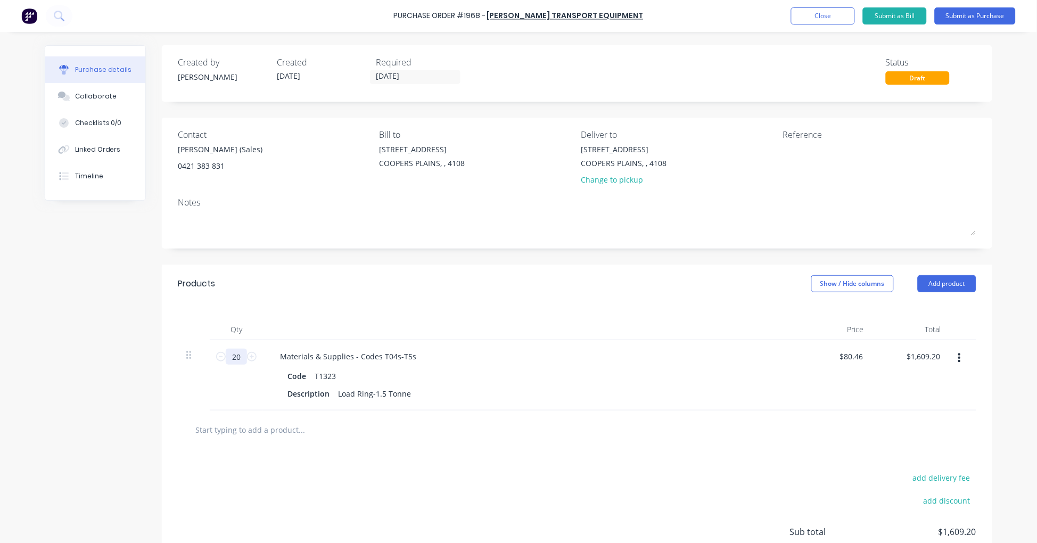
type input "20"
click at [243, 428] on input "text" at bounding box center [301, 429] width 213 height 21
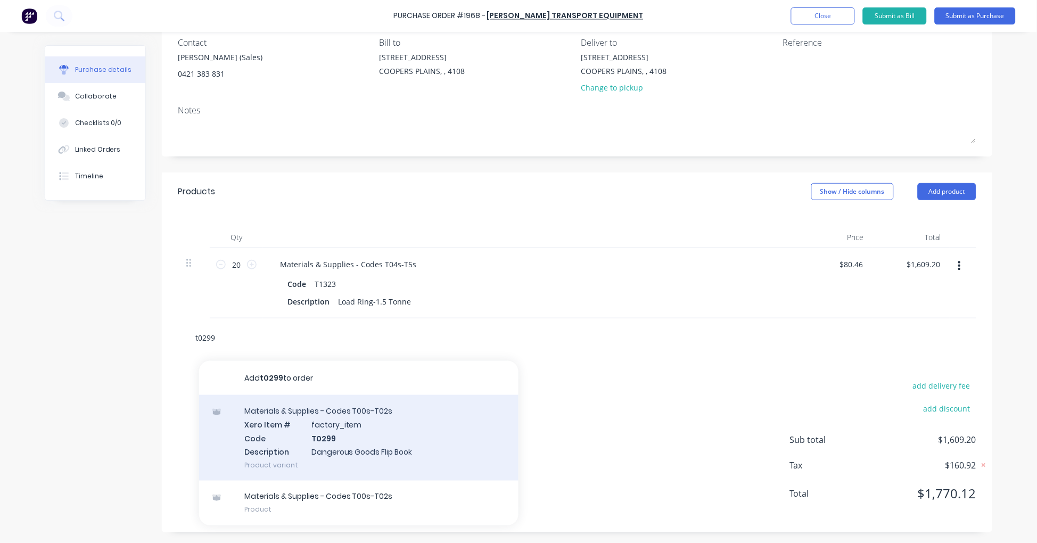
type input "t0299"
click at [296, 438] on div "Materials & Supplies - Codes T00s-T02s Xero Item # factory_item Code T0299 Desc…" at bounding box center [358, 438] width 319 height 86
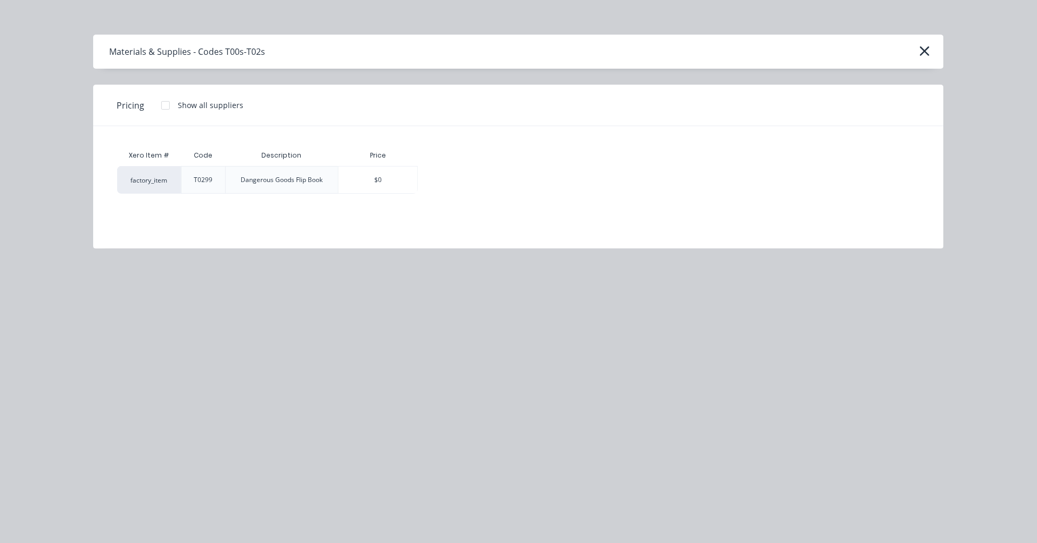
click at [162, 107] on div at bounding box center [165, 105] width 21 height 21
click at [443, 178] on div "$110.39" at bounding box center [455, 180] width 74 height 27
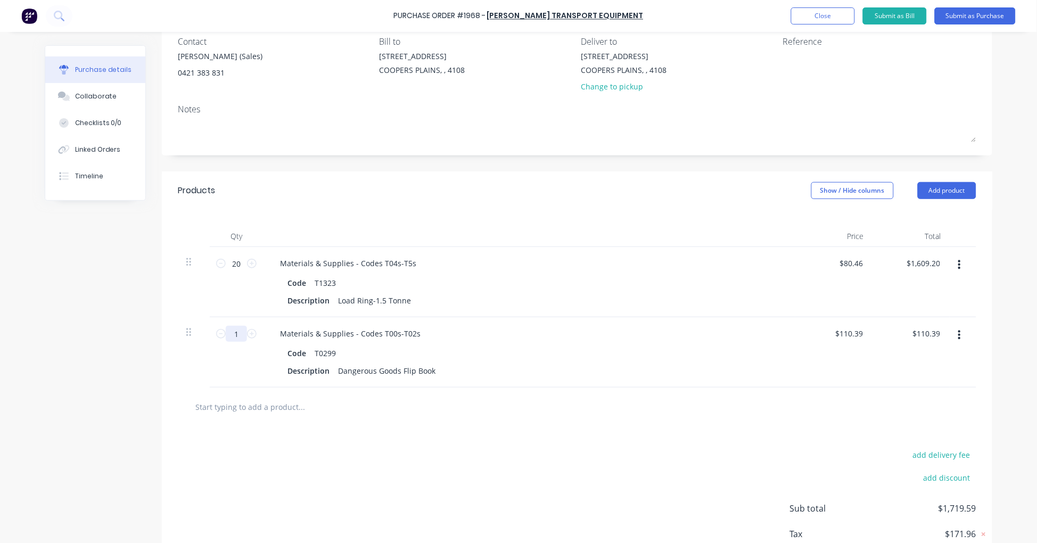
click at [236, 332] on input "1" at bounding box center [236, 334] width 21 height 16
type input "10"
type input "$1,103.90"
type input "10"
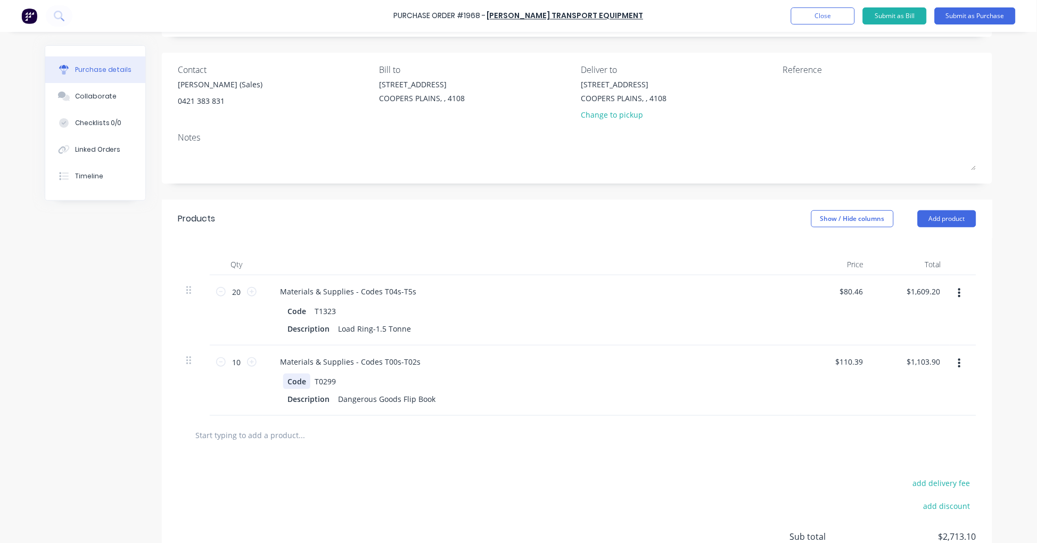
scroll to position [0, 0]
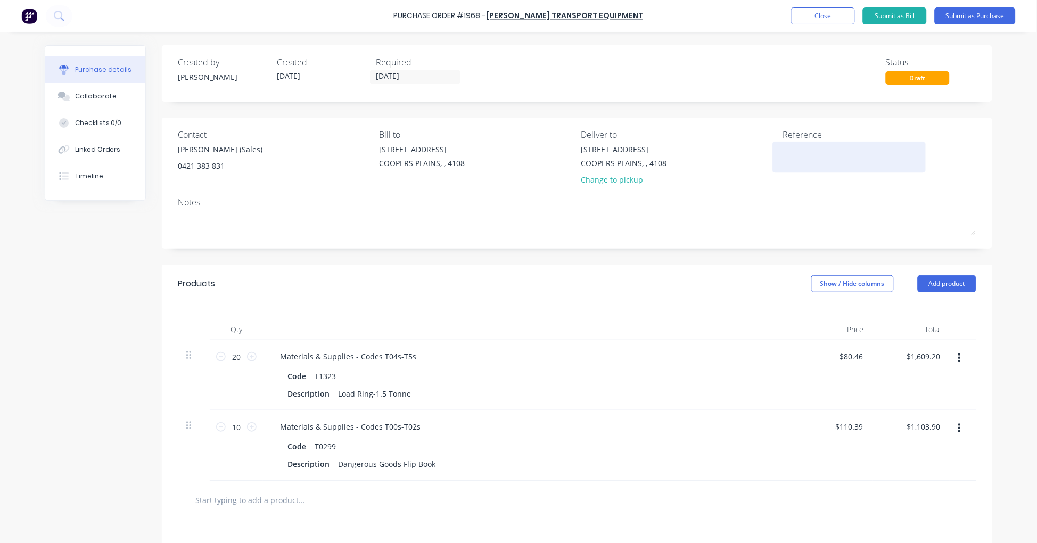
click at [795, 155] on textarea at bounding box center [849, 156] width 133 height 24
type textarea "Stock Order"
type textarea "x"
type textarea "Stock Order"
click at [993, 17] on button "Submit as Purchase" at bounding box center [975, 15] width 81 height 17
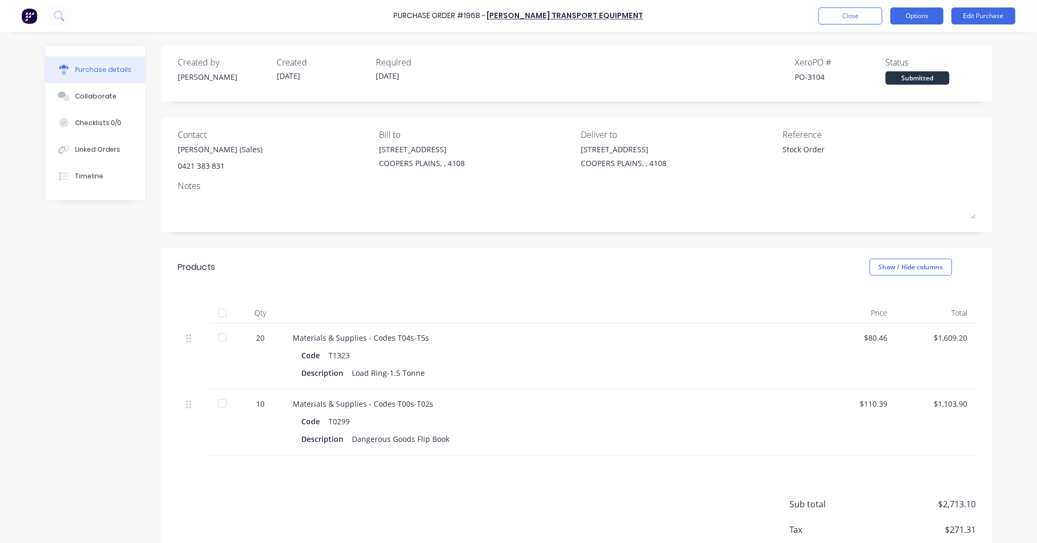
click at [917, 16] on button "Options" at bounding box center [917, 15] width 53 height 17
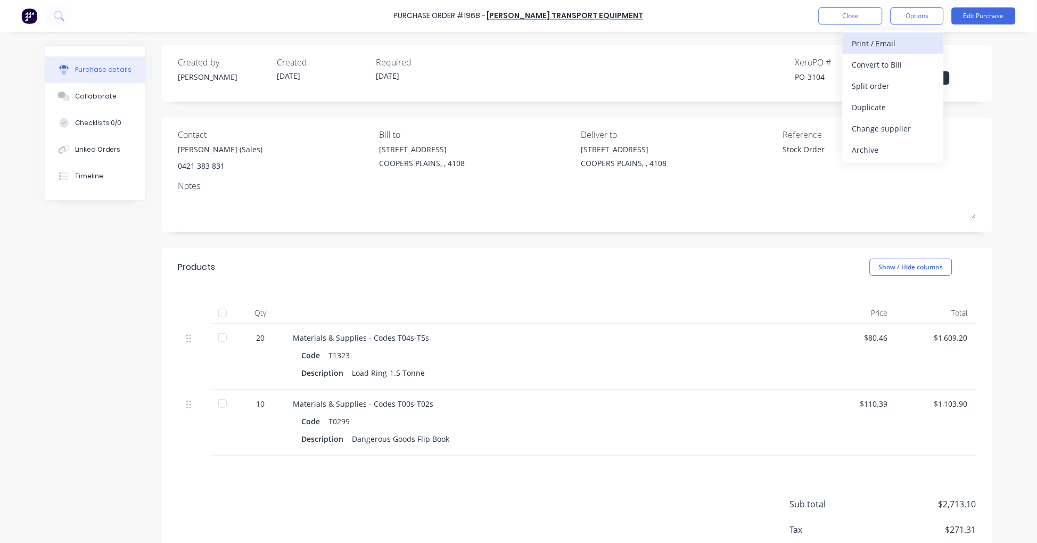
click at [919, 42] on div "Print / Email" at bounding box center [893, 43] width 82 height 15
click at [898, 72] on div "With pricing" at bounding box center [893, 64] width 82 height 15
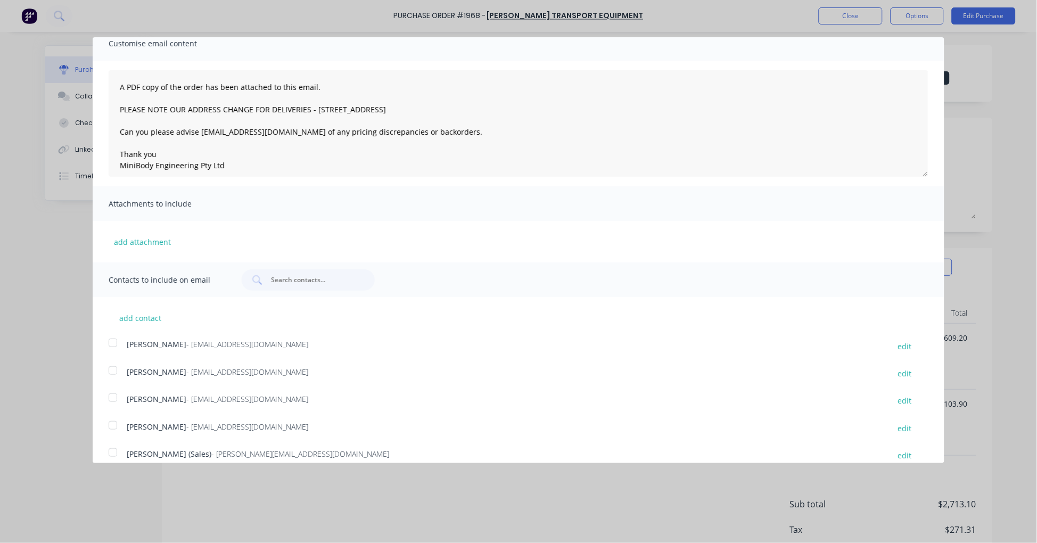
scroll to position [85, 0]
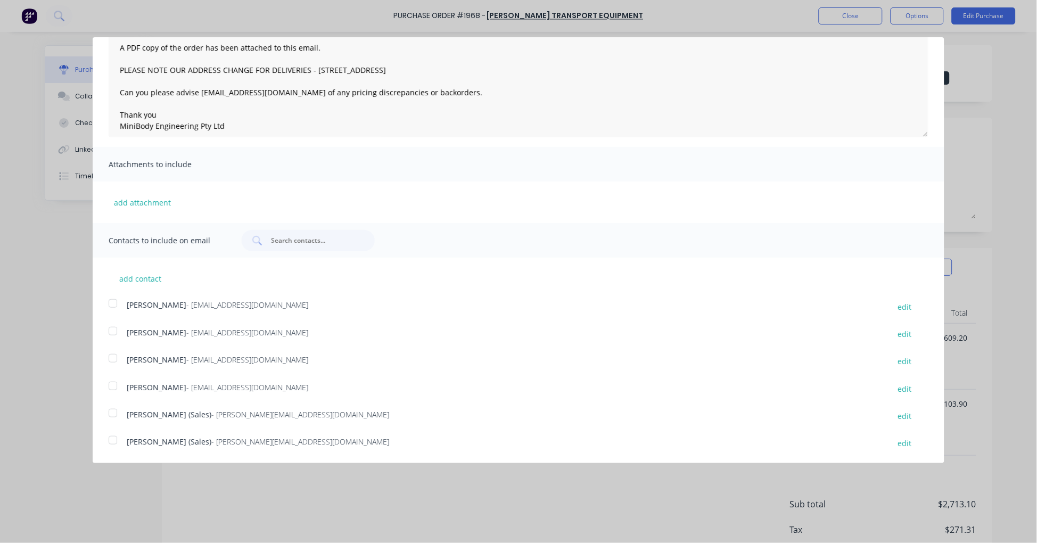
click at [116, 438] on div at bounding box center [112, 440] width 21 height 21
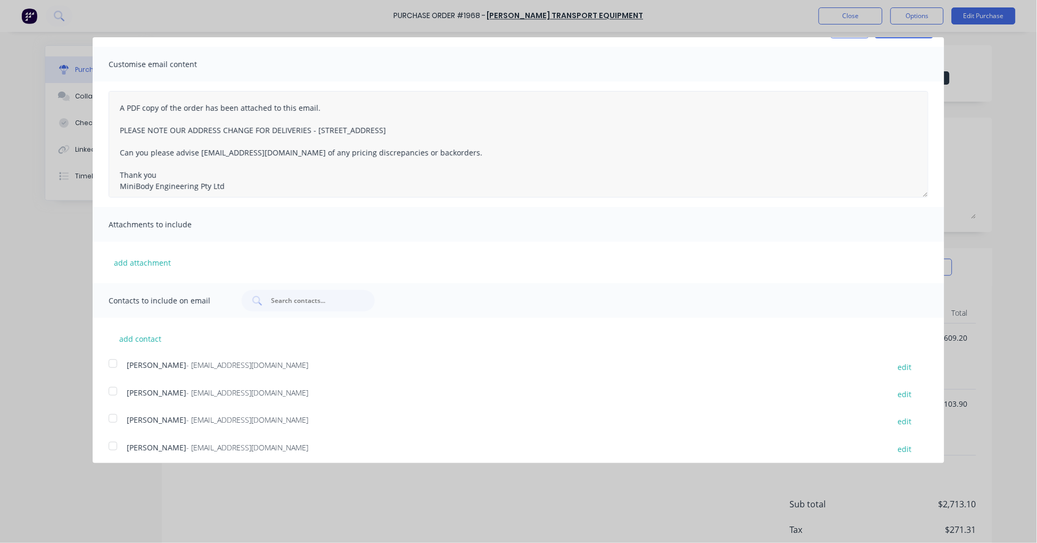
scroll to position [0, 0]
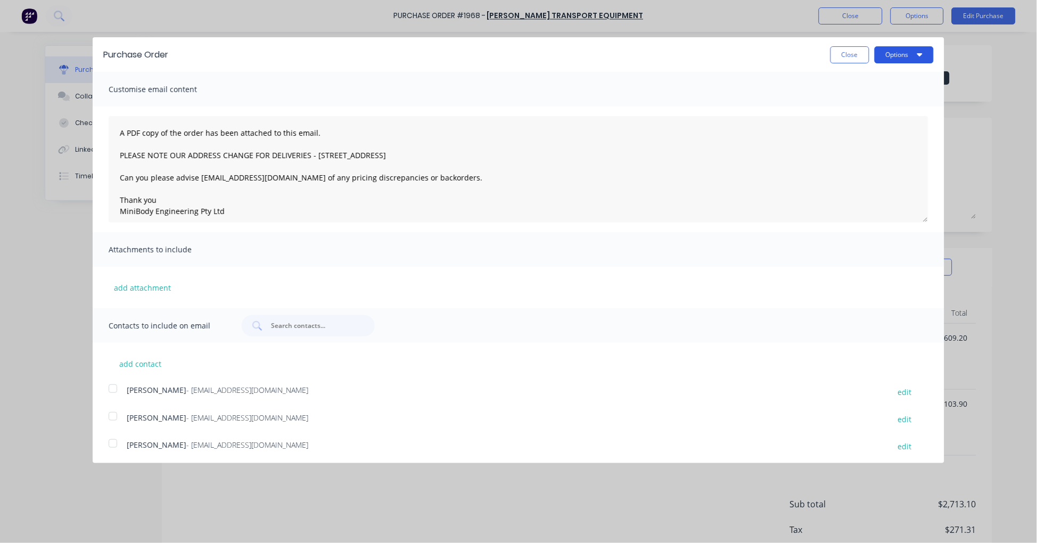
click at [891, 49] on button "Options" at bounding box center [904, 54] width 59 height 17
click at [849, 107] on div "Email" at bounding box center [883, 102] width 82 height 15
type textarea "x"
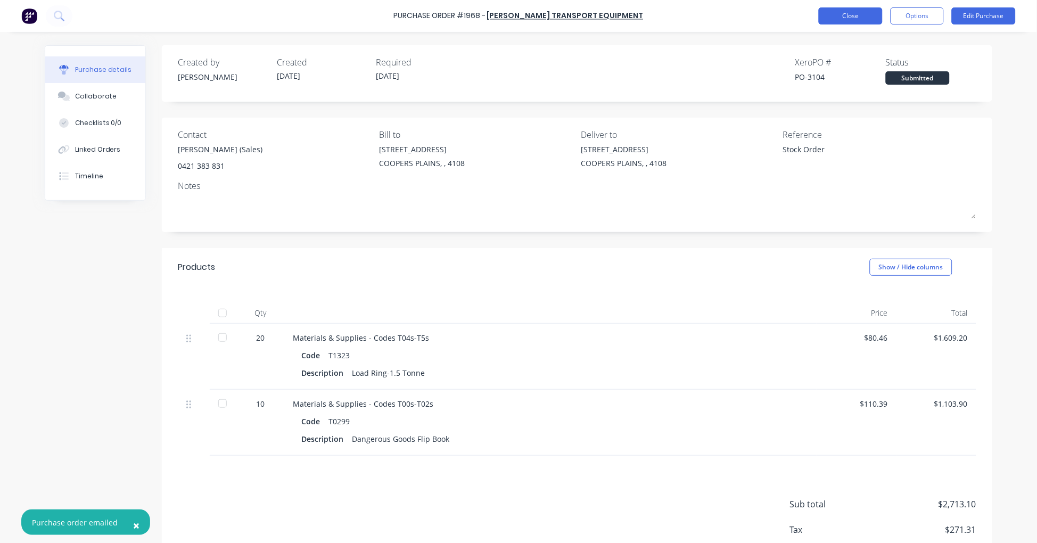
click at [854, 20] on button "Close" at bounding box center [851, 15] width 64 height 17
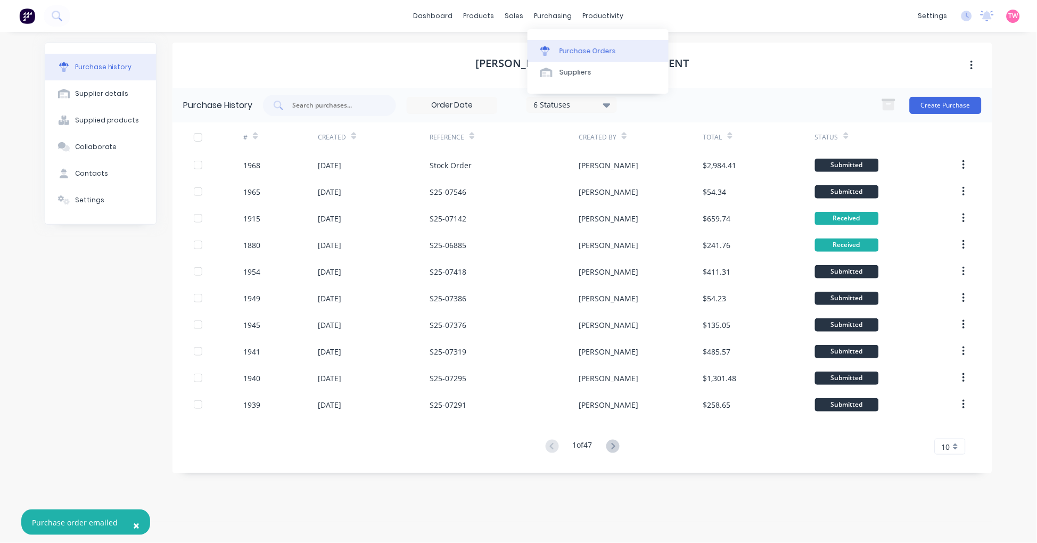
click at [586, 48] on div "Purchase Orders" at bounding box center [588, 51] width 56 height 10
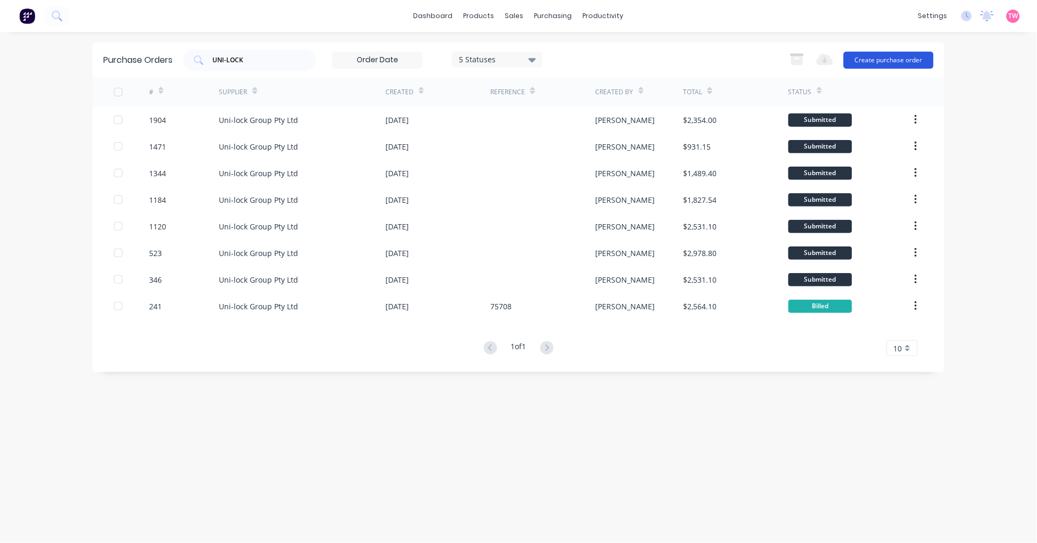
click at [876, 61] on button "Create purchase order" at bounding box center [889, 60] width 90 height 17
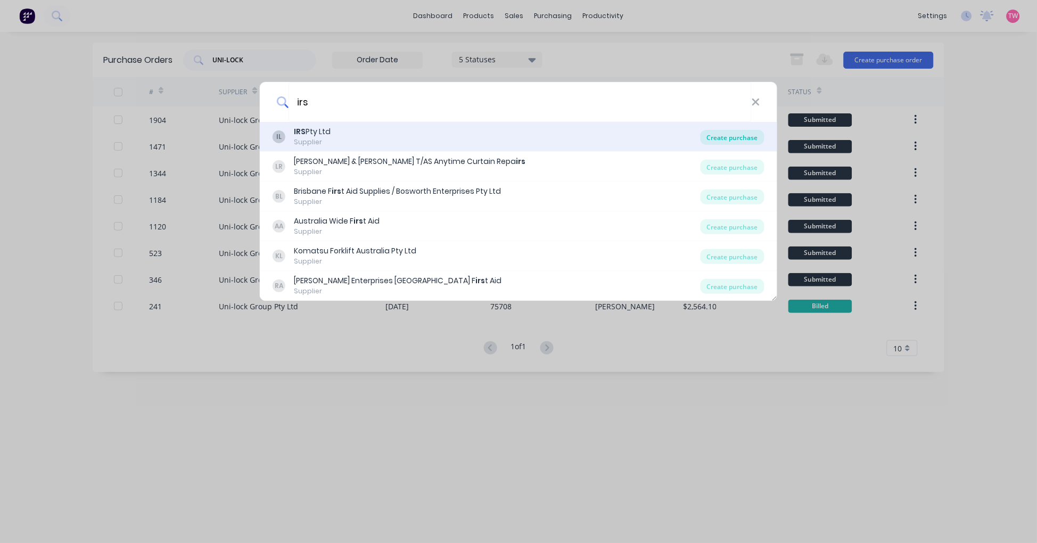
type input "irs"
click at [736, 137] on div "Create purchase" at bounding box center [733, 137] width 64 height 15
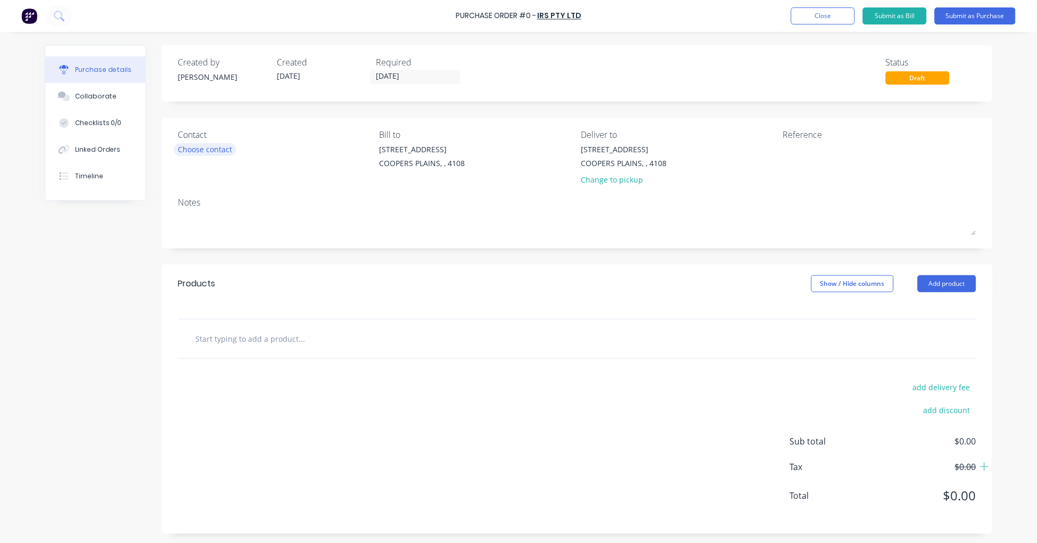
click at [206, 146] on div "Choose contact" at bounding box center [205, 149] width 54 height 11
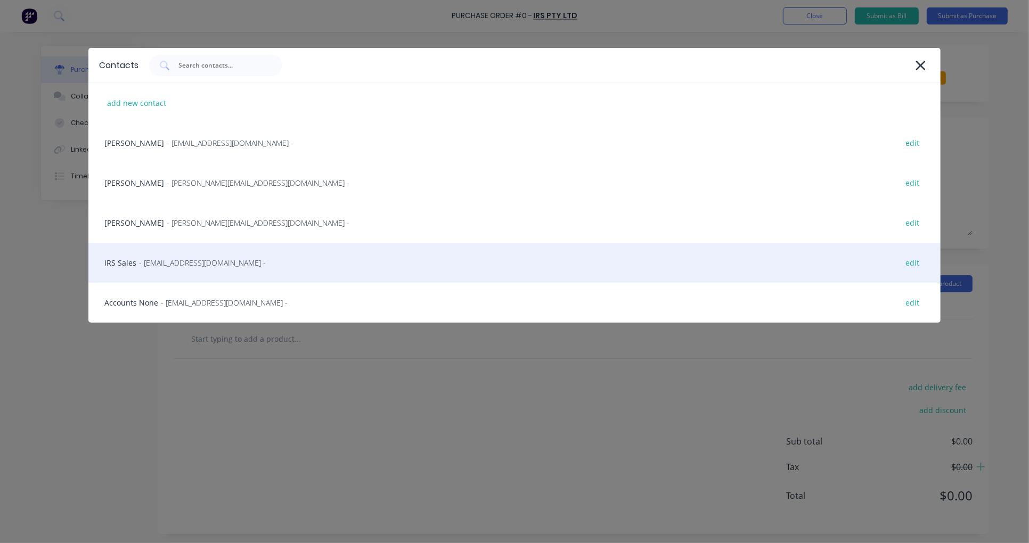
click at [137, 268] on div "IRS Sales - [EMAIL_ADDRESS][DOMAIN_NAME] - edit" at bounding box center [514, 263] width 852 height 40
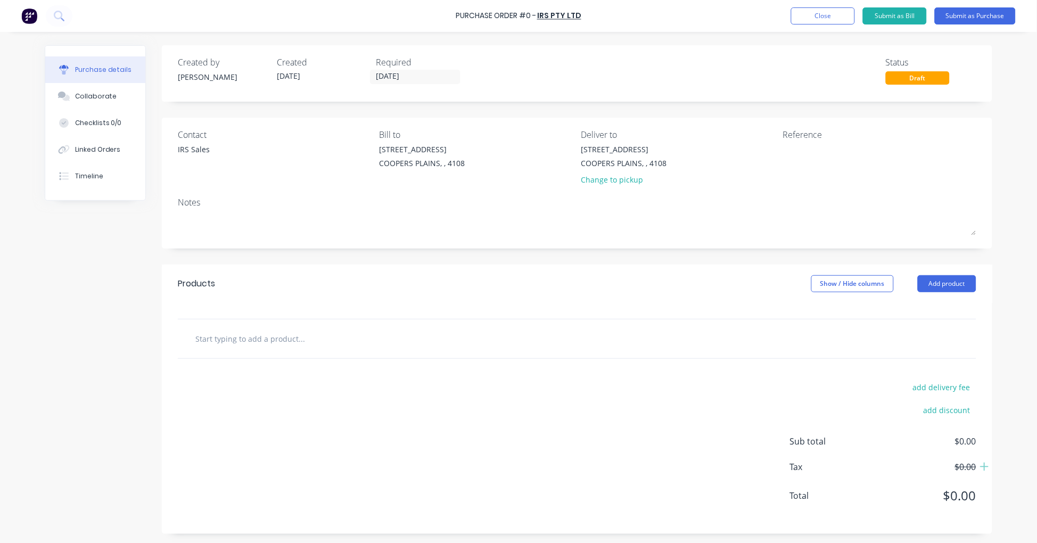
click at [265, 333] on input "text" at bounding box center [301, 338] width 213 height 21
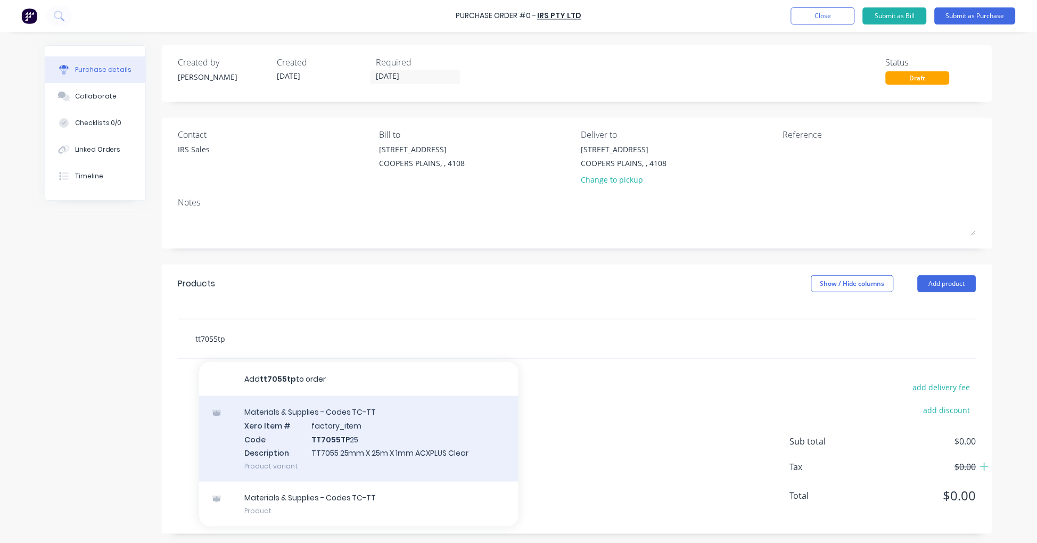
type input "tt7055tp"
click at [367, 432] on div "Materials & Supplies - Codes TC-TT Xero Item # factory_item Code TT7055TP 25 De…" at bounding box center [358, 439] width 319 height 86
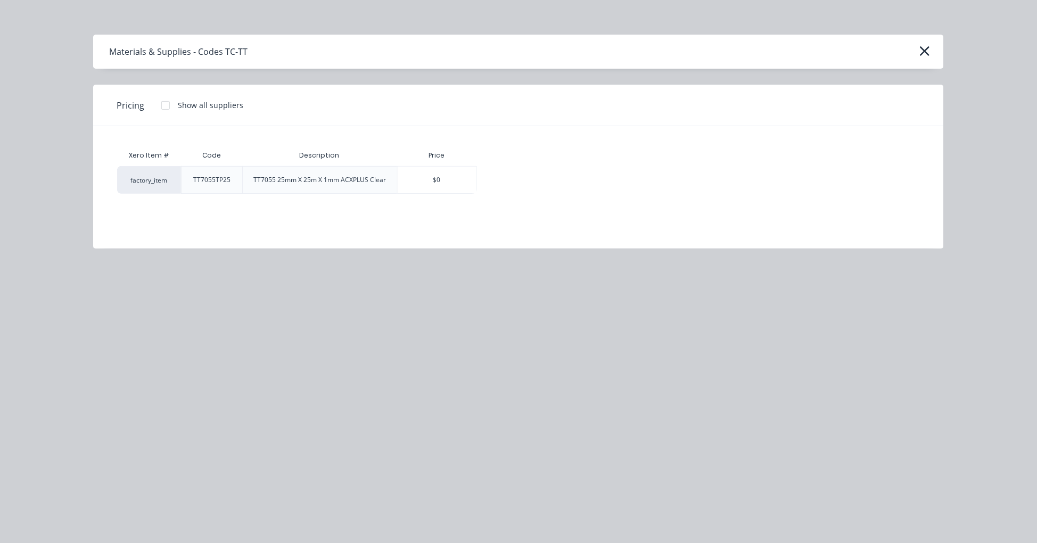
click at [164, 106] on div at bounding box center [165, 105] width 21 height 21
click at [513, 179] on div "$87.36" at bounding box center [515, 180] width 74 height 27
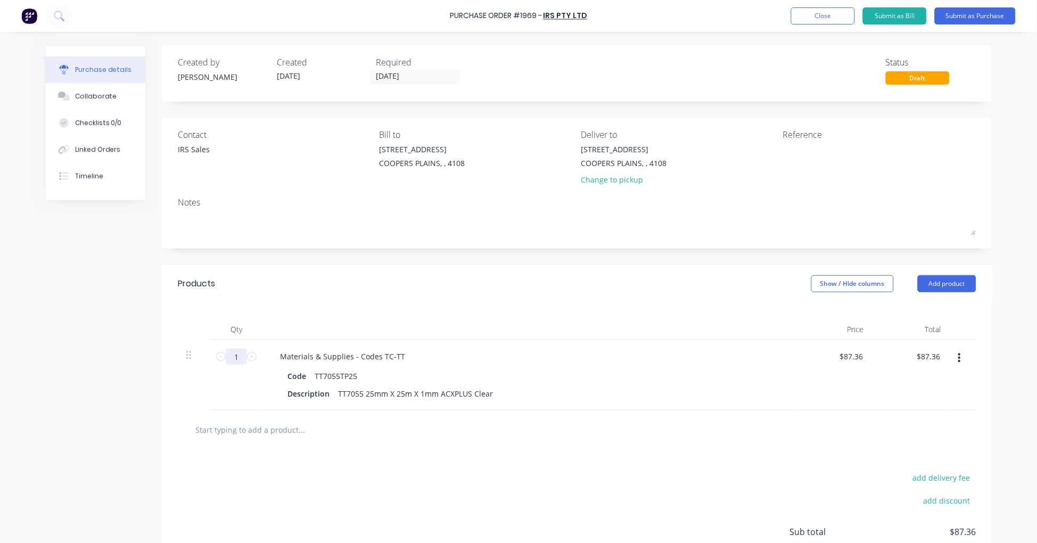
click at [230, 358] on input "1" at bounding box center [236, 357] width 21 height 16
type input "2"
type input "$174.72"
type input "2"
click at [487, 392] on div "TT7055 25mm X 25m X 1mm ACXPLUS Clear" at bounding box center [415, 393] width 163 height 15
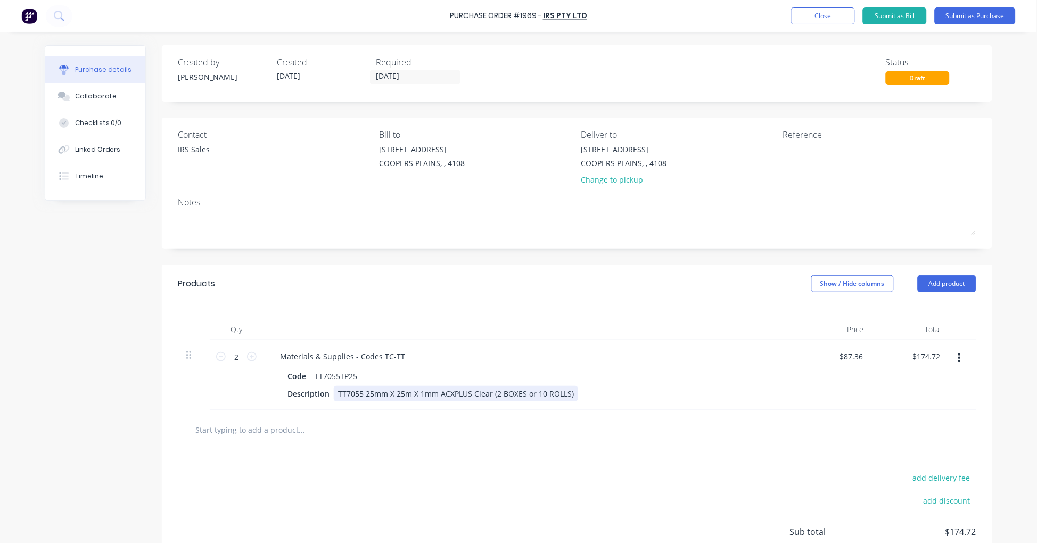
click at [563, 393] on div "TT7055 25mm X 25m X 1mm ACXPLUS Clear (2 BOXES or 10 ROLLS)" at bounding box center [456, 393] width 244 height 15
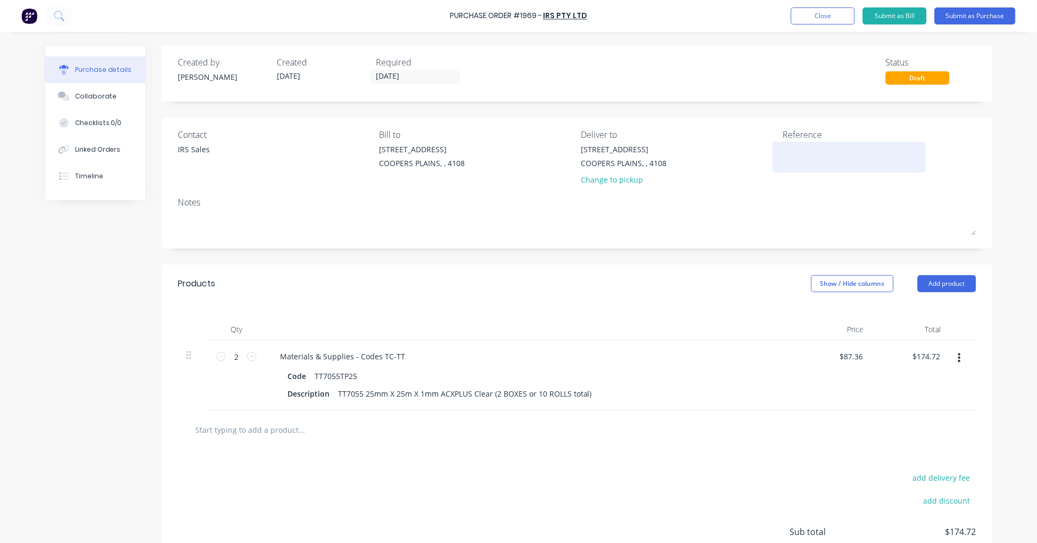
click at [796, 160] on textarea at bounding box center [849, 156] width 133 height 24
type textarea "x"
type textarea "D"
type textarea "x"
type textarea "Do"
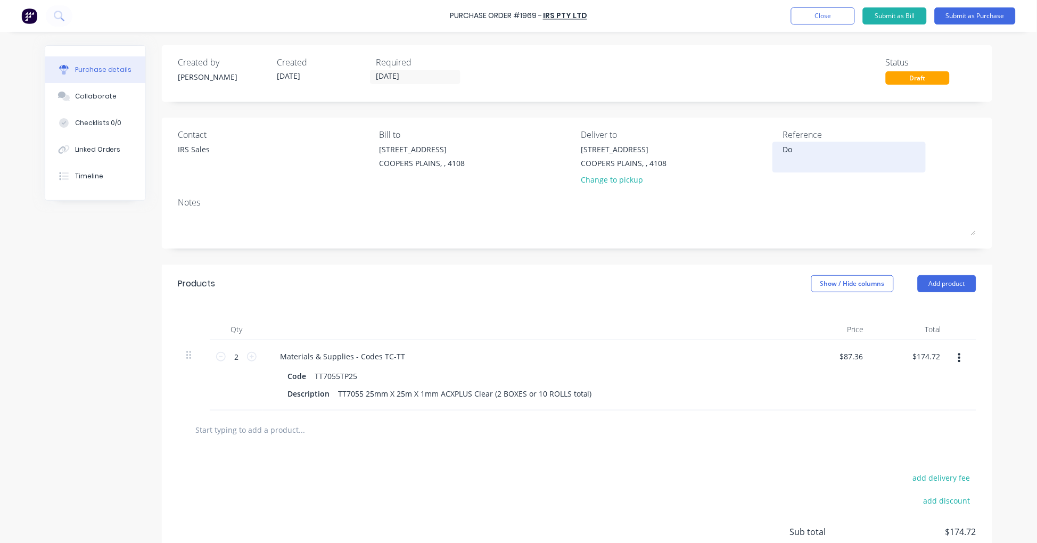
type textarea "x"
type textarea "Dou"
type textarea "x"
type textarea "[PERSON_NAME]"
type textarea "x"
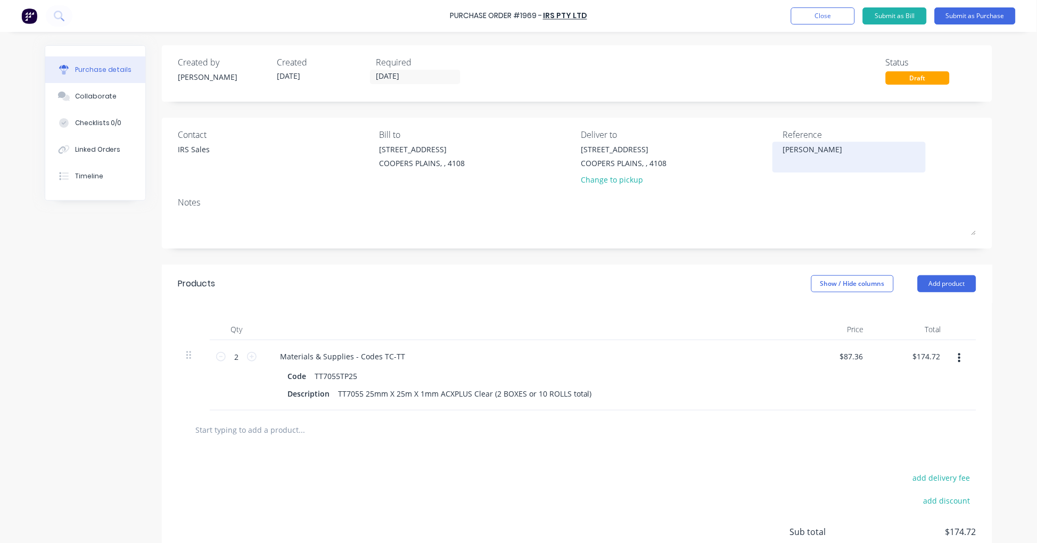
type textarea "Doubl"
type textarea "x"
type textarea "Double"
type textarea "x"
type textarea "Double"
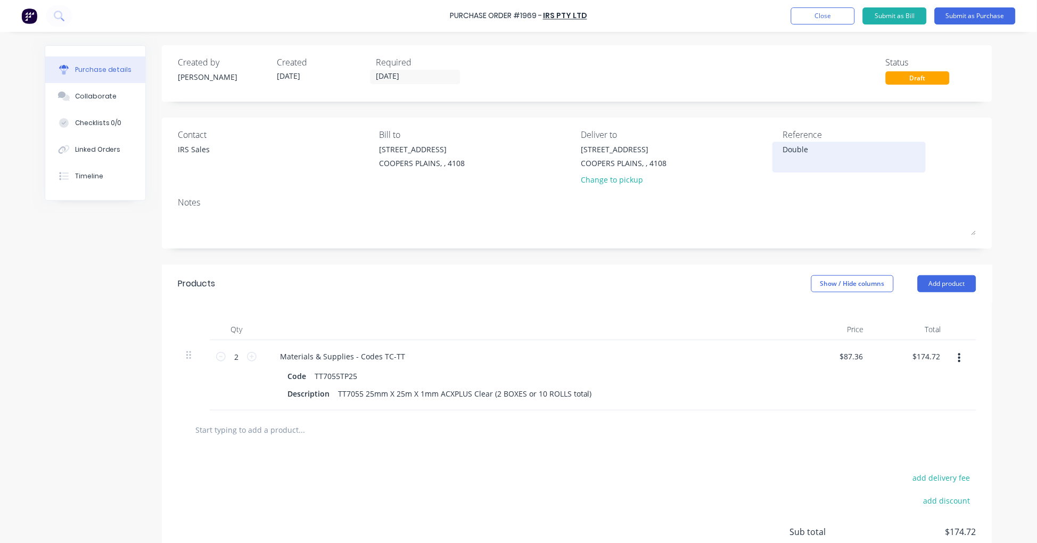
type textarea "x"
type textarea "Double S"
type textarea "x"
type textarea "Double Si"
type textarea "x"
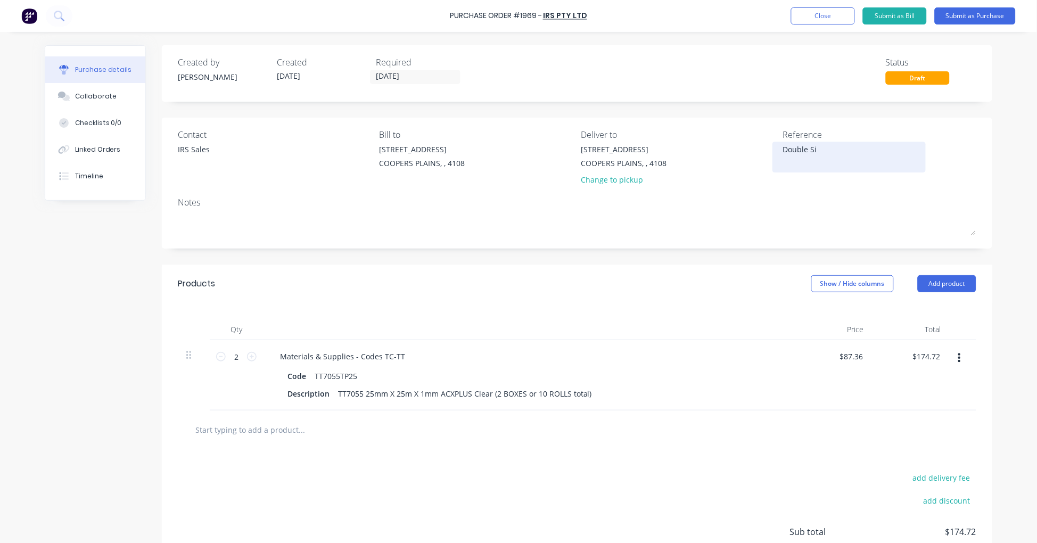
type textarea "Double Sid"
type textarea "x"
type textarea "Double Side"
type textarea "x"
type textarea "Double Side"
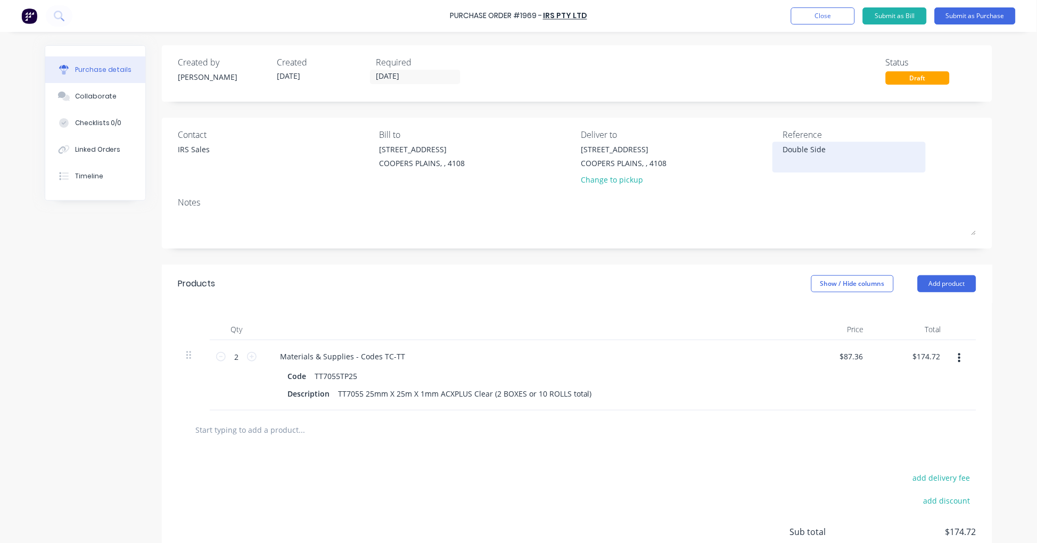
type textarea "x"
type textarea "Double Side T"
type textarea "x"
type textarea "Double Side Ta"
type textarea "x"
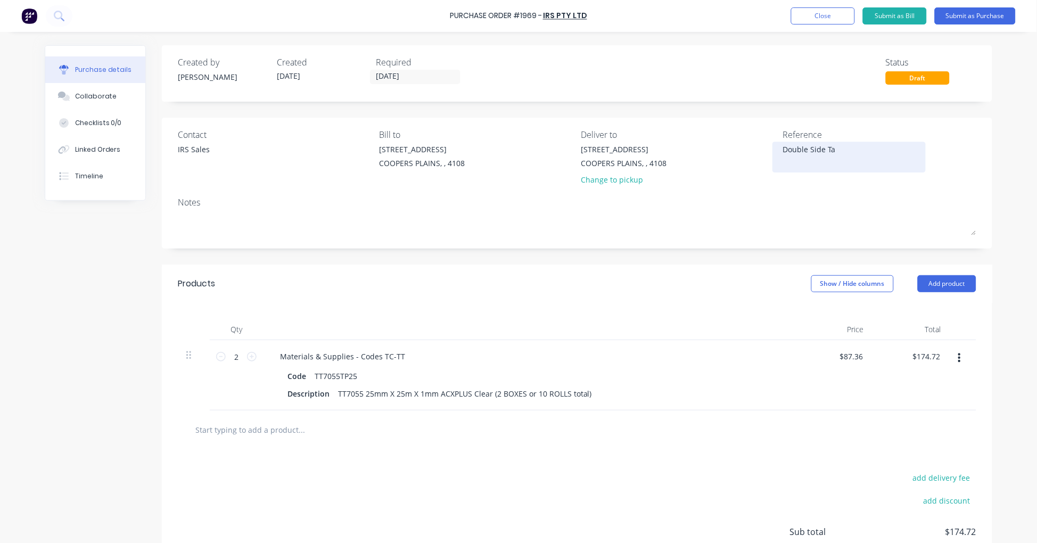
type textarea "Double Side Tap"
type textarea "x"
type textarea "Double Side Tape"
type textarea "x"
type textarea "Double Side Tape"
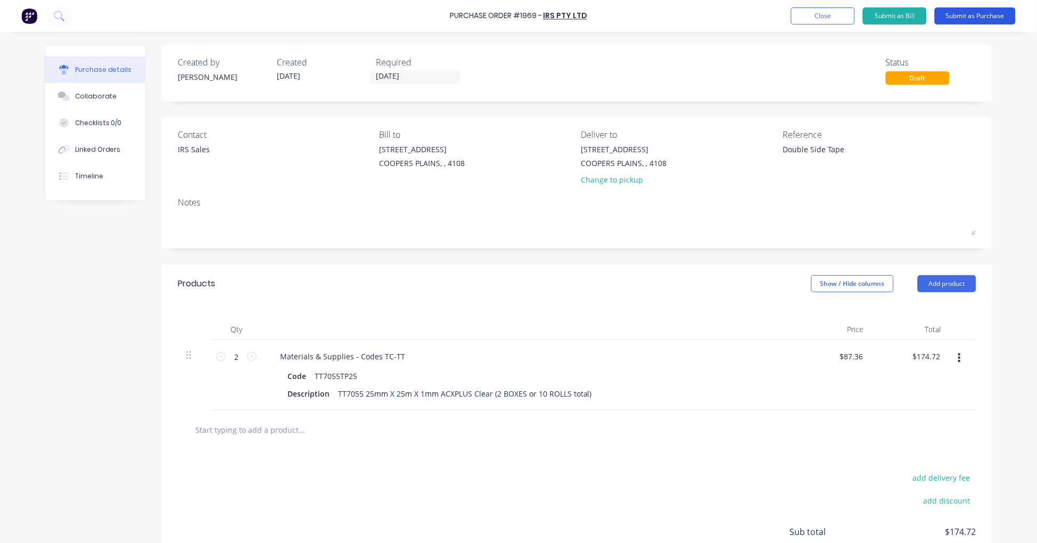
click at [960, 13] on button "Submit as Purchase" at bounding box center [975, 15] width 81 height 17
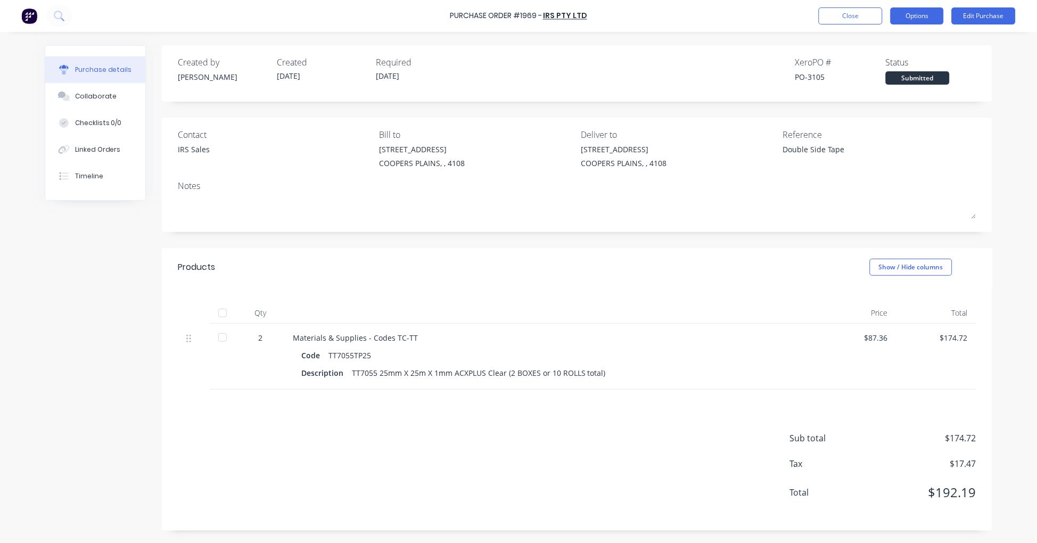
click at [910, 14] on button "Options" at bounding box center [917, 15] width 53 height 17
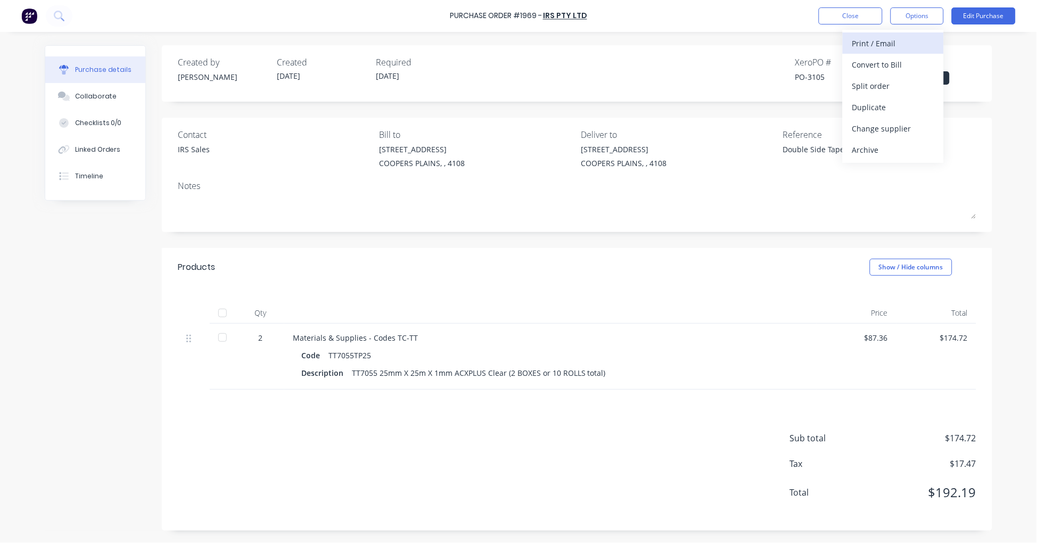
click at [874, 44] on div "Print / Email" at bounding box center [893, 43] width 82 height 15
click at [880, 66] on div "With pricing" at bounding box center [893, 64] width 82 height 15
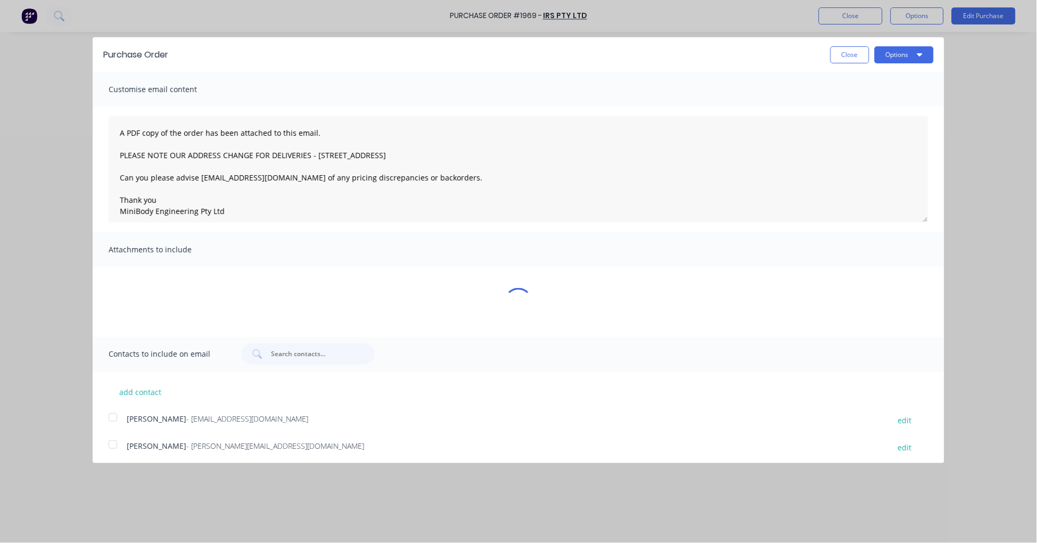
type textarea "x"
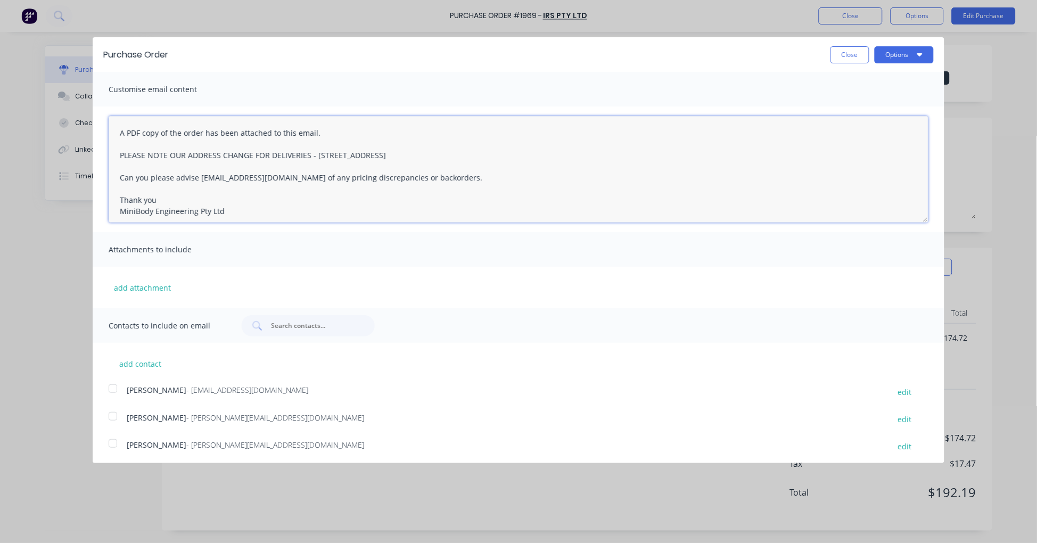
click at [114, 128] on textarea "A PDF copy of the order has been attached to this email. PLEASE NOTE OUR ADDRES…" at bounding box center [519, 169] width 820 height 106
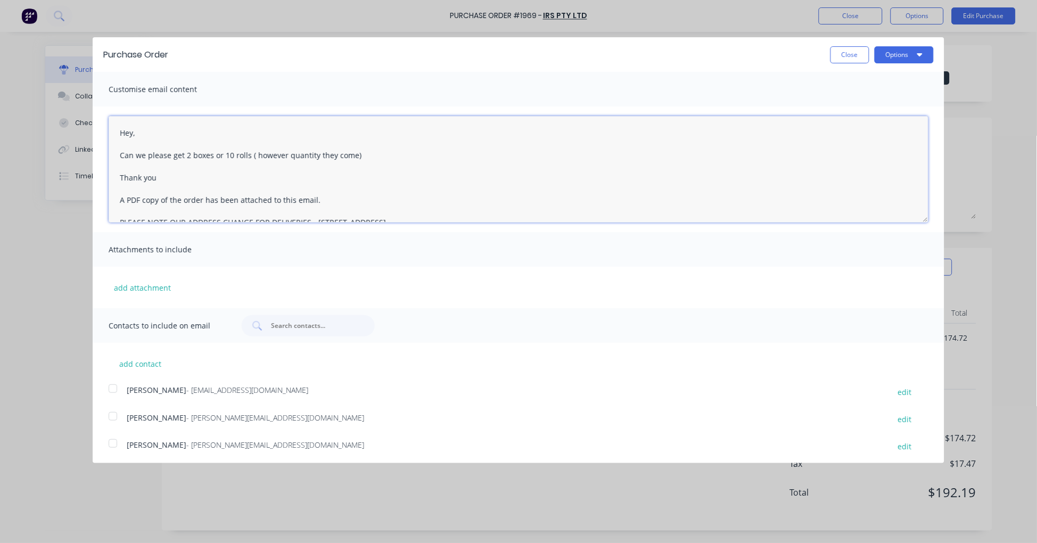
scroll to position [57, 0]
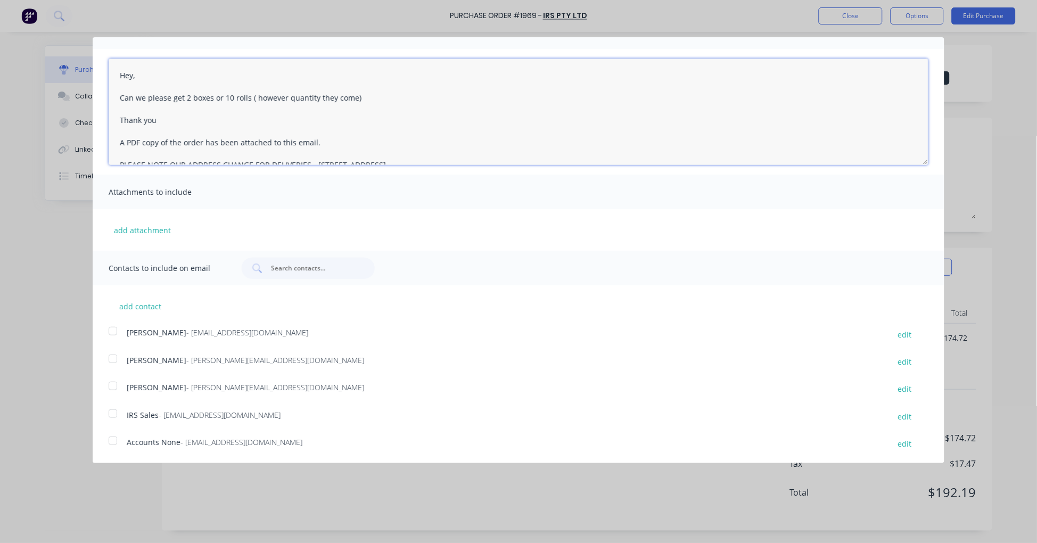
click at [112, 411] on div at bounding box center [112, 413] width 21 height 21
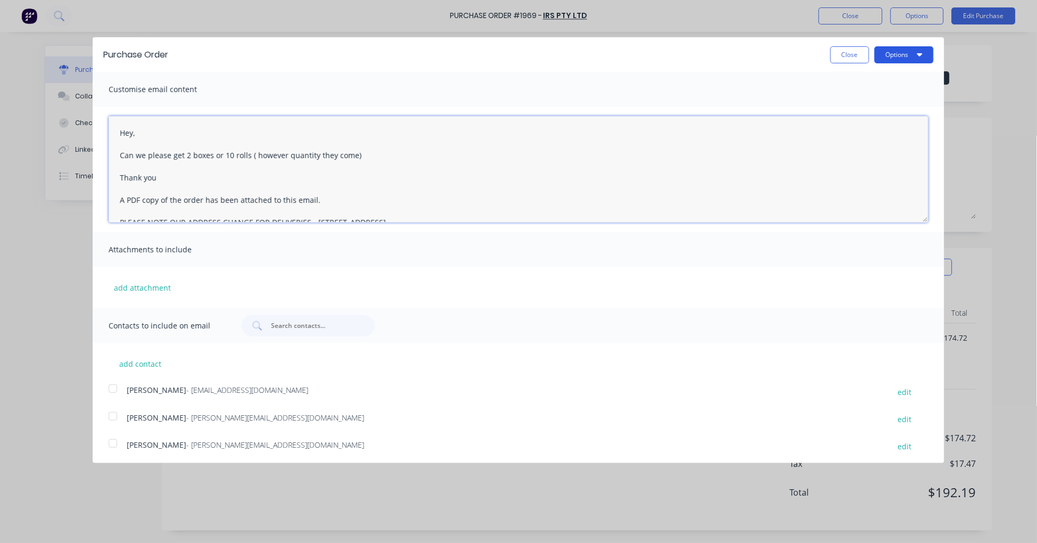
type textarea "Hey, Can we please get 2 boxes or 10 rolls ( however quantity they come) Thank …"
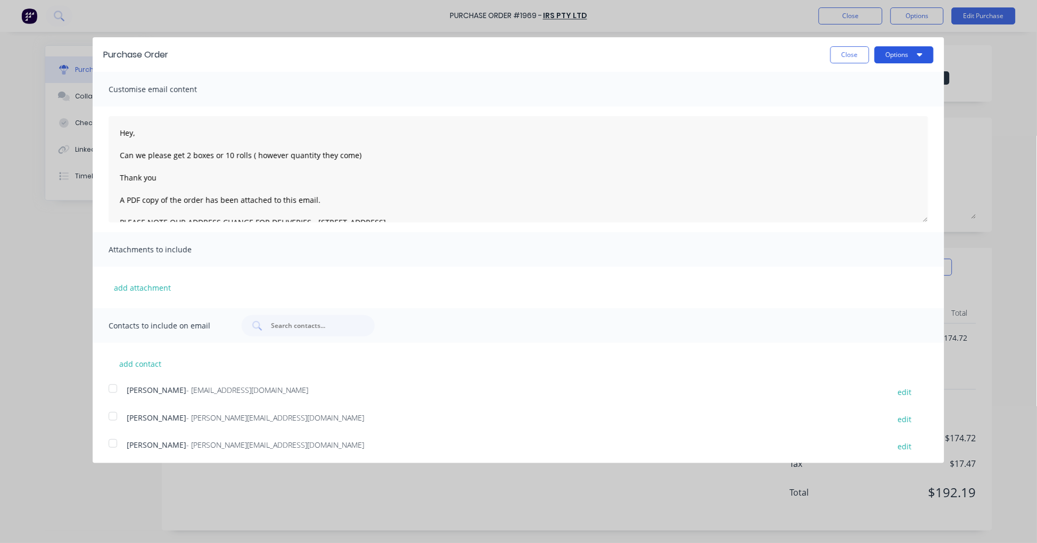
click at [895, 52] on button "Options" at bounding box center [904, 54] width 59 height 17
click at [865, 98] on div "Email" at bounding box center [883, 102] width 82 height 15
type textarea "x"
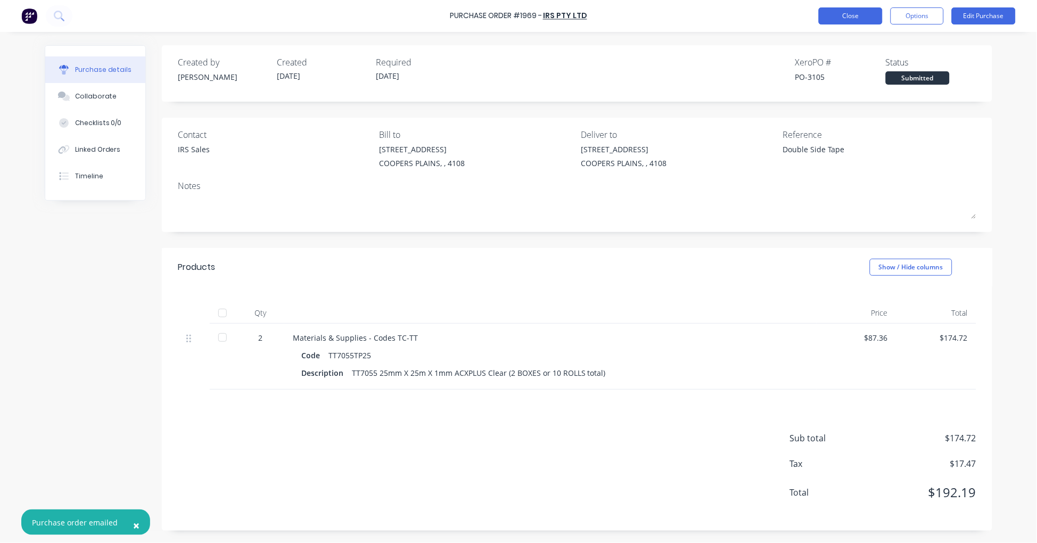
click at [859, 19] on button "Close" at bounding box center [851, 15] width 64 height 17
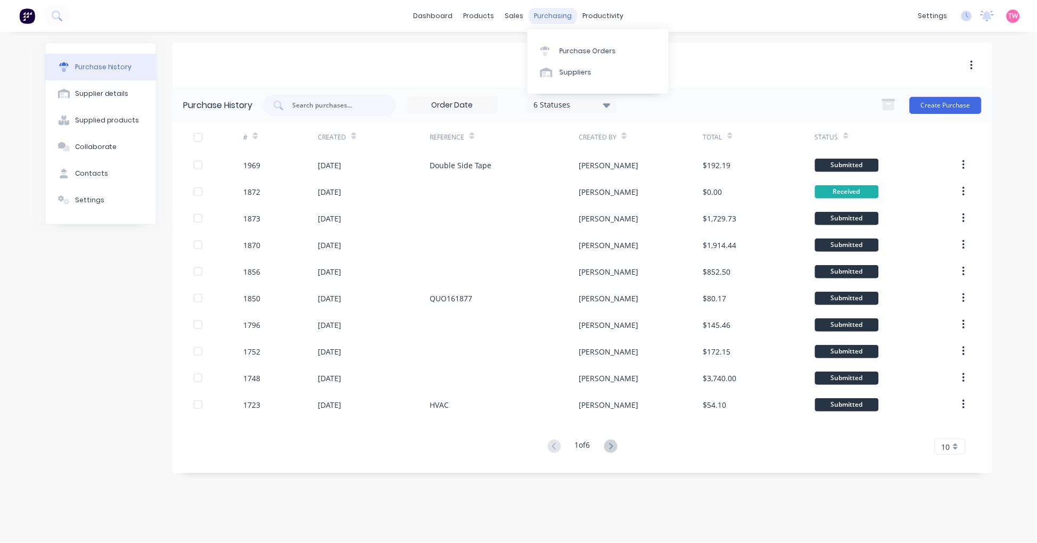
click at [540, 15] on div "purchasing" at bounding box center [553, 16] width 48 height 16
click at [587, 48] on div "Purchase Orders" at bounding box center [588, 51] width 56 height 10
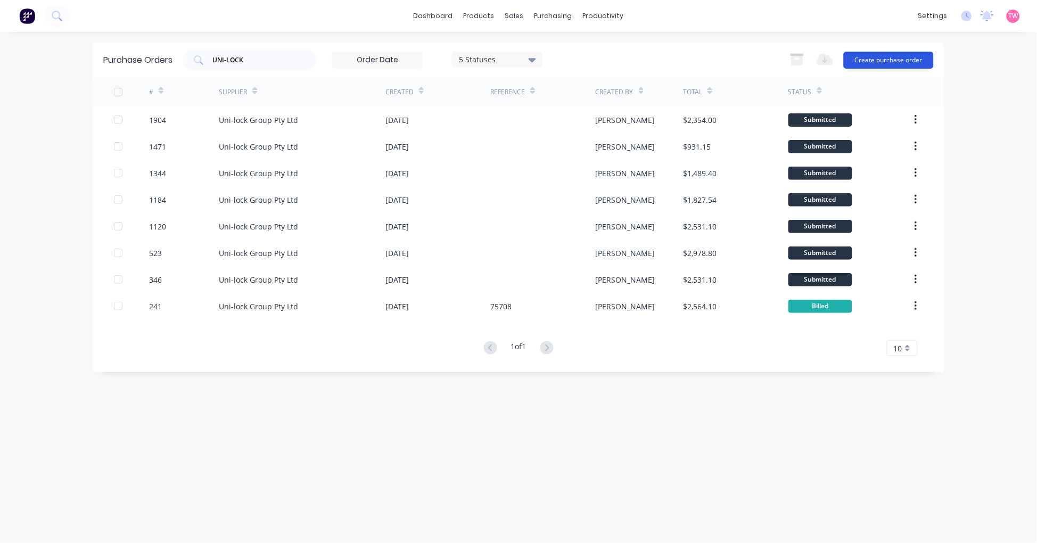
click at [909, 61] on button "Create purchase order" at bounding box center [889, 60] width 90 height 17
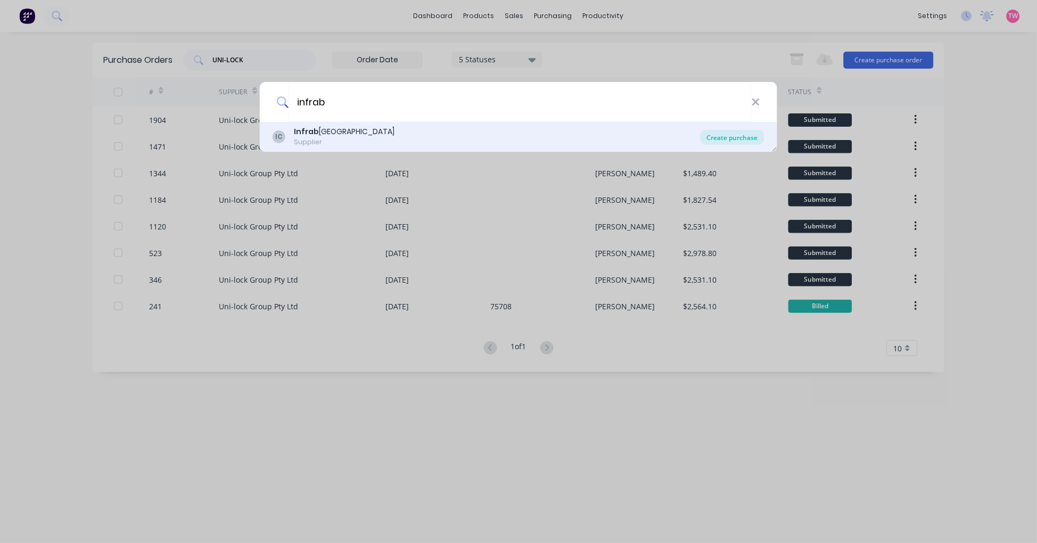
type input "infrab"
click at [720, 136] on div "Create purchase" at bounding box center [733, 137] width 64 height 15
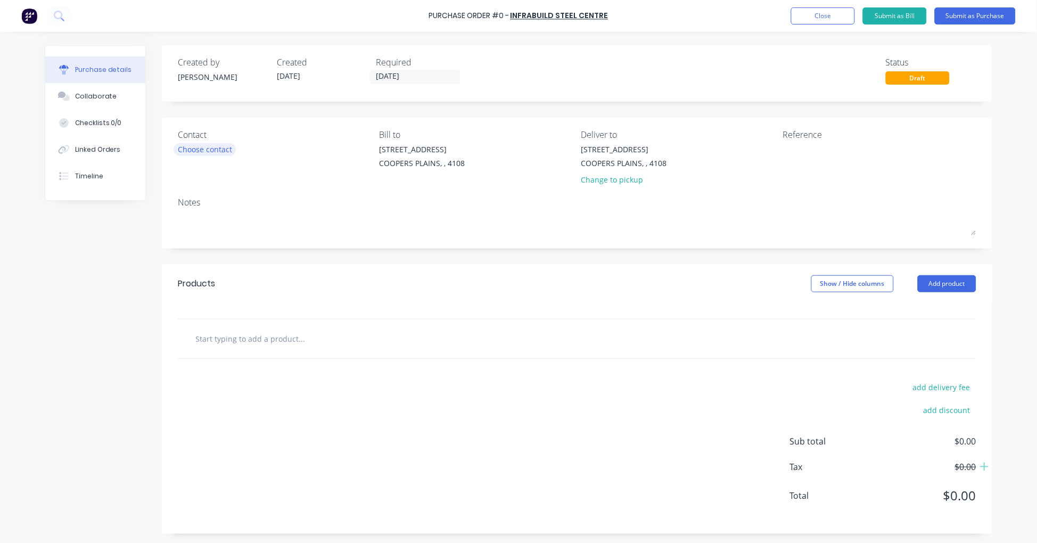
click at [215, 151] on div "Choose contact" at bounding box center [205, 149] width 54 height 11
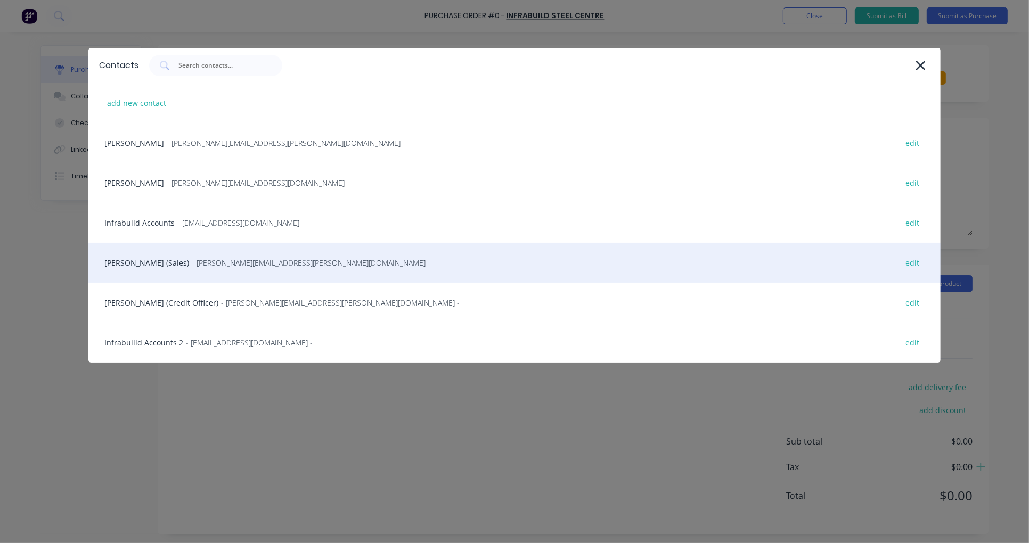
click at [152, 263] on div "[PERSON_NAME] (Sales) - [PERSON_NAME][EMAIL_ADDRESS][PERSON_NAME][DOMAIN_NAME] …" at bounding box center [514, 263] width 852 height 40
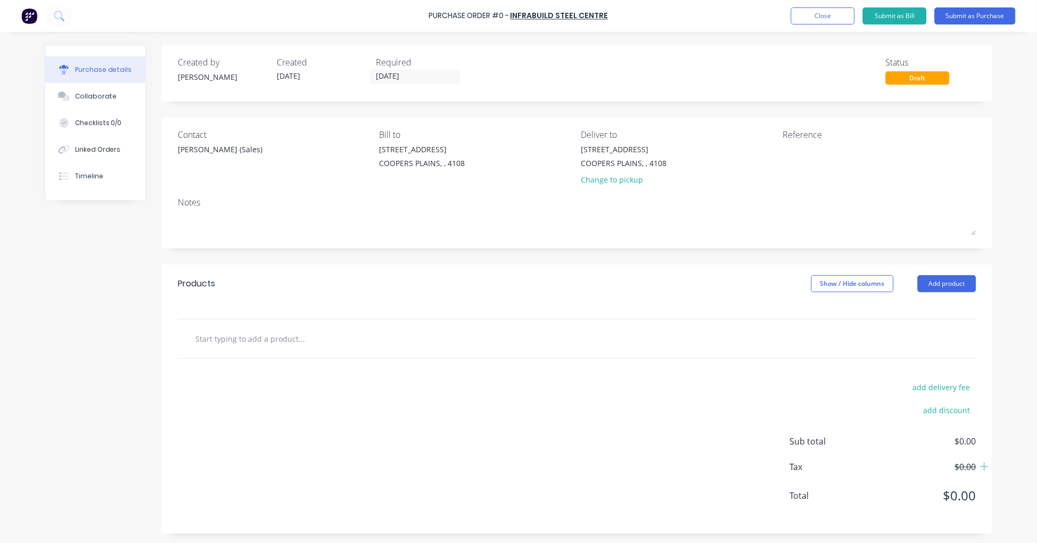
click at [258, 338] on input "text" at bounding box center [301, 338] width 213 height 21
drag, startPoint x: 226, startPoint y: 342, endPoint x: 105, endPoint y: 341, distance: 120.3
click at [105, 341] on div "Created by [PERSON_NAME] Created [DATE] Required [DATE] Status Draft Contact [P…" at bounding box center [519, 289] width 948 height 489
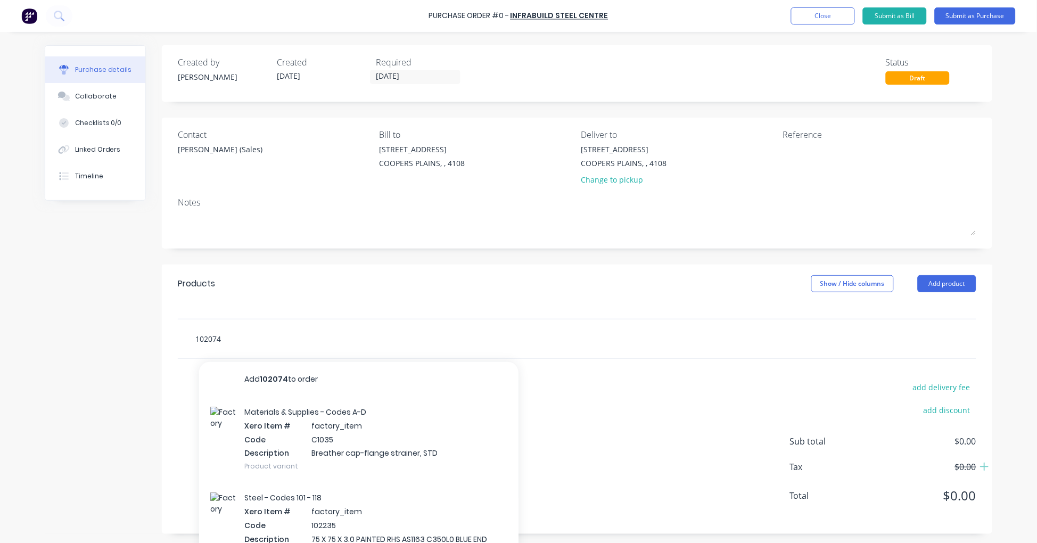
type input "102074"
click at [364, 430] on div "Materials & Supplies - Codes A-D Xero Item # factory_item Code C1035 Descriptio…" at bounding box center [358, 439] width 319 height 86
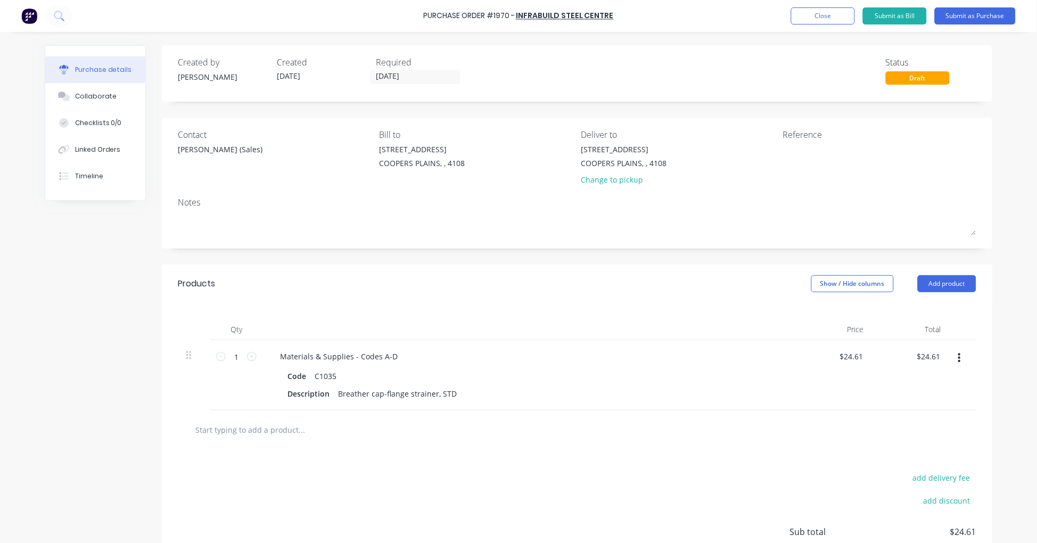
click at [953, 356] on button "button" at bounding box center [959, 358] width 25 height 19
click at [907, 444] on button "Delete" at bounding box center [927, 450] width 91 height 21
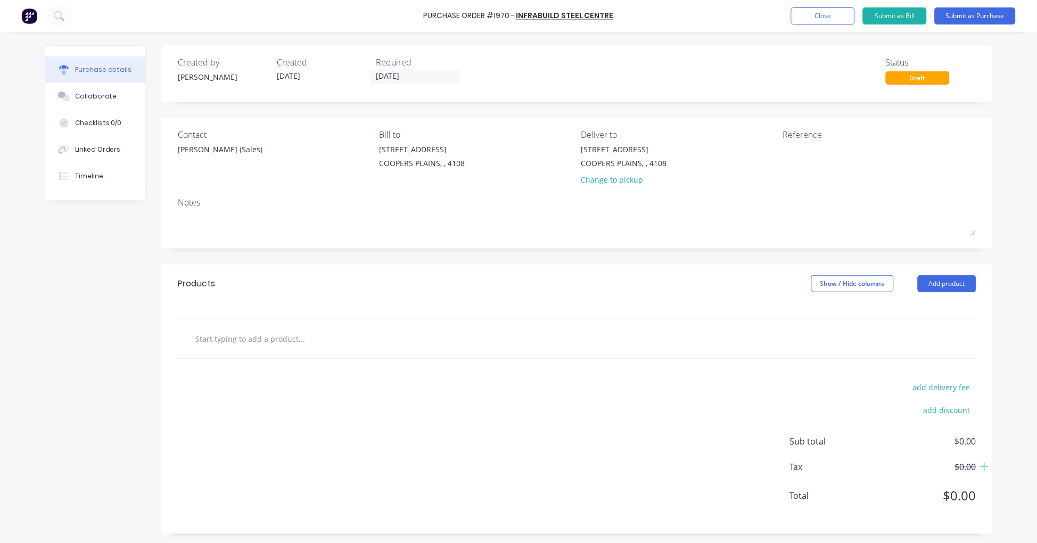
click at [277, 344] on input "text" at bounding box center [301, 338] width 213 height 21
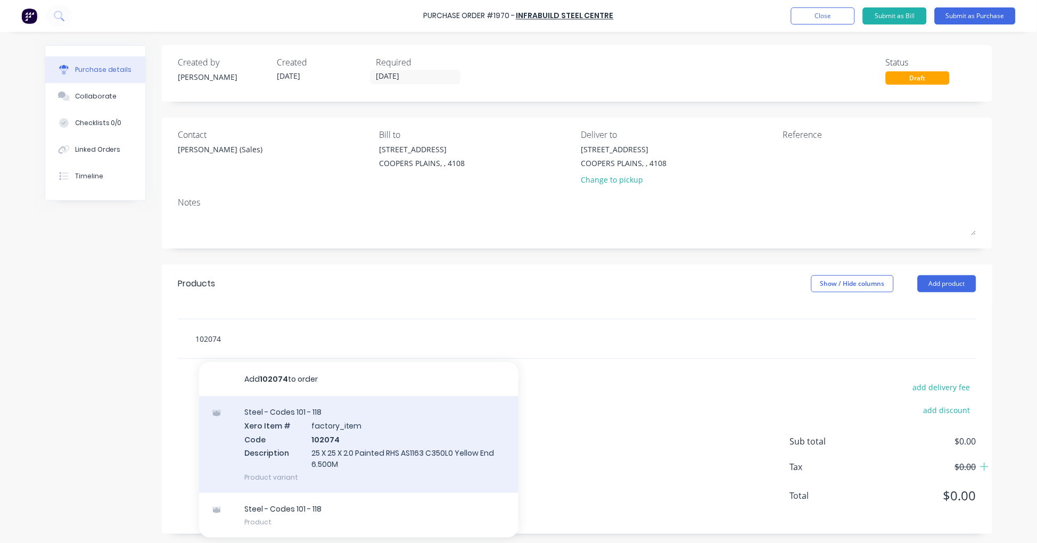
type input "102074"
click at [340, 438] on div "Steel - Codes 101 - 118 Xero Item # factory_item Code 102074 Description 25 X 2…" at bounding box center [358, 444] width 319 height 97
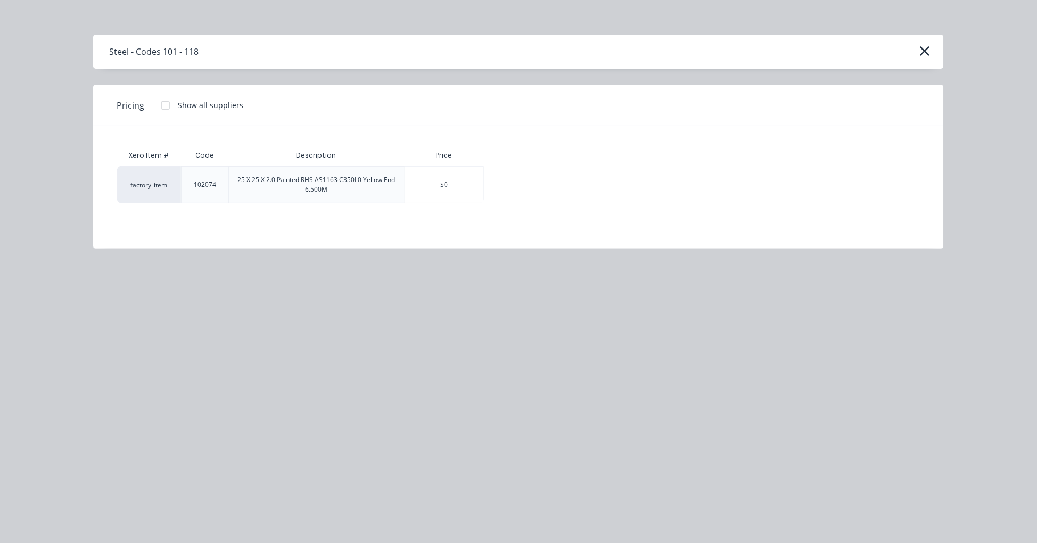
click at [163, 104] on div at bounding box center [165, 105] width 21 height 21
click at [538, 186] on div "$16.05" at bounding box center [521, 185] width 74 height 36
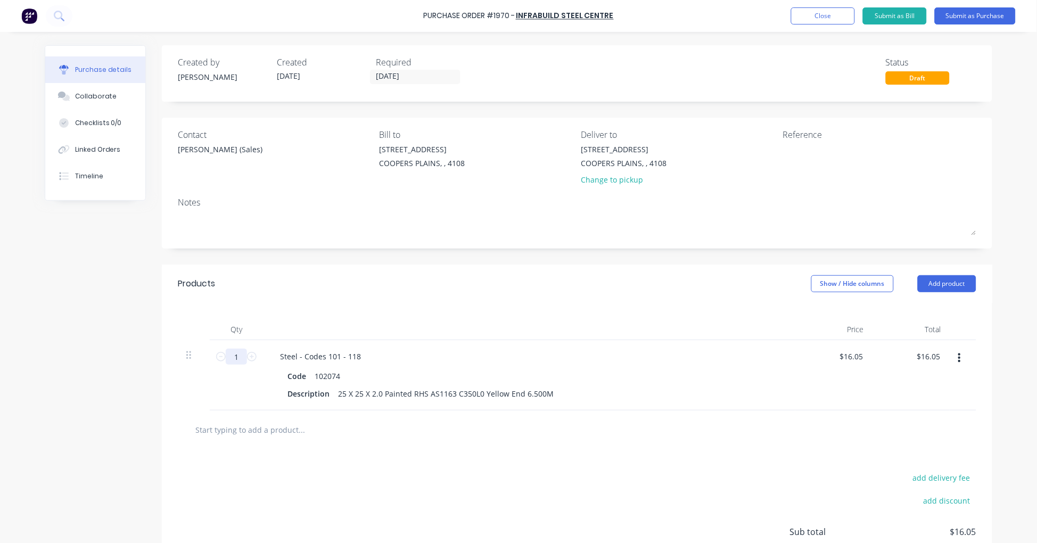
click at [233, 356] on input "1" at bounding box center [236, 357] width 21 height 16
type input "10"
type input "$160.50"
type input "10"
click at [232, 430] on input "text" at bounding box center [301, 429] width 213 height 21
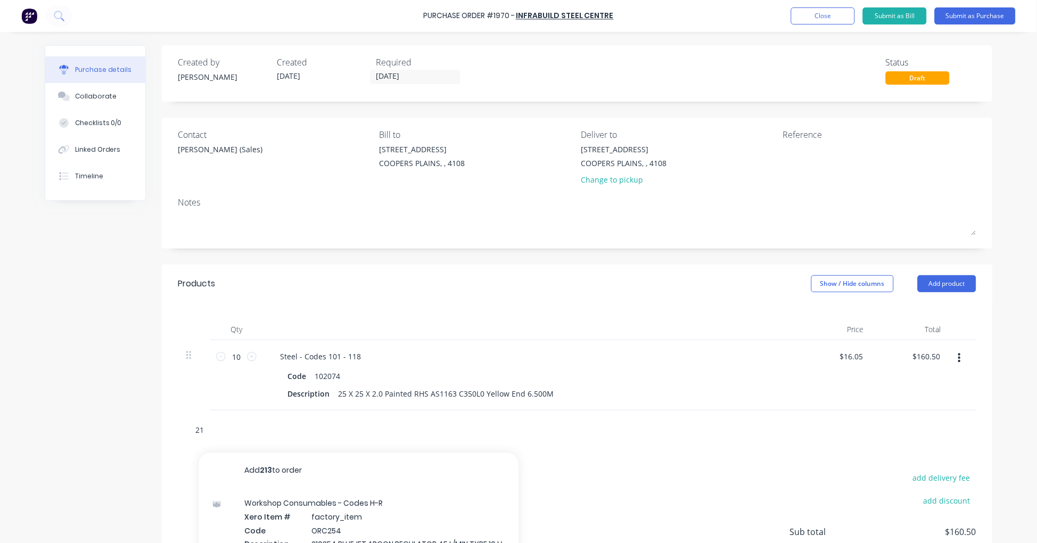
type input "2"
type input "10"
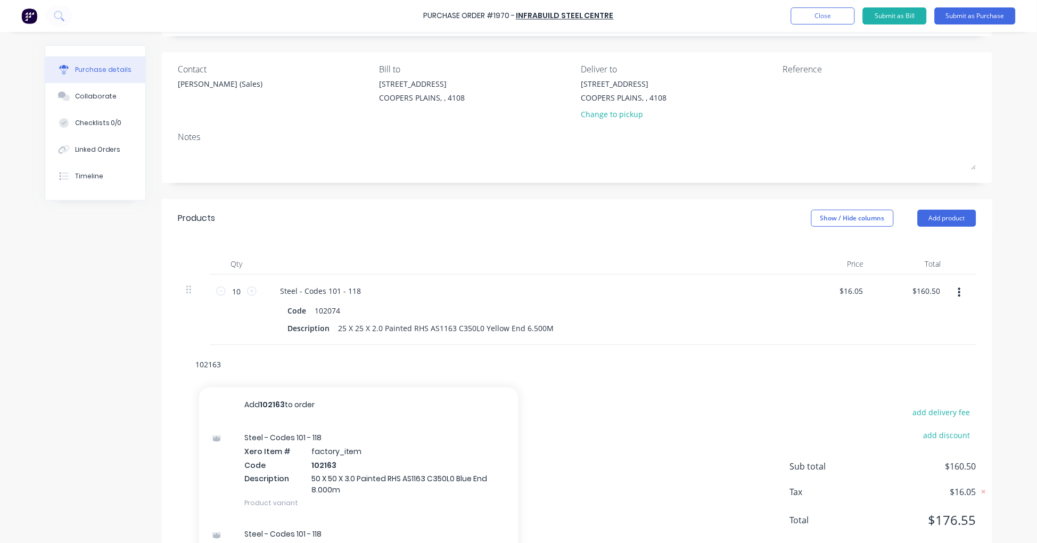
scroll to position [93, 0]
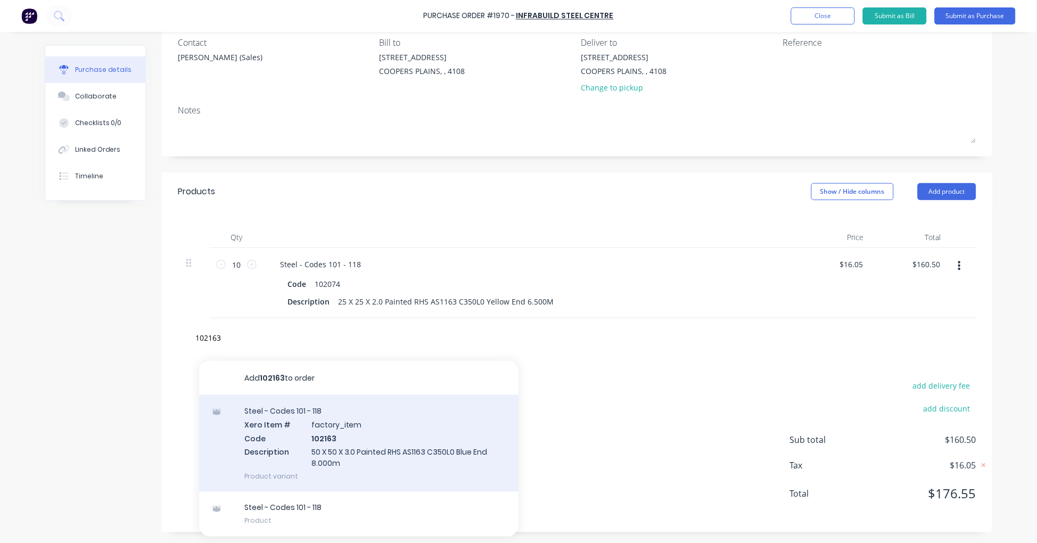
type input "102163"
click at [355, 438] on div "Steel - Codes 101 - 118 Xero Item # factory_item Code 102163 Description 50 X 5…" at bounding box center [358, 443] width 319 height 97
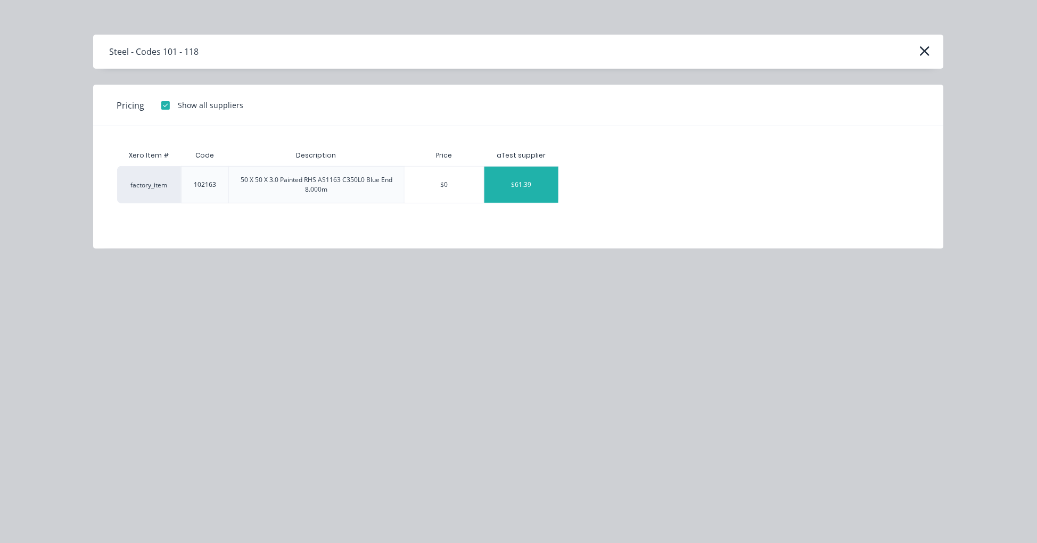
click at [524, 187] on div "$61.39" at bounding box center [521, 185] width 74 height 36
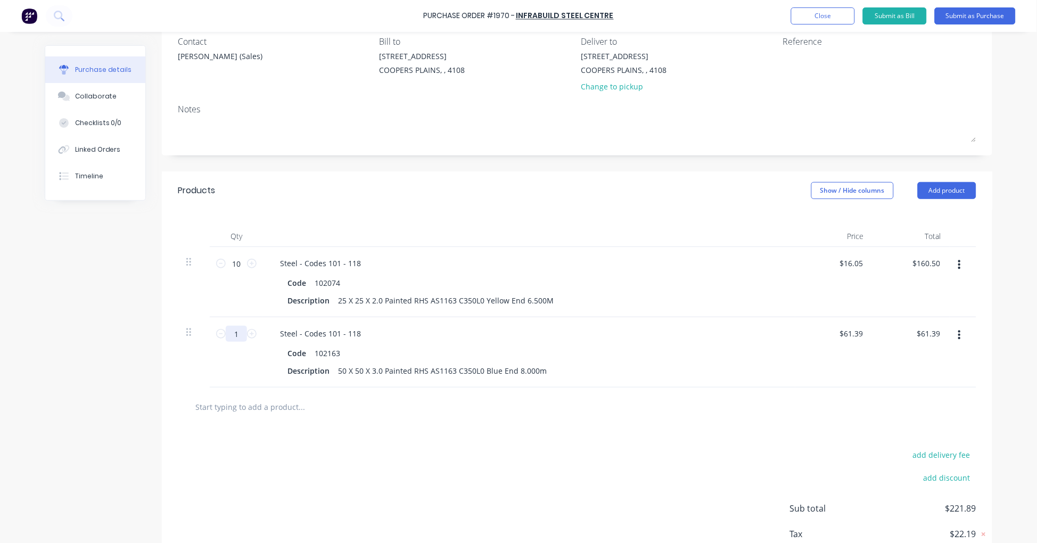
click at [231, 333] on input "1" at bounding box center [236, 334] width 21 height 16
type input "8"
type input "$491.12"
type input "8"
click at [253, 406] on input "text" at bounding box center [301, 406] width 213 height 21
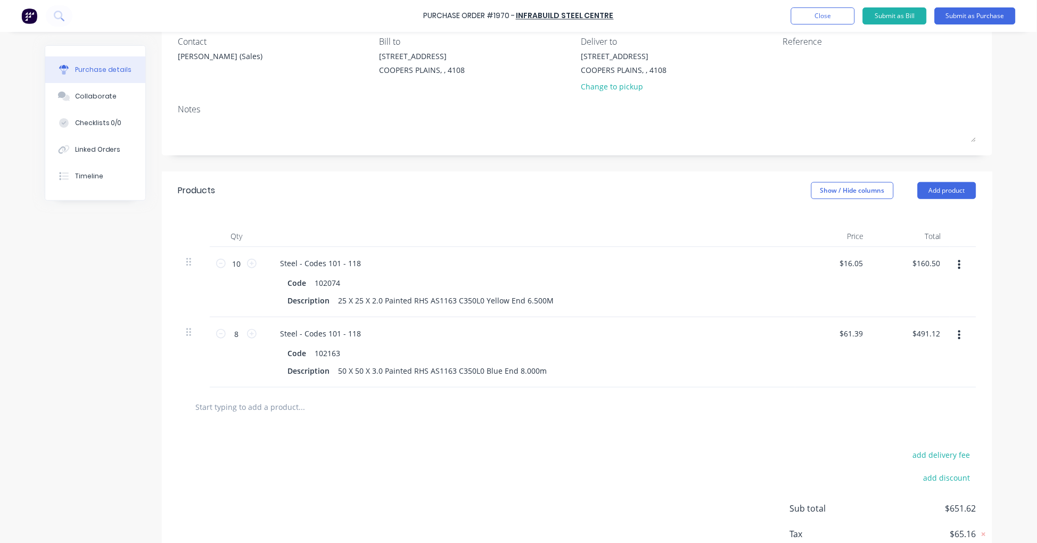
click at [262, 398] on input "text" at bounding box center [301, 406] width 213 height 21
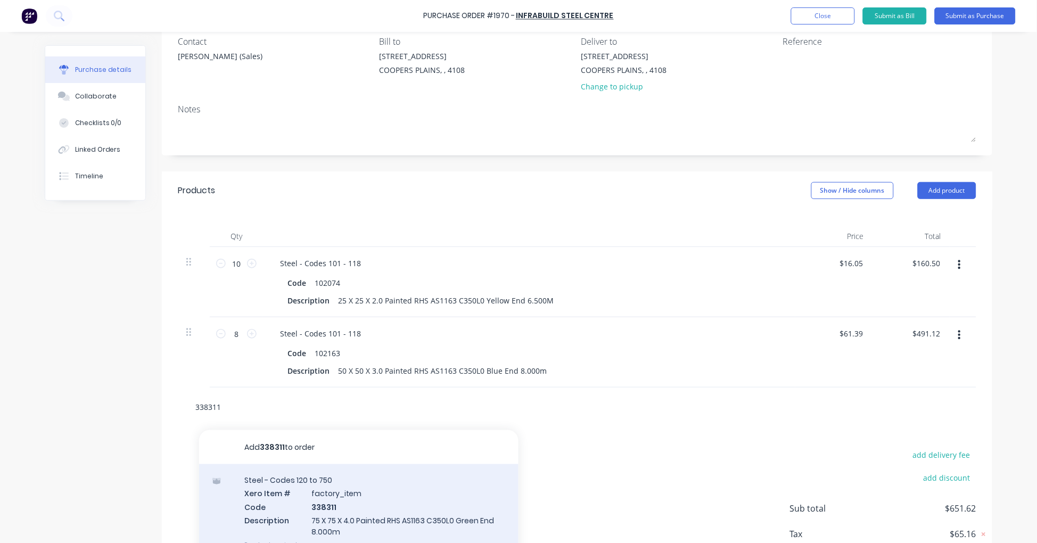
type input "338311"
click at [364, 514] on div "Steel - Codes 120 to 750 Xero Item # factory_item Code 338311 Description 75 X …" at bounding box center [358, 512] width 319 height 97
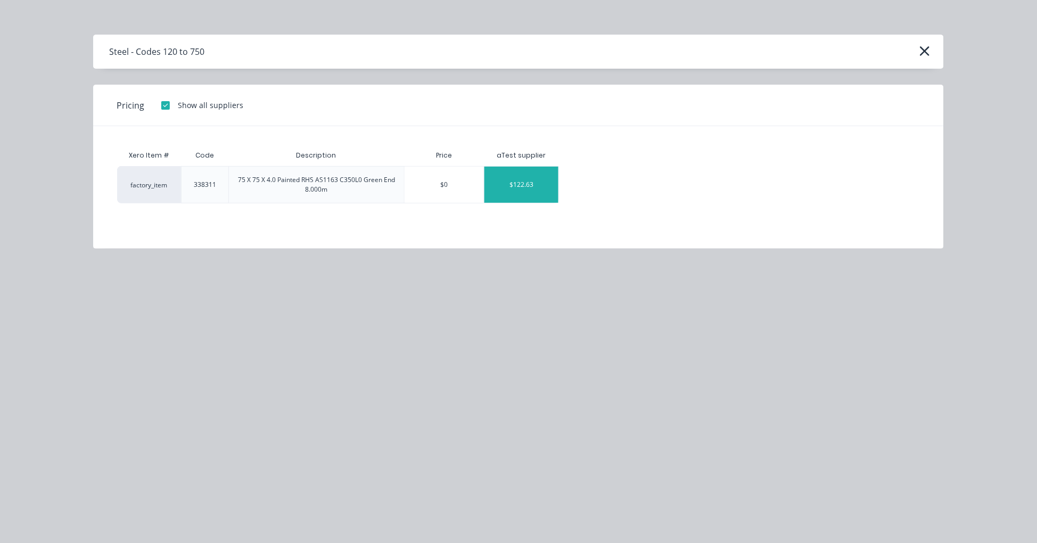
click at [522, 196] on div "$122.63" at bounding box center [521, 185] width 74 height 36
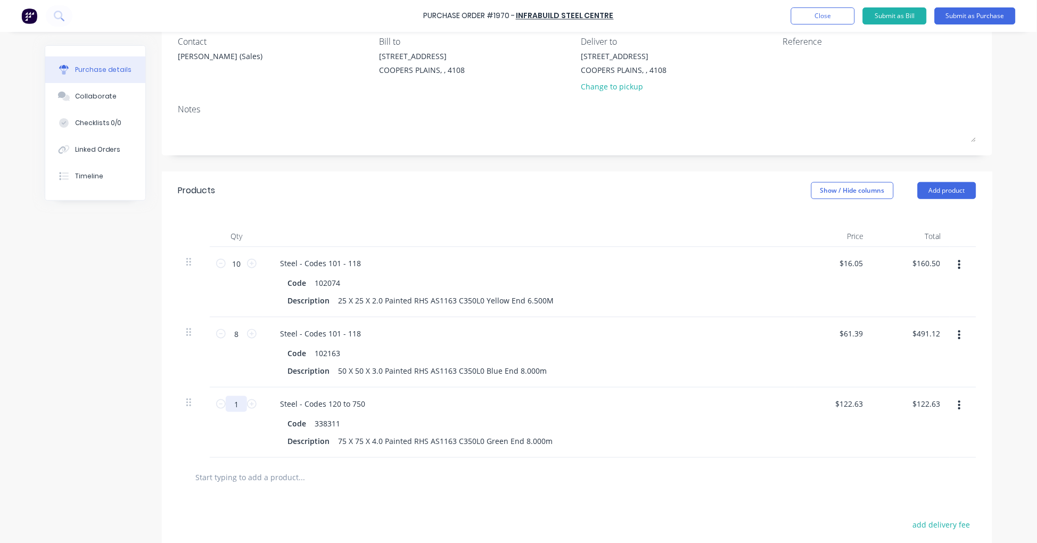
click at [229, 402] on input "1" at bounding box center [236, 404] width 21 height 16
type input "8"
type input "$981.04"
type input "8"
click at [298, 479] on input "text" at bounding box center [301, 476] width 213 height 21
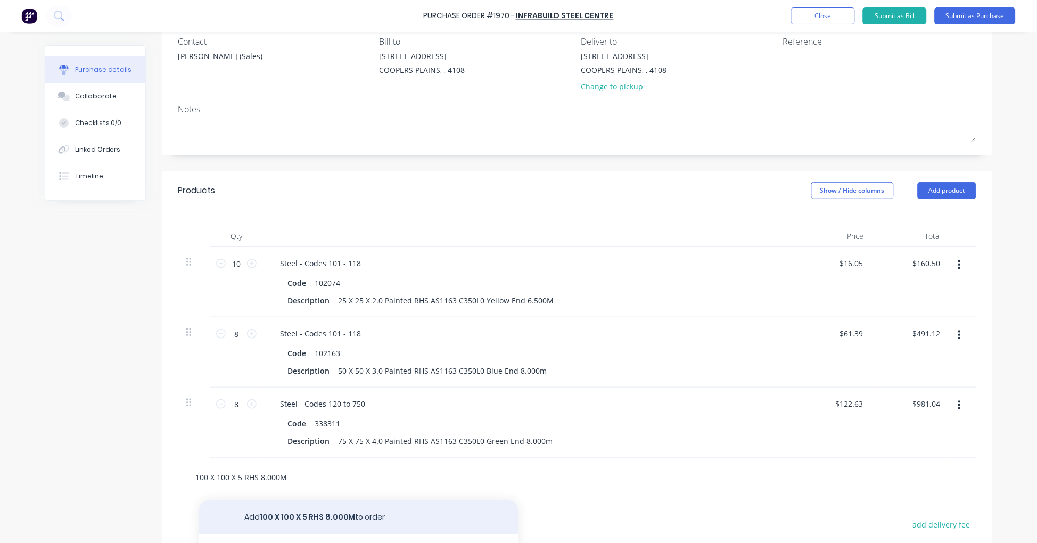
type input "100 X 100 X 5 RHS 8.000M"
click at [306, 517] on button "Add 100 X 100 X 5 RHS 8.000M to order" at bounding box center [358, 517] width 319 height 34
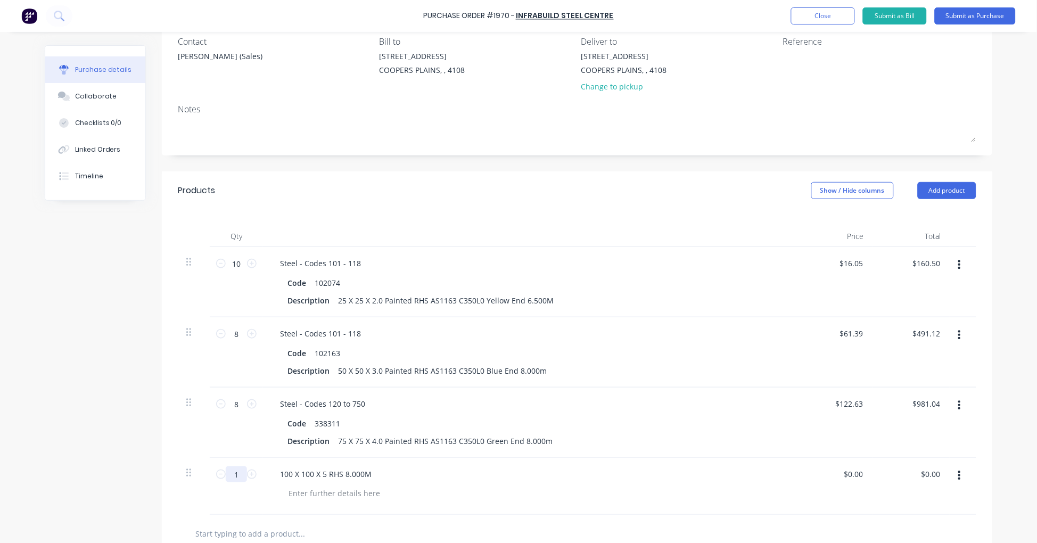
click at [236, 475] on input "1" at bounding box center [236, 474] width 21 height 16
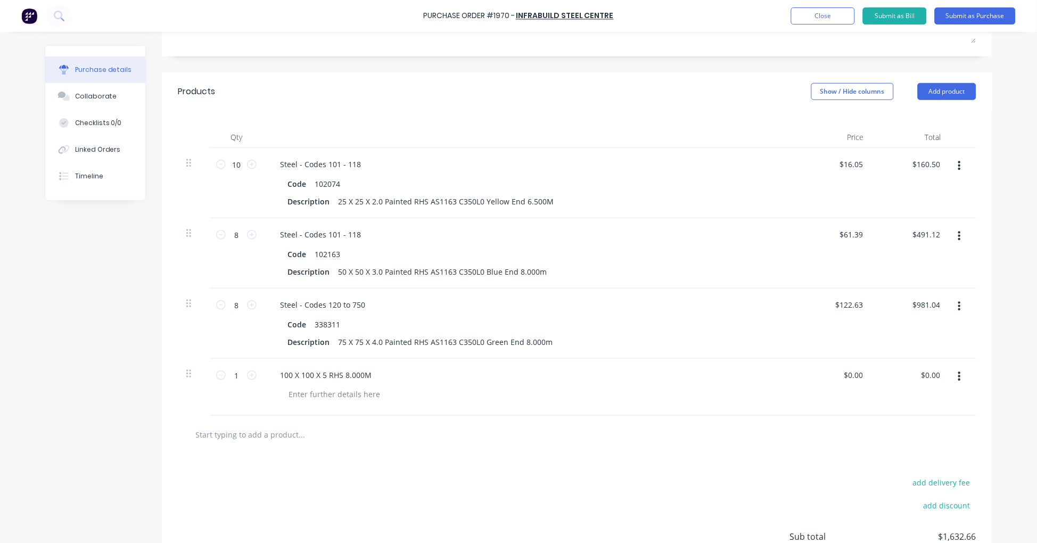
click at [260, 438] on input "text" at bounding box center [301, 434] width 213 height 21
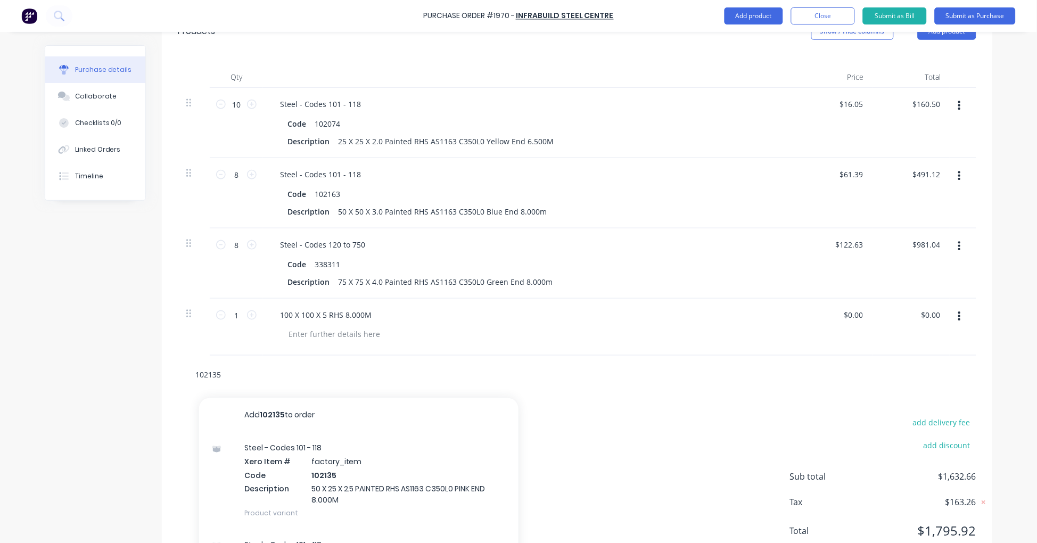
scroll to position [290, 0]
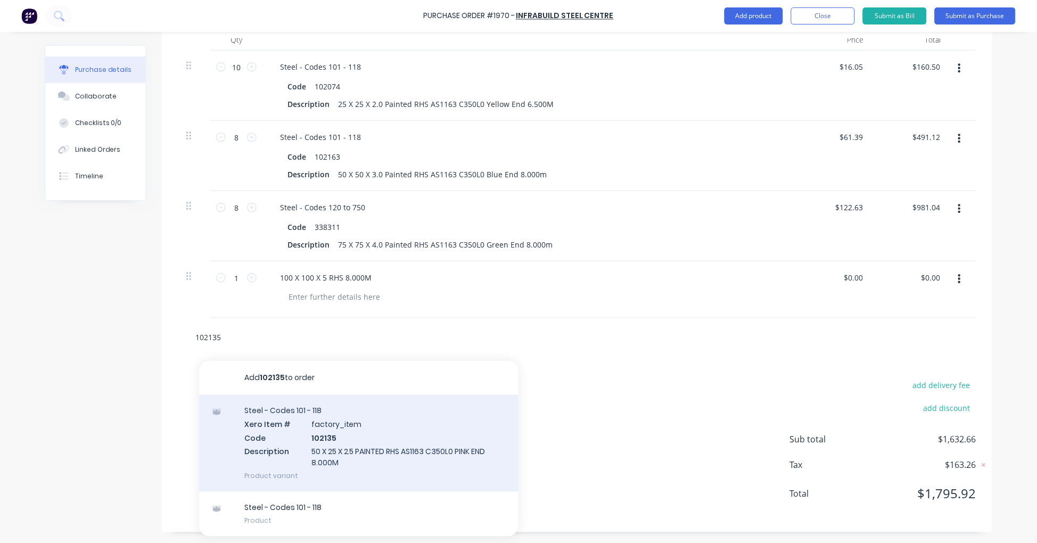
type input "102135"
click at [371, 446] on div "Steel - Codes 101 - 118 Xero Item # factory_item Code 102135 Description 50 X 2…" at bounding box center [358, 443] width 319 height 97
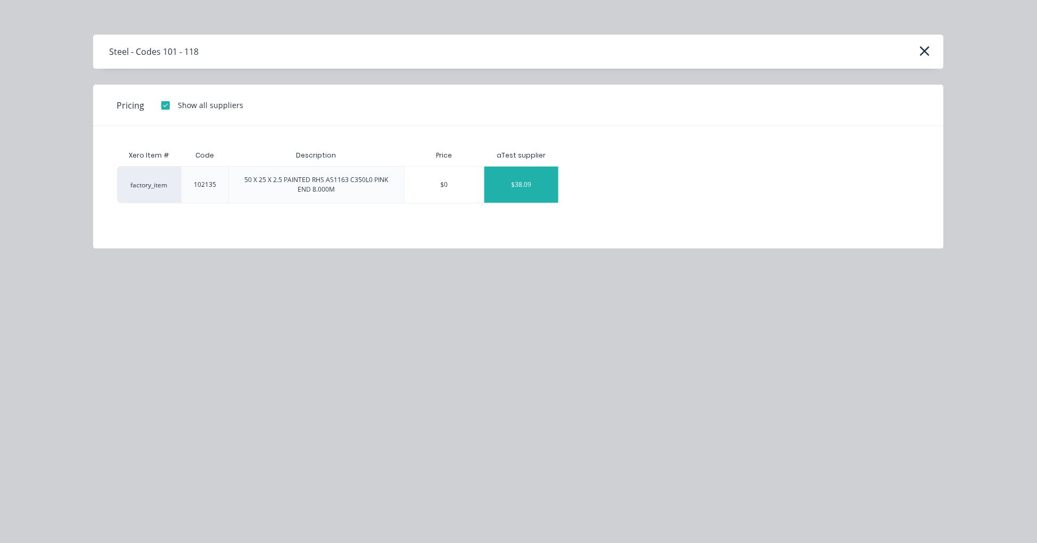
click at [517, 183] on div "$38.09" at bounding box center [521, 185] width 74 height 36
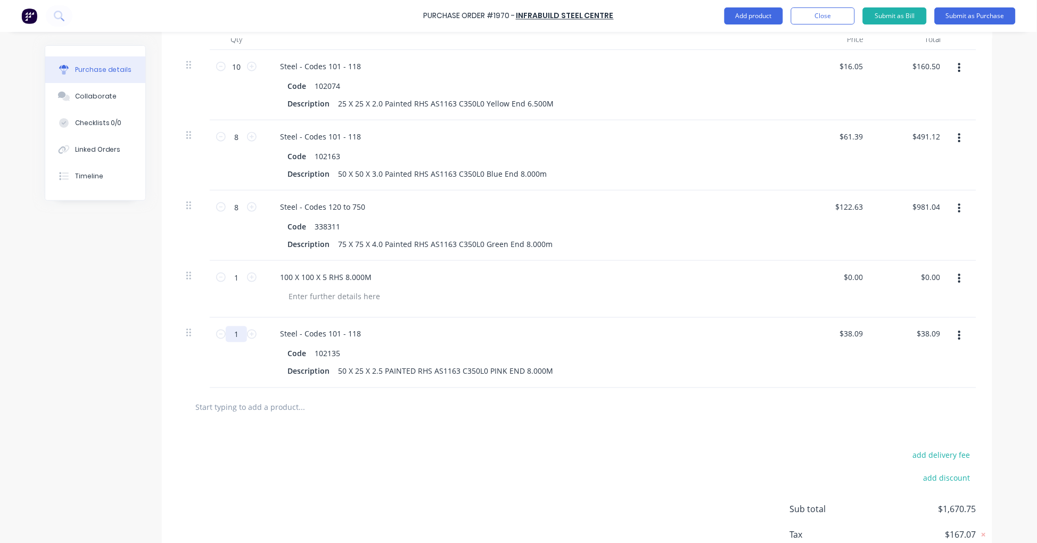
click at [234, 332] on input "1" at bounding box center [236, 334] width 21 height 16
type input "10"
type input "$380.90"
type input "10"
click at [291, 405] on input "text" at bounding box center [301, 407] width 213 height 21
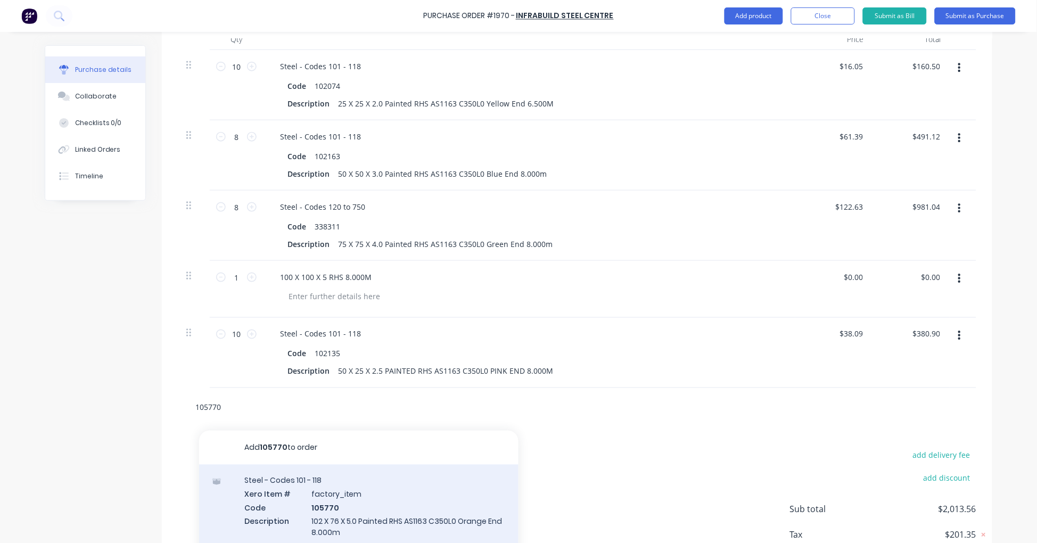
type input "105770"
click at [390, 503] on div "Steel - Codes 101 - 118 Xero Item # factory_item Code 105770 Description 102 X …" at bounding box center [358, 513] width 319 height 97
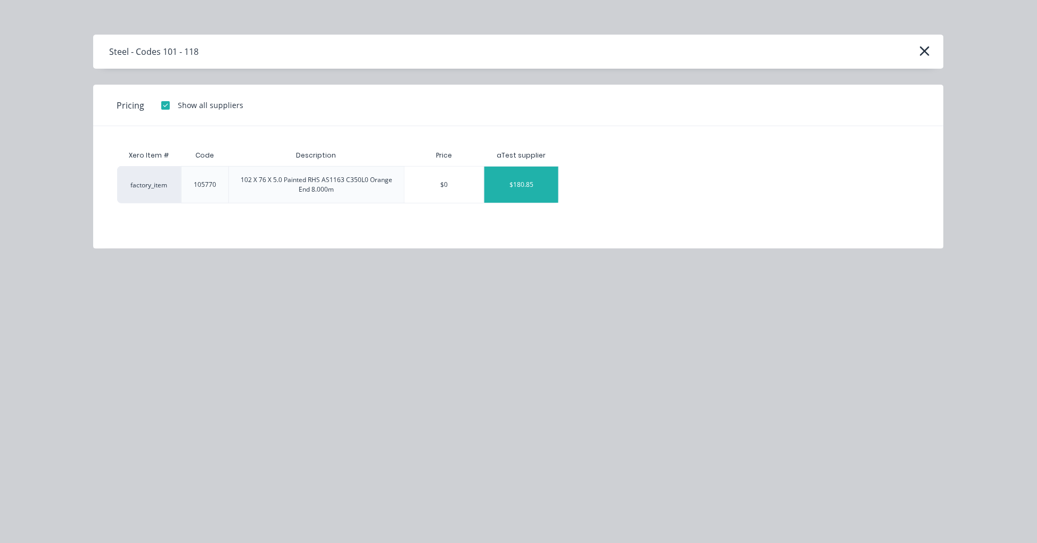
click at [535, 187] on div "$180.85" at bounding box center [521, 185] width 74 height 36
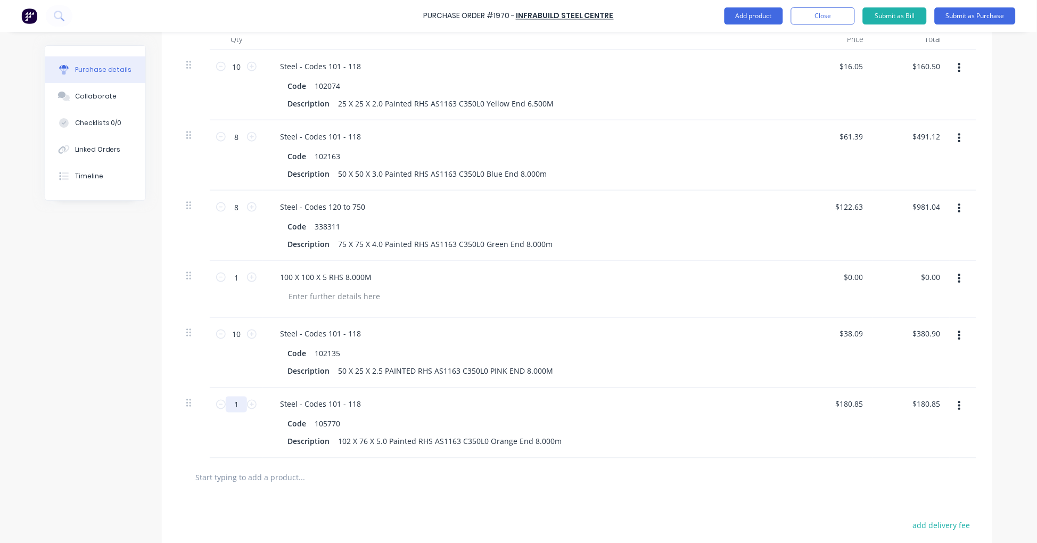
click at [232, 406] on input "1" at bounding box center [236, 405] width 21 height 16
type input "3"
type input "$542.55"
type input "3"
click at [260, 483] on input "text" at bounding box center [301, 477] width 213 height 21
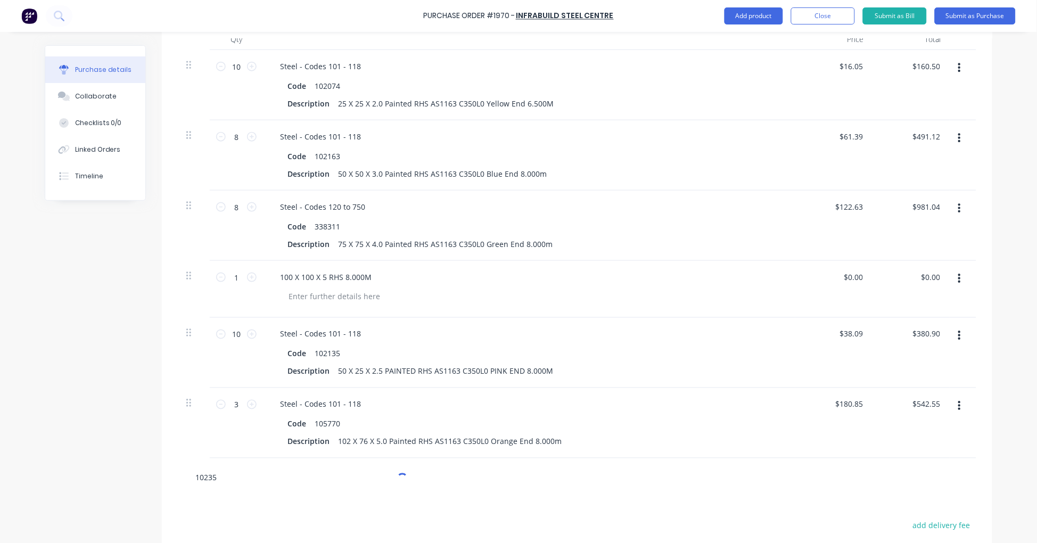
type input "102352"
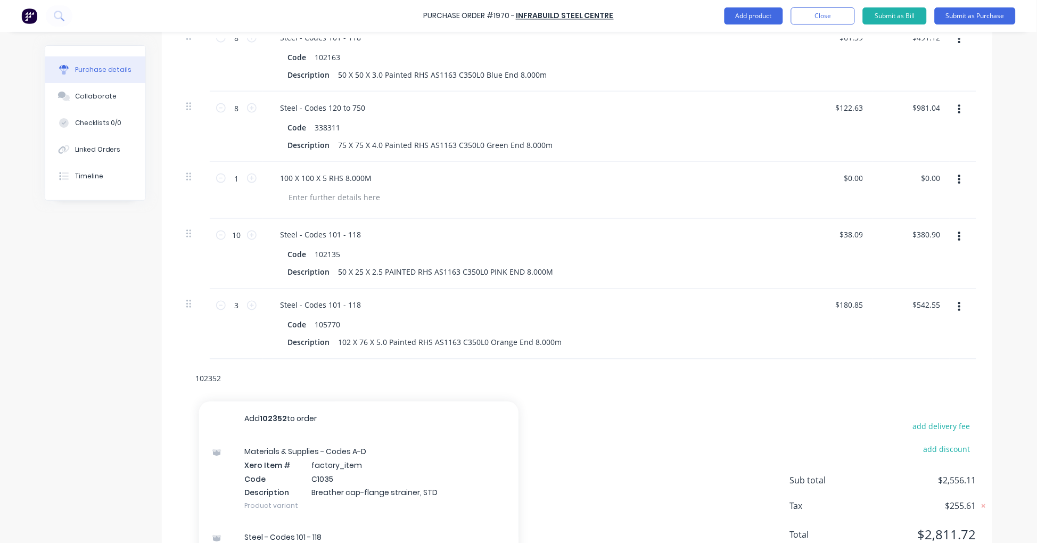
scroll to position [446, 0]
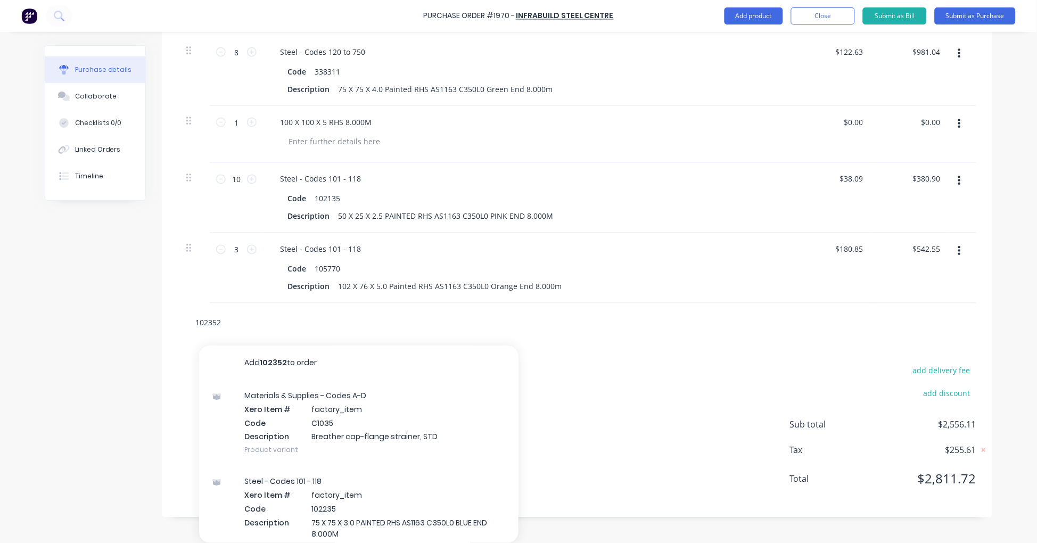
drag, startPoint x: 230, startPoint y: 323, endPoint x: 176, endPoint y: 316, distance: 54.2
click at [178, 316] on div "102352 Add 102352 to order Materials & Supplies - Codes A-D Xero Item # factory…" at bounding box center [577, 322] width 799 height 39
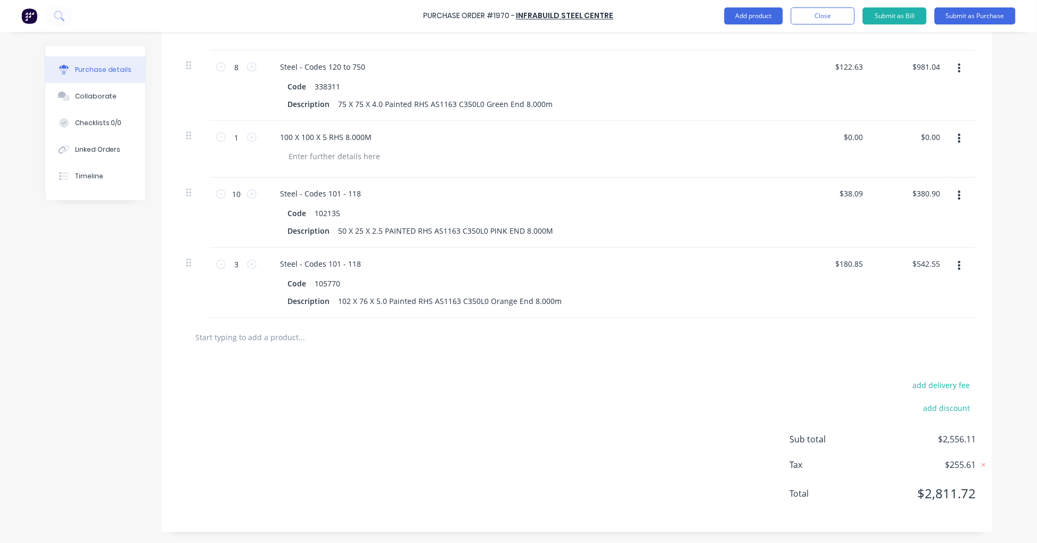
click at [248, 336] on input "text" at bounding box center [301, 337] width 213 height 21
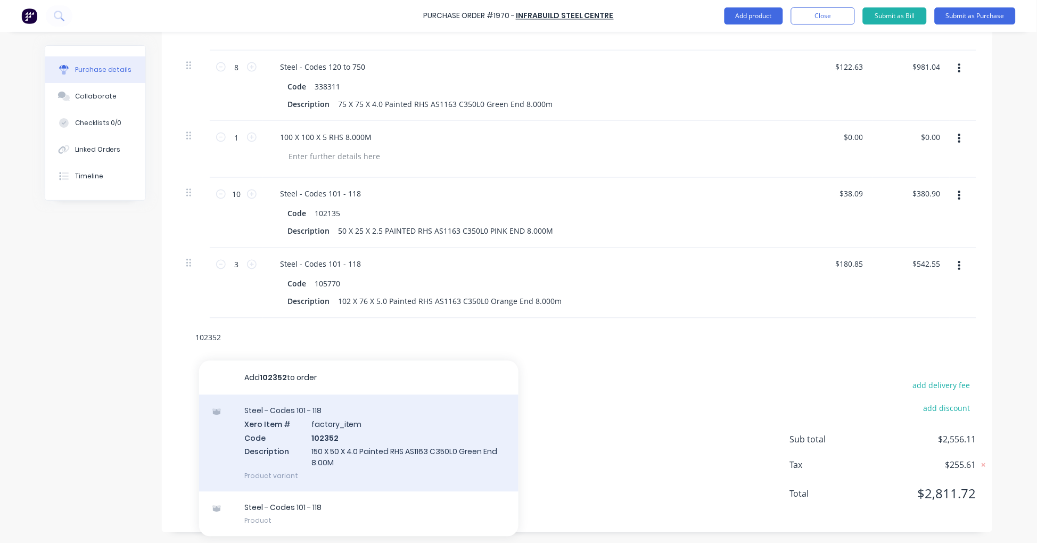
type input "102352"
click at [347, 438] on div "Steel - Codes 101 - 118 Xero Item # factory_item Code 102352 Description 150 X …" at bounding box center [358, 443] width 319 height 97
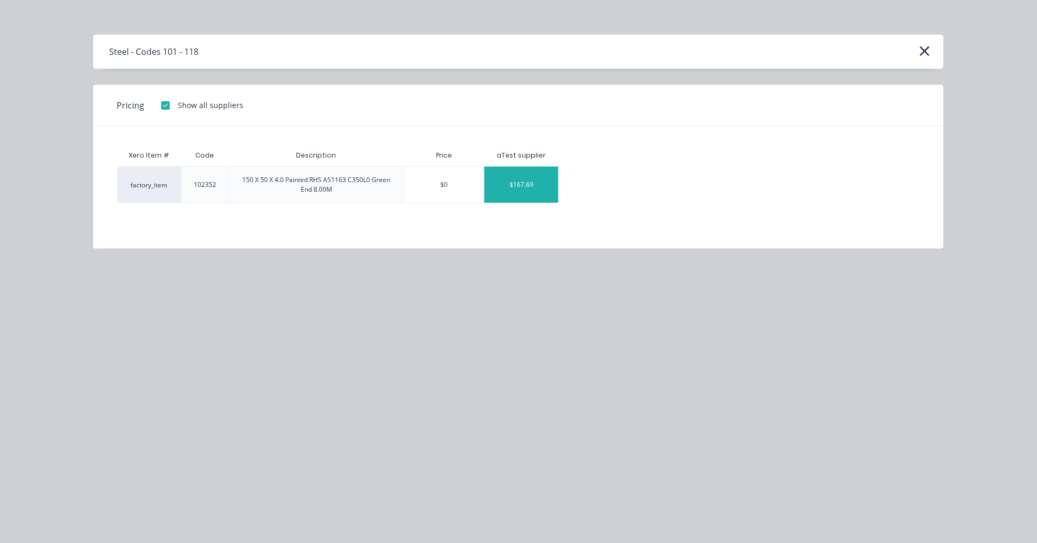
click at [503, 179] on div "$167.69" at bounding box center [521, 185] width 74 height 36
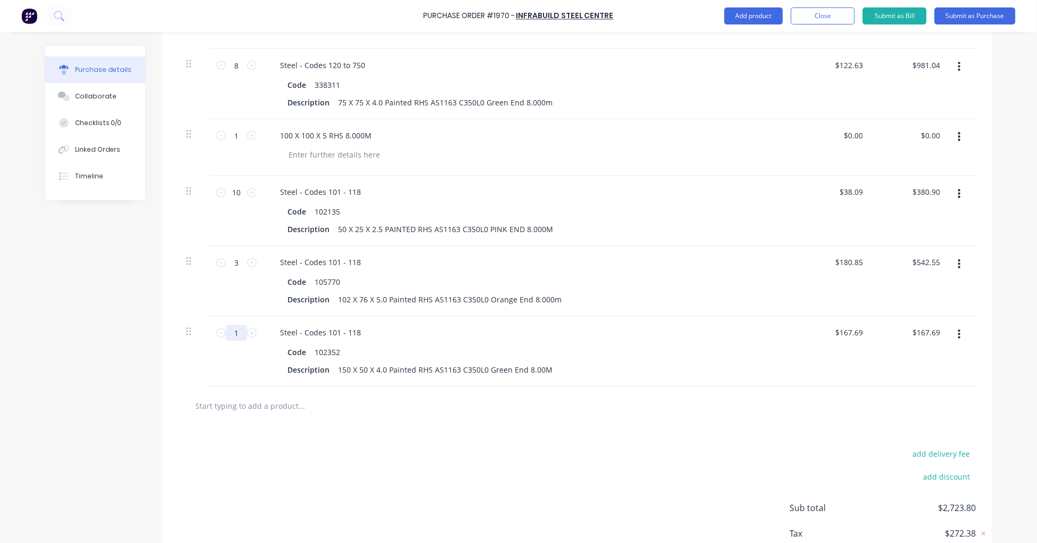
click at [236, 331] on input "1" at bounding box center [236, 333] width 21 height 16
type input "4"
type input "$670.76"
type input "4"
click at [265, 408] on input "text" at bounding box center [301, 406] width 213 height 21
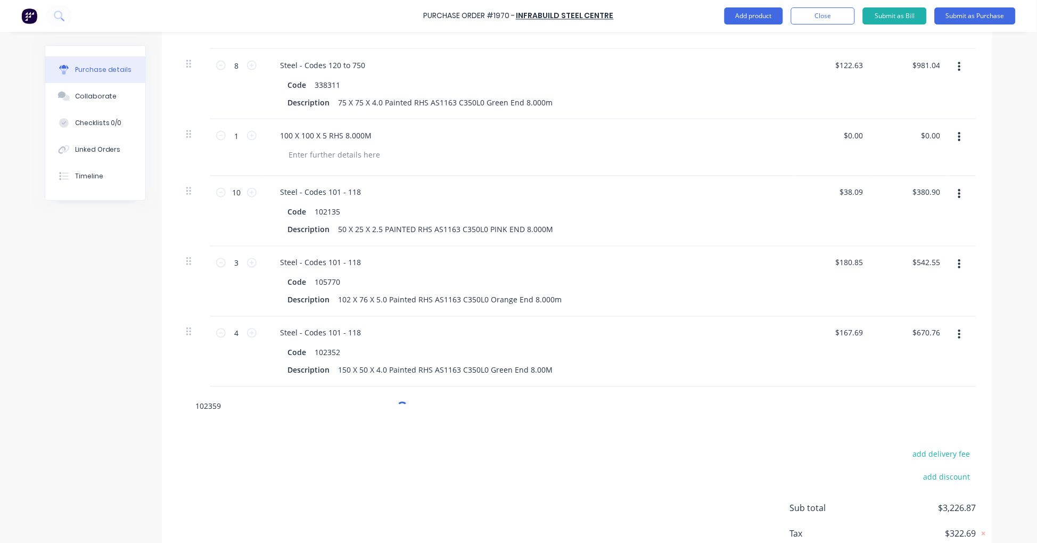
type input "102359"
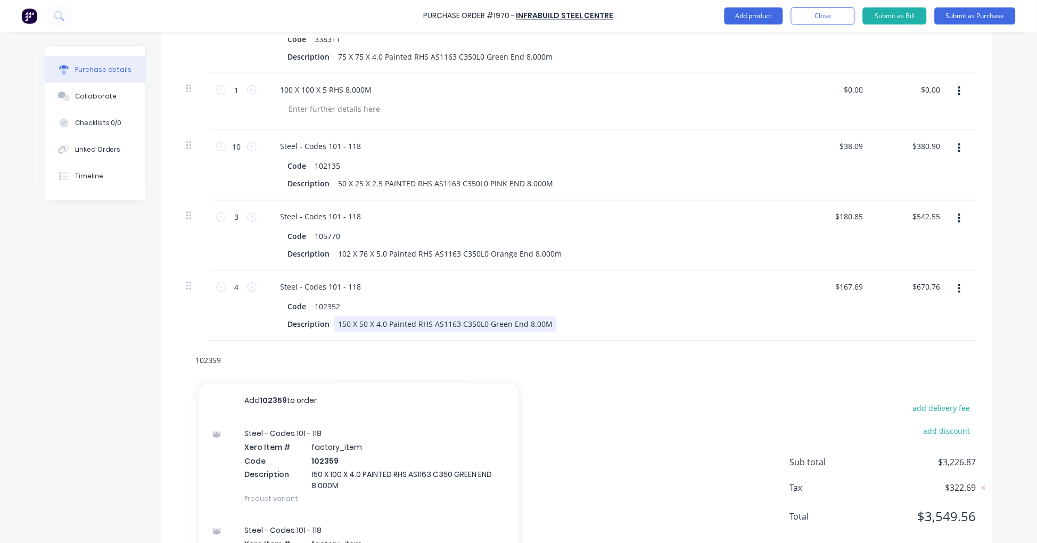
scroll to position [516, 0]
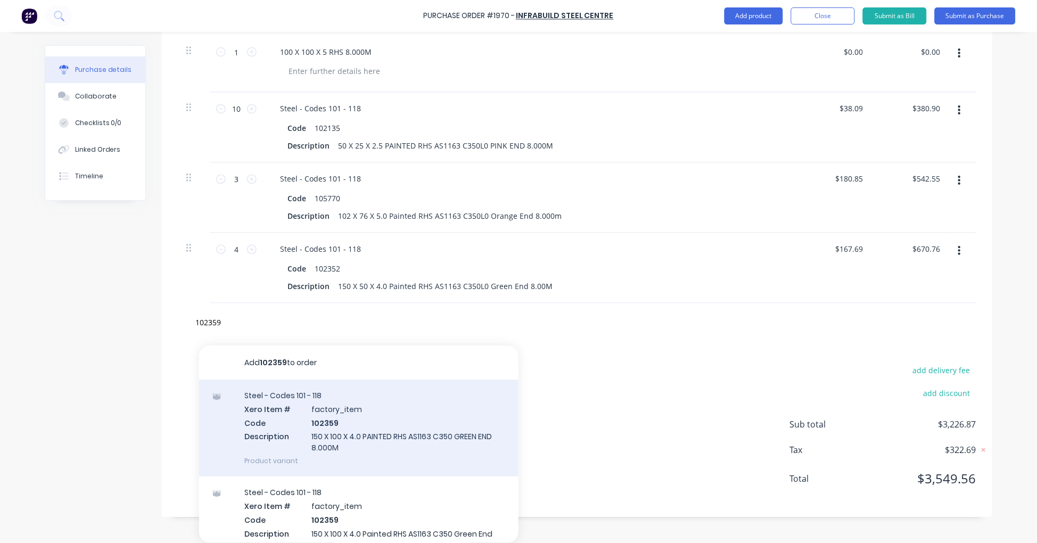
click at [389, 424] on div "Steel - Codes 101 - 118 Xero Item # factory_item Code 102359 Description 150 X …" at bounding box center [358, 428] width 319 height 97
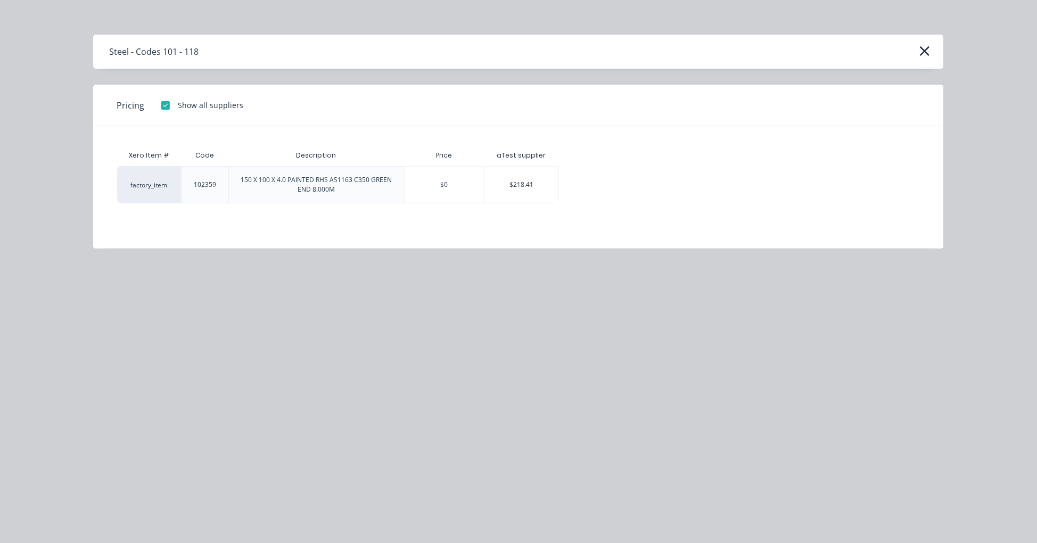
click at [508, 185] on div "$218.41" at bounding box center [521, 185] width 74 height 36
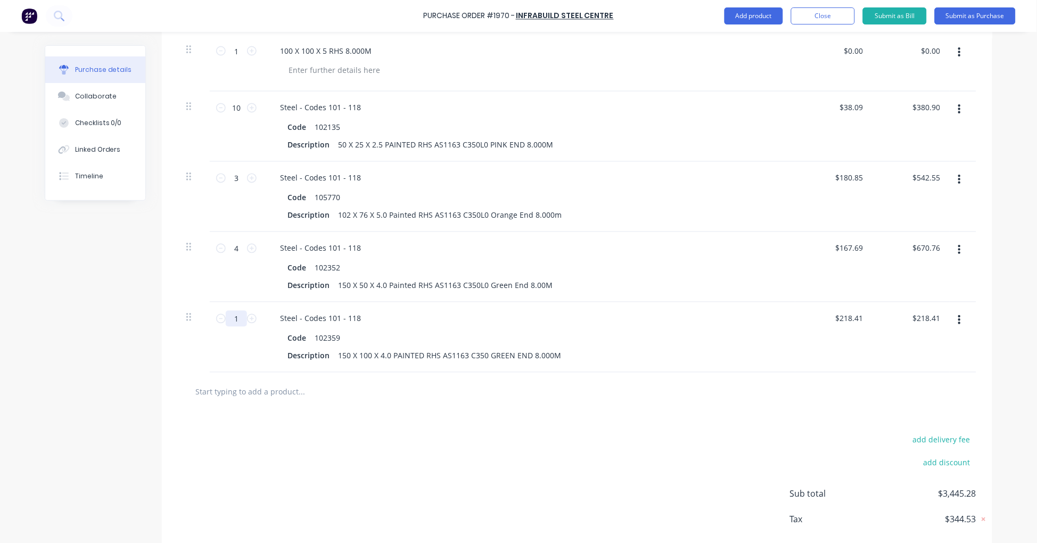
click at [232, 319] on input "1" at bounding box center [236, 319] width 21 height 16
type input "2"
type input "$436.82"
type input "2"
click at [246, 392] on input "text" at bounding box center [301, 391] width 213 height 21
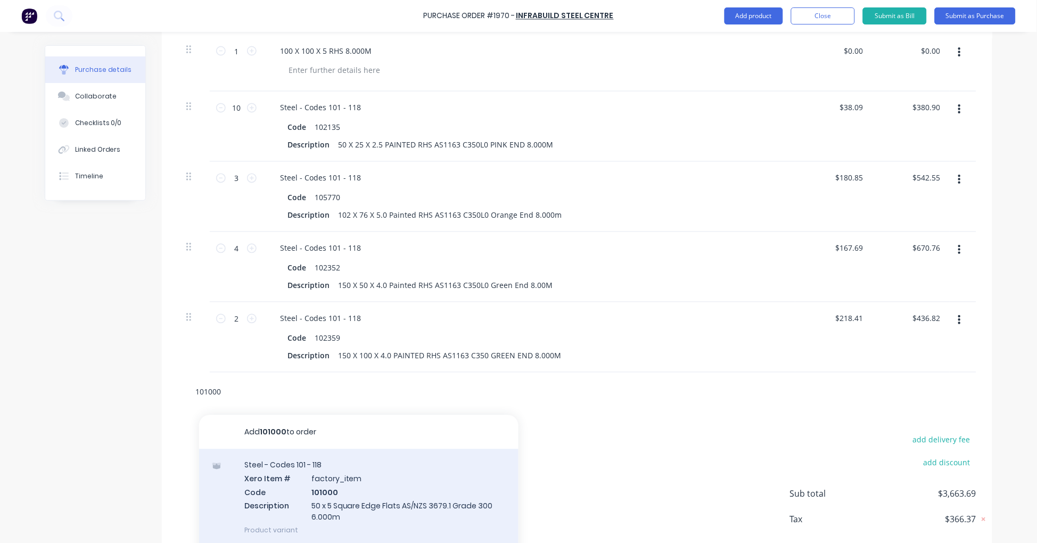
type input "101000"
click at [363, 492] on div "Steel - Codes 101 - 118 Xero Item # factory_item Code 101000 Description 50 x 5…" at bounding box center [358, 497] width 319 height 97
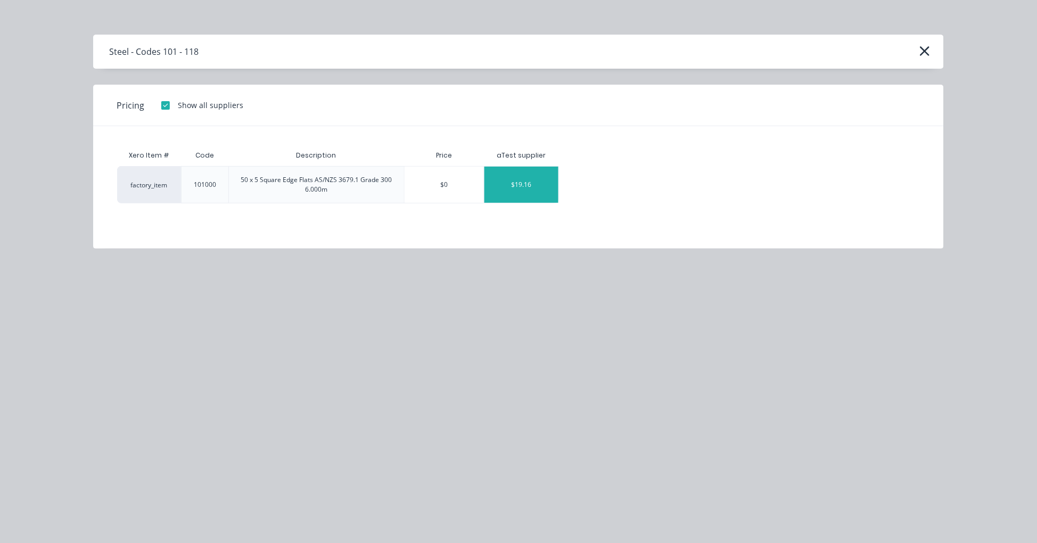
click at [528, 182] on div "$19.16" at bounding box center [521, 185] width 74 height 36
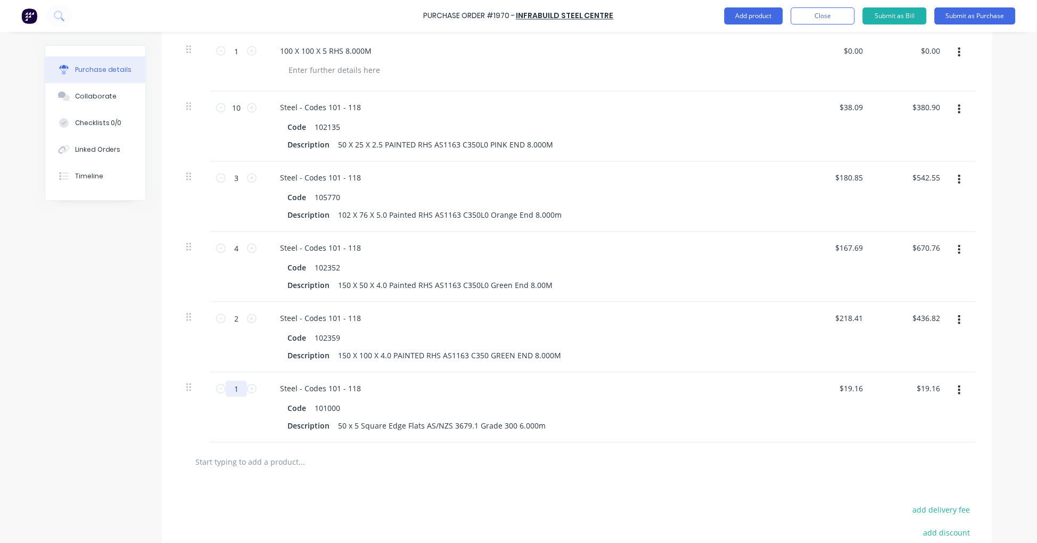
click at [235, 392] on input "1" at bounding box center [236, 389] width 21 height 16
type input "10"
type input "$191.60"
type input "10"
click at [261, 467] on input "text" at bounding box center [301, 461] width 213 height 21
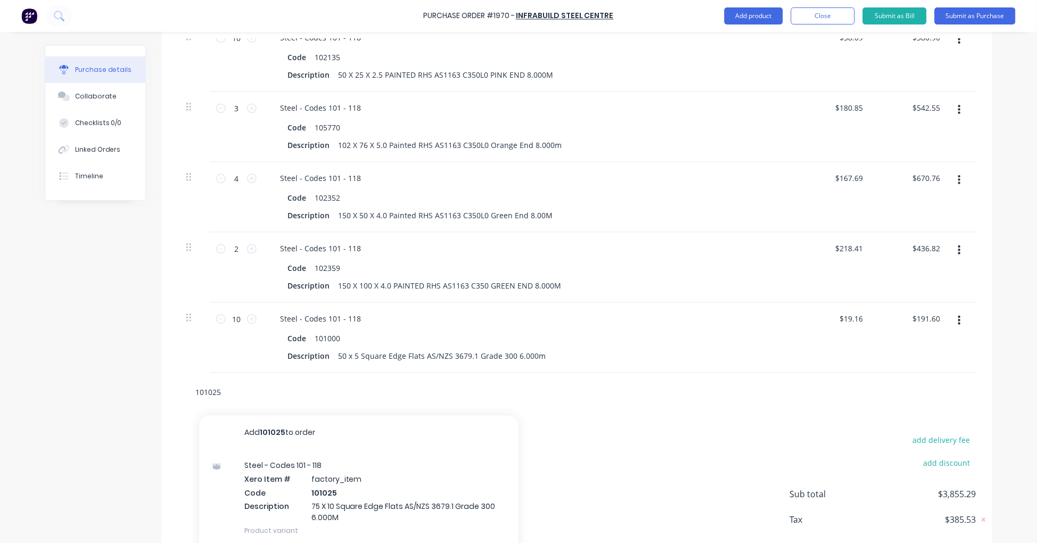
scroll to position [615, 0]
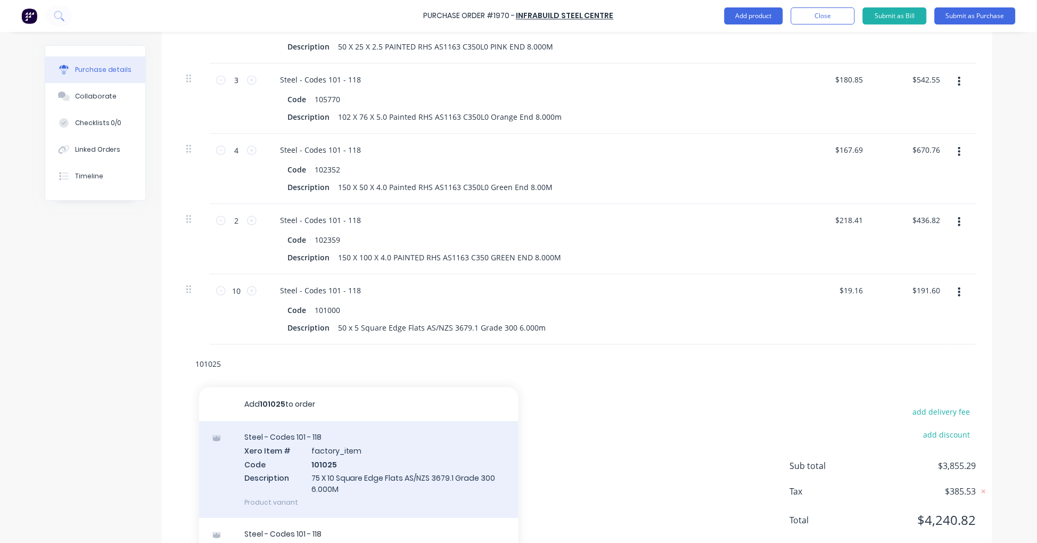
type input "101025"
click at [382, 458] on div "Steel - Codes 101 - 118 Xero Item # factory_item Code 101025 Description 75 X 1…" at bounding box center [358, 469] width 319 height 97
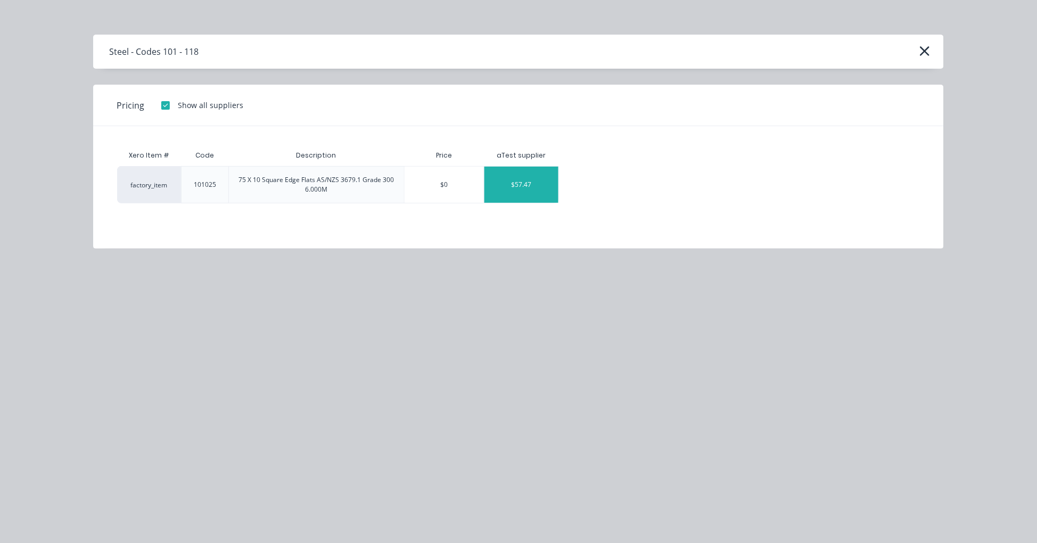
click at [533, 177] on div "$57.47" at bounding box center [521, 185] width 74 height 36
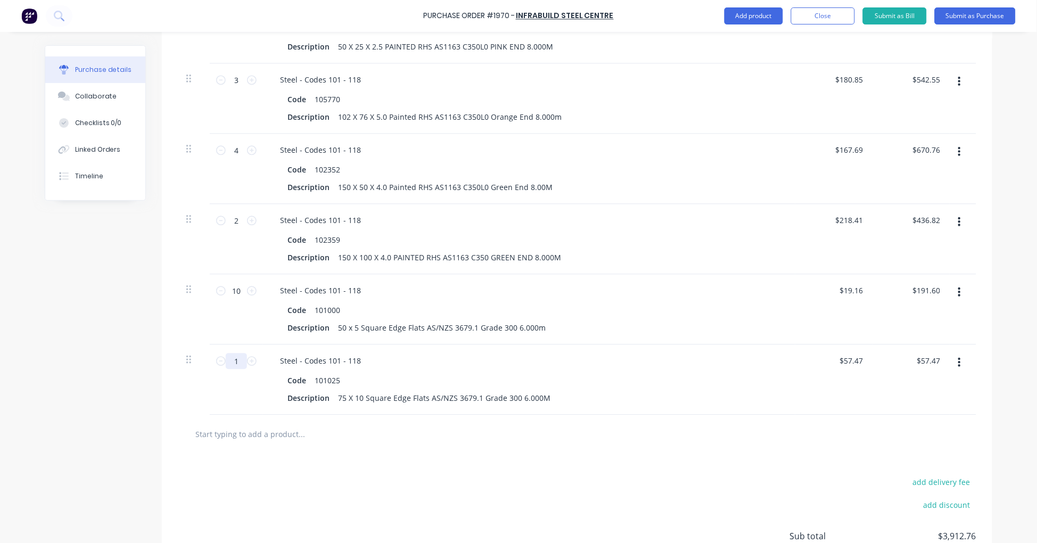
click at [235, 360] on input "1" at bounding box center [236, 361] width 21 height 16
type input "6"
type input "$344.82"
type input "6"
click at [294, 439] on input "text" at bounding box center [301, 433] width 213 height 21
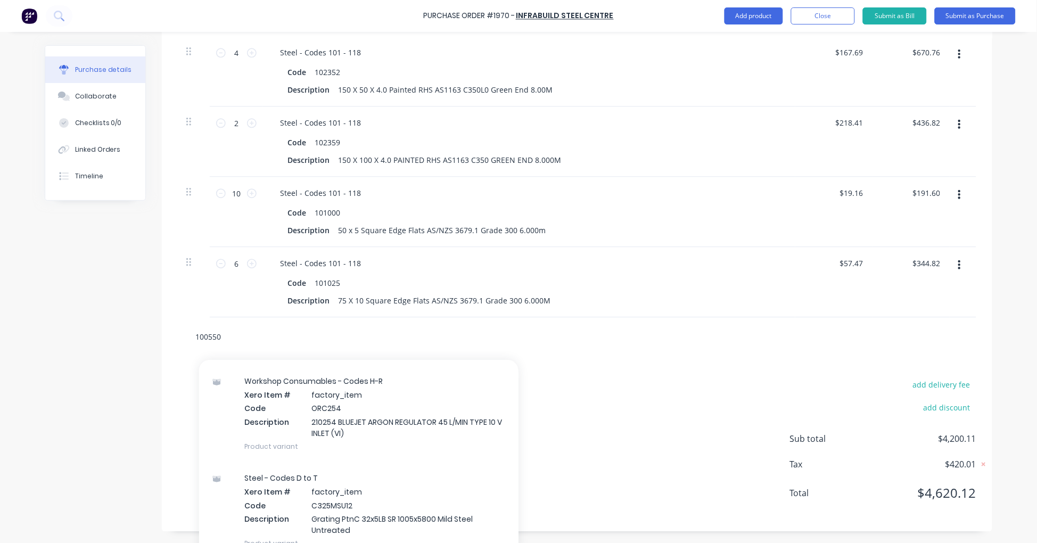
scroll to position [0, 0]
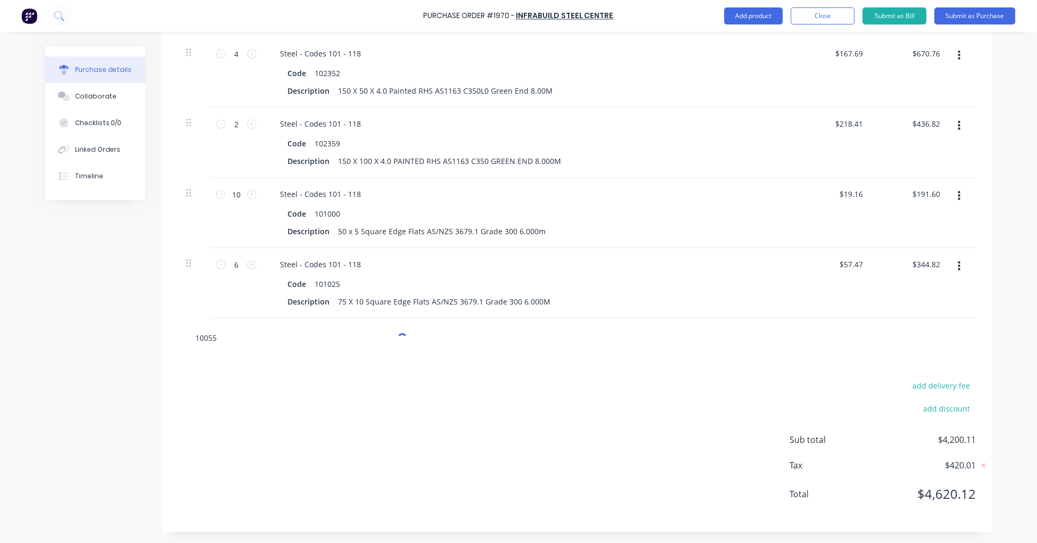
type input "100550"
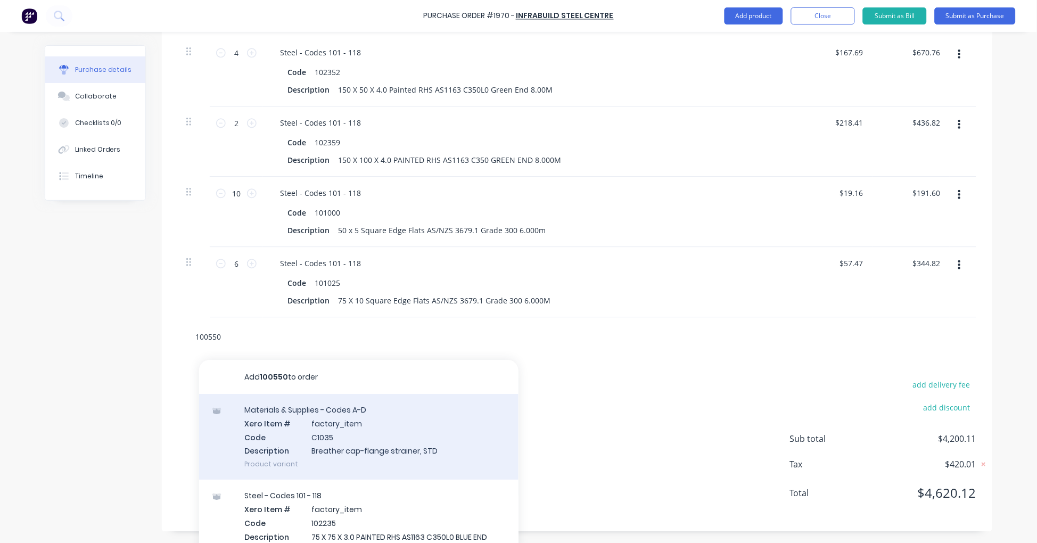
scroll to position [98, 0]
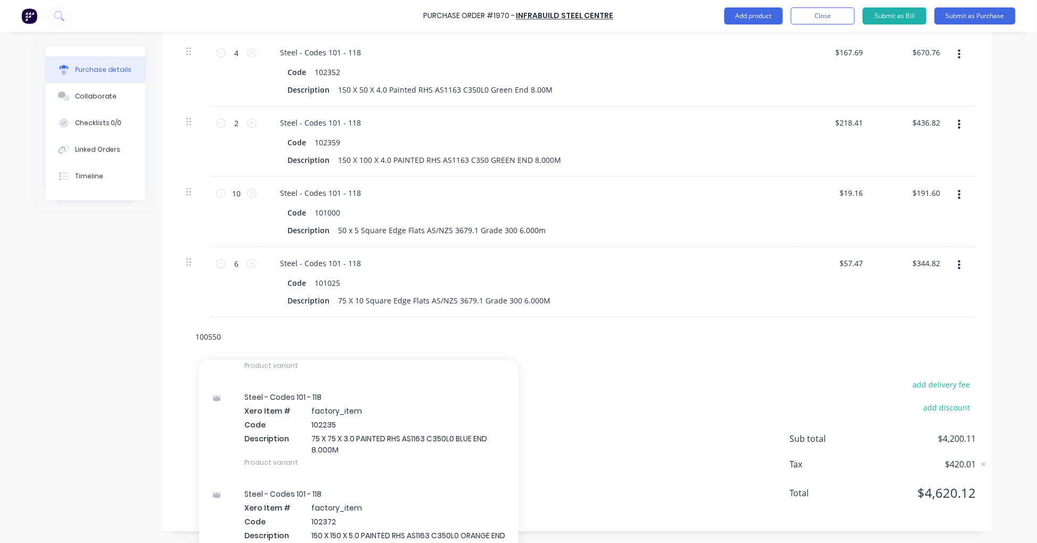
drag, startPoint x: 213, startPoint y: 337, endPoint x: 134, endPoint y: 332, distance: 79.5
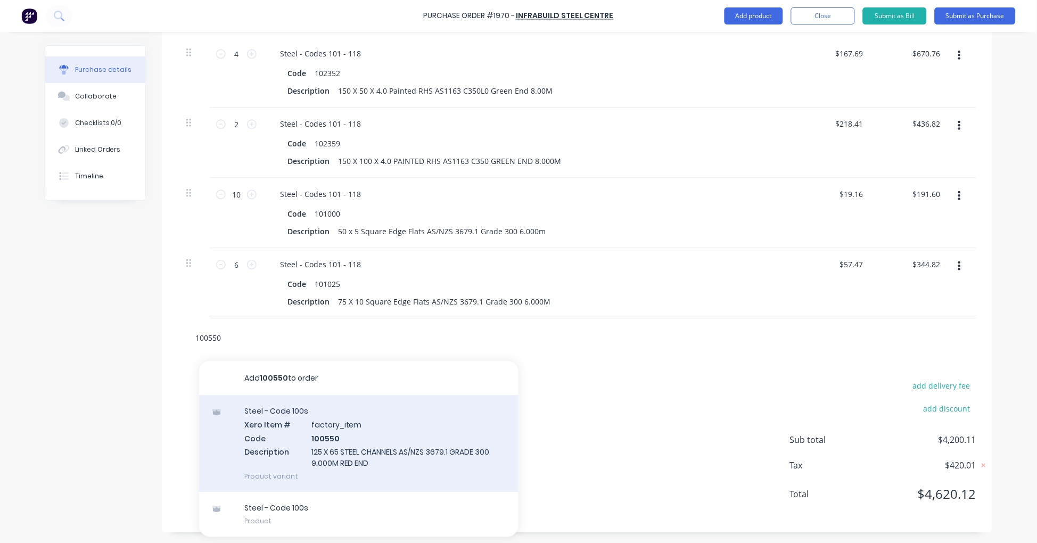
type input "100550"
click at [363, 447] on div "Steel - Code 100s Xero Item # factory_item Code 100550 Description 125 X 65 STE…" at bounding box center [358, 443] width 319 height 97
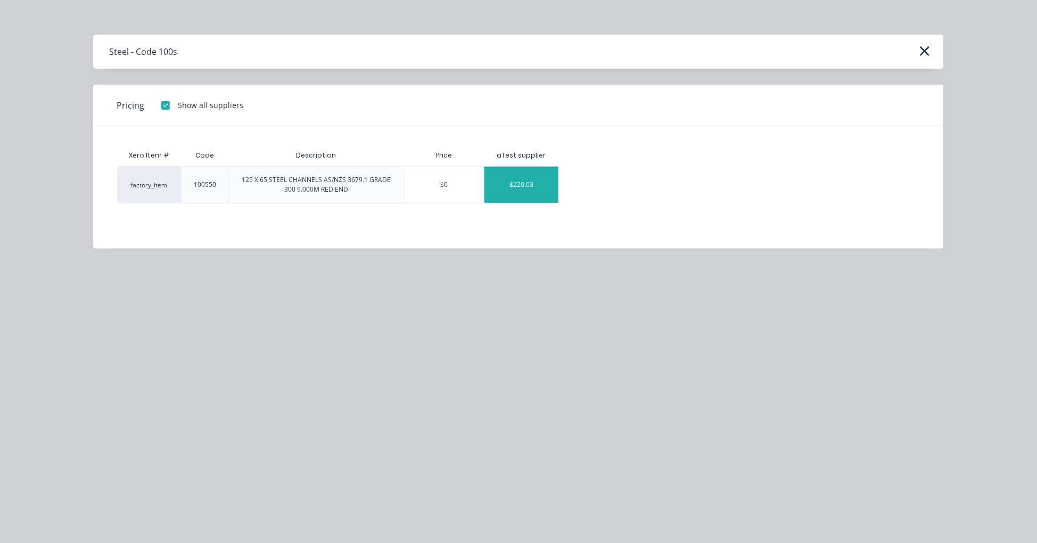
click at [522, 187] on div "$220.03" at bounding box center [521, 185] width 74 height 36
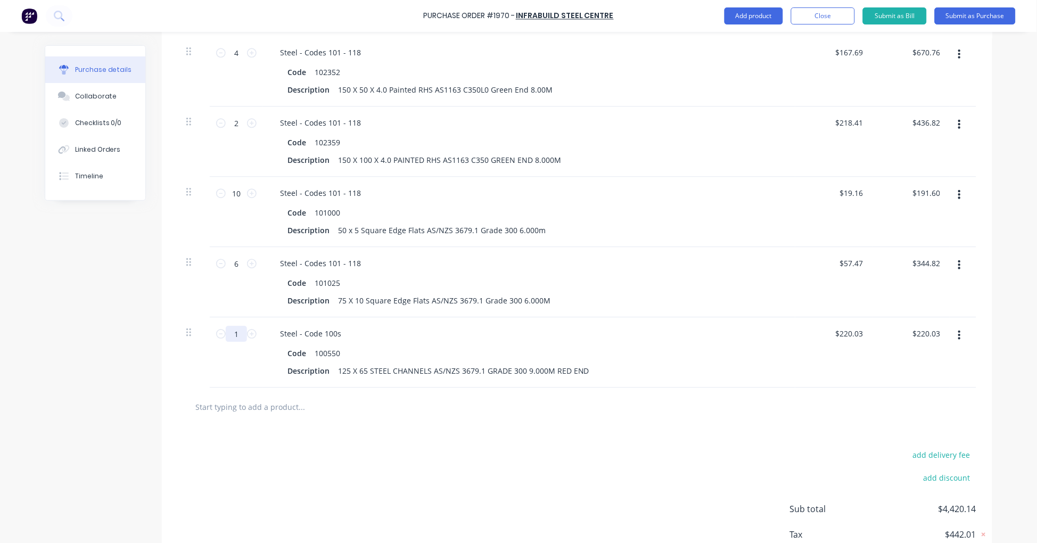
click at [230, 335] on input "1" at bounding box center [236, 334] width 21 height 16
type input "6"
type input "$1,320.18"
type input "6"
click at [262, 406] on input "text" at bounding box center [301, 406] width 213 height 21
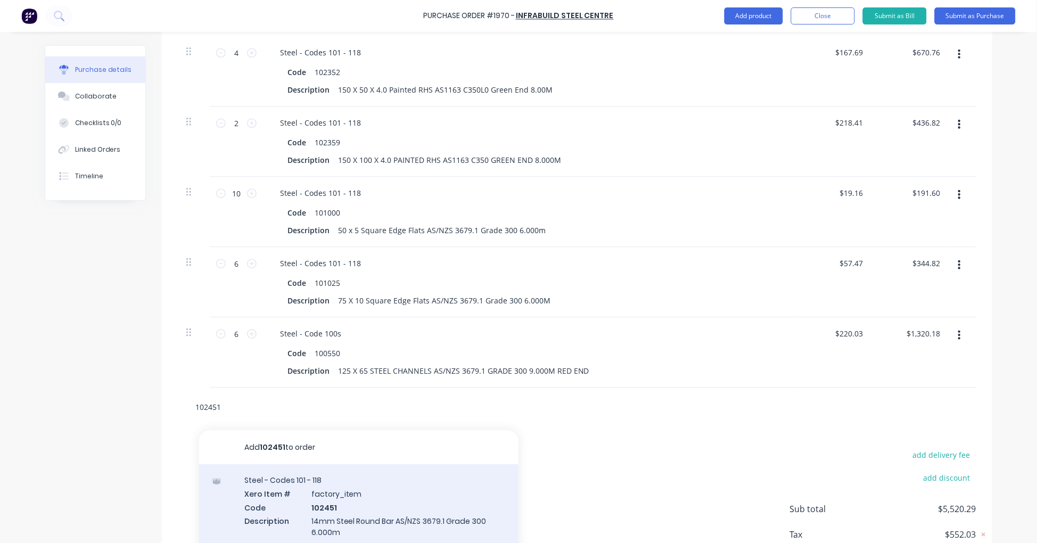
type input "102451"
click at [361, 506] on div "Steel - Codes 101 - 118 Xero Item # factory_item Code 102451 Description 14mm S…" at bounding box center [358, 512] width 319 height 97
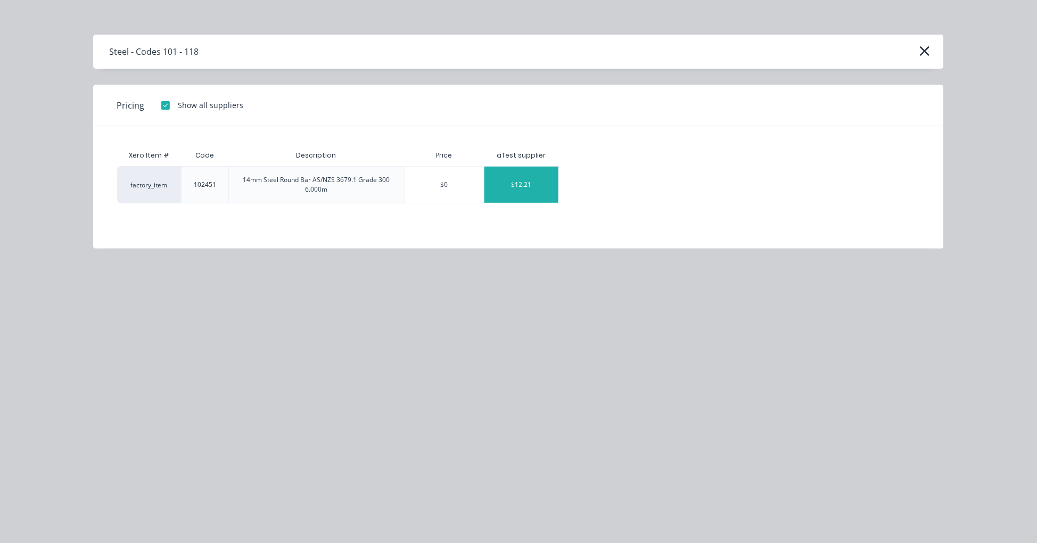
click at [505, 194] on div "$12.21" at bounding box center [521, 185] width 74 height 36
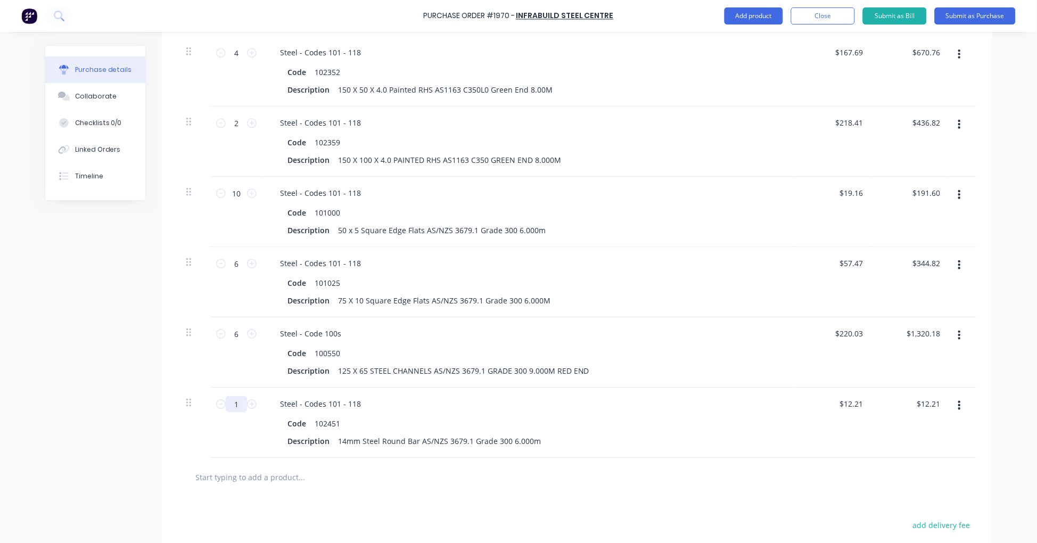
click at [229, 407] on input "1" at bounding box center [236, 404] width 21 height 16
type input "8"
type input "$97.68"
type input "8"
click at [226, 482] on input "text" at bounding box center [301, 476] width 213 height 21
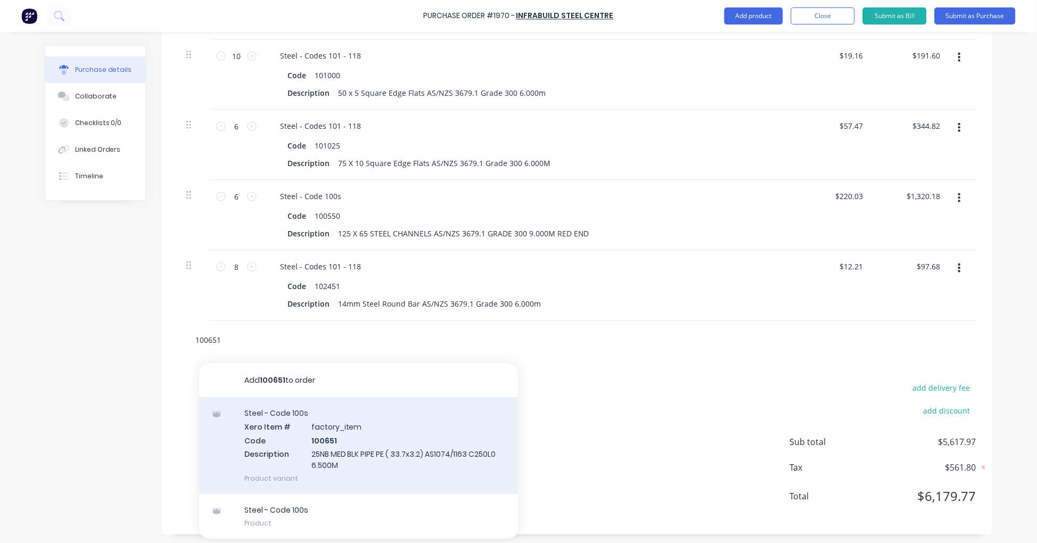
scroll to position [853, 0]
type input "100651"
click at [407, 448] on div "Steel - Code 100s Xero Item # factory_item Code 100651 Description 25NB MED BLK…" at bounding box center [358, 443] width 319 height 97
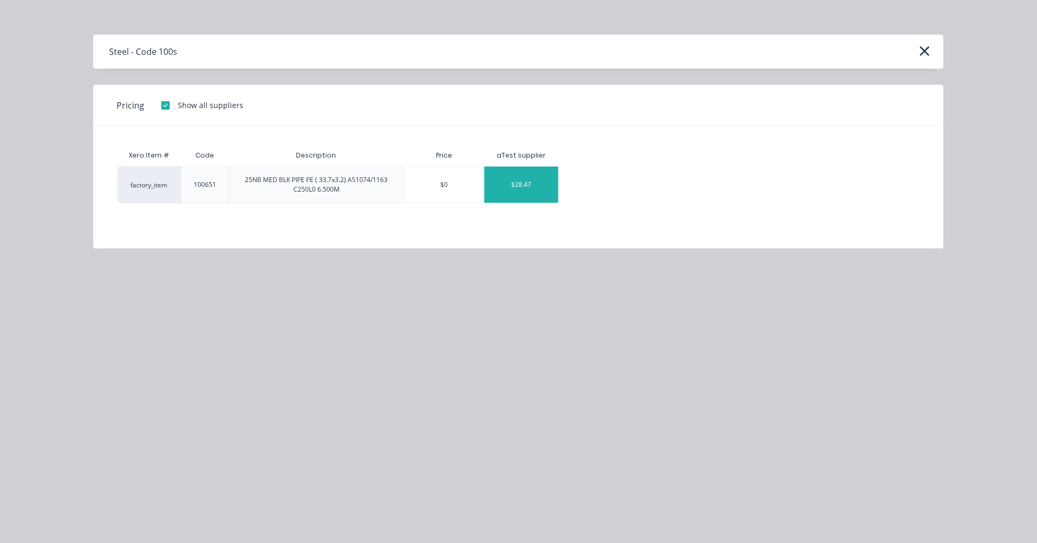
click at [517, 182] on div "$28.47" at bounding box center [521, 185] width 74 height 36
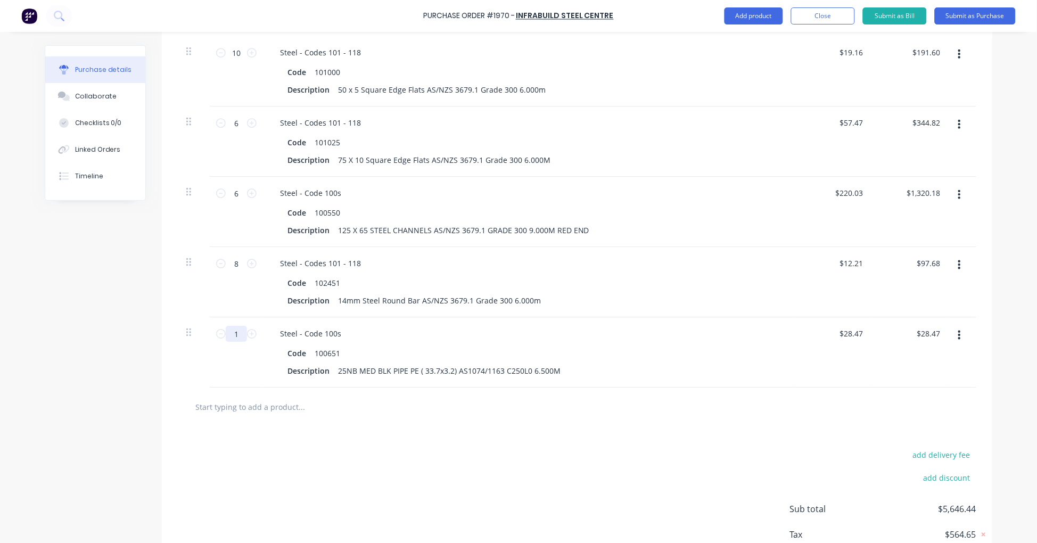
click at [229, 332] on input "1" at bounding box center [236, 334] width 21 height 16
type input "2"
type input "$56.94"
type input "20"
type input "$569.40"
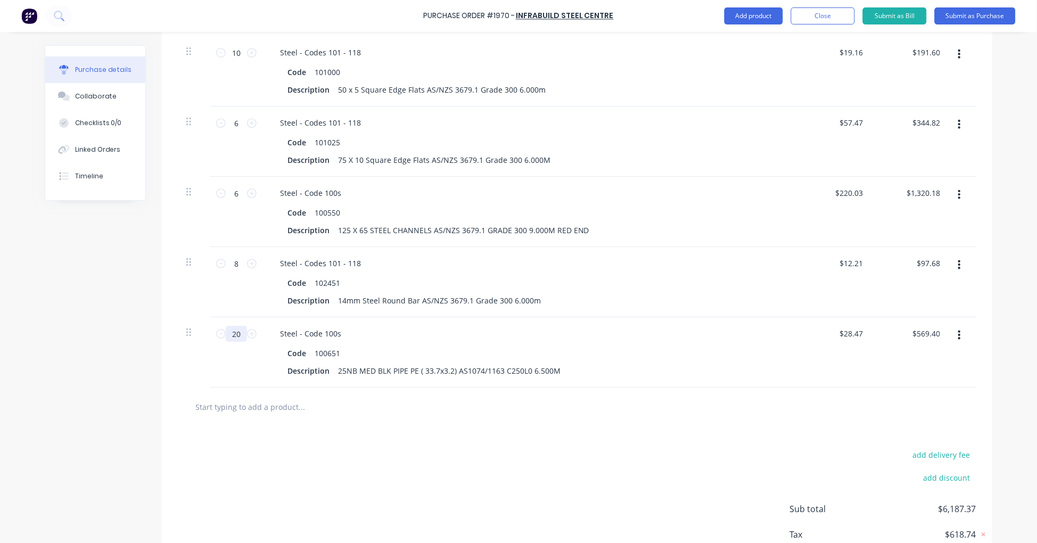
type input "20"
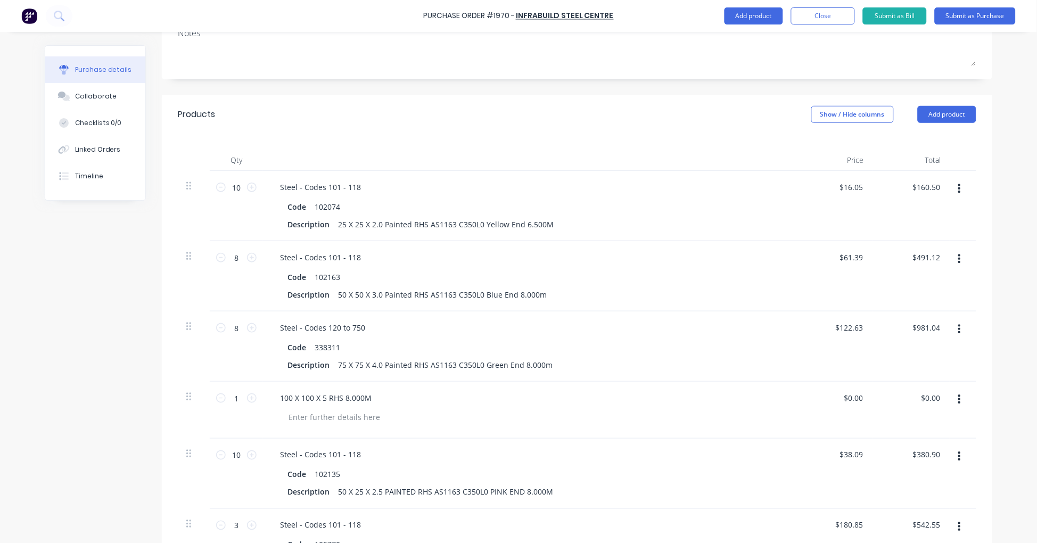
scroll to position [0, 0]
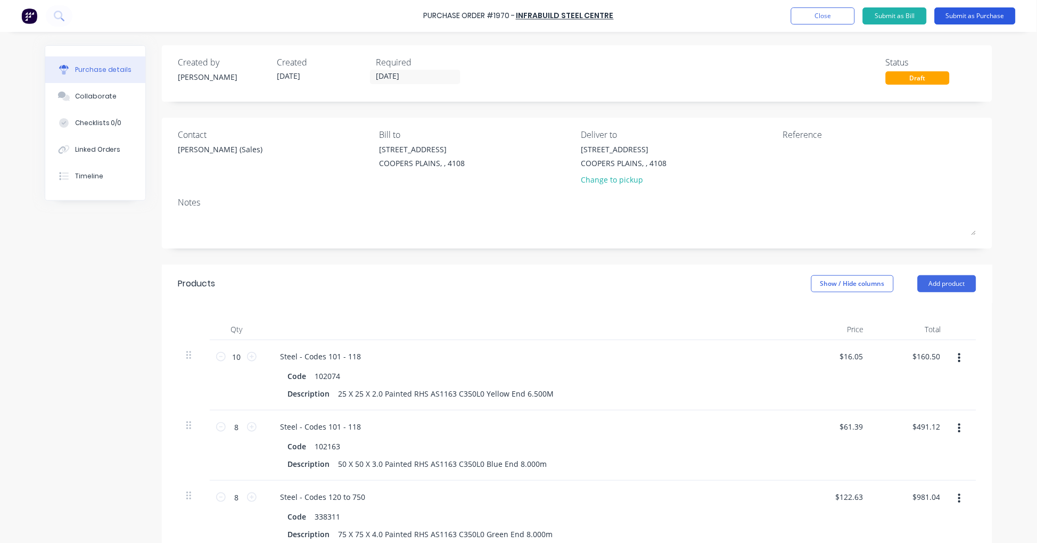
click at [970, 14] on button "Submit as Purchase" at bounding box center [975, 15] width 81 height 17
